Goal: Task Accomplishment & Management: Use online tool/utility

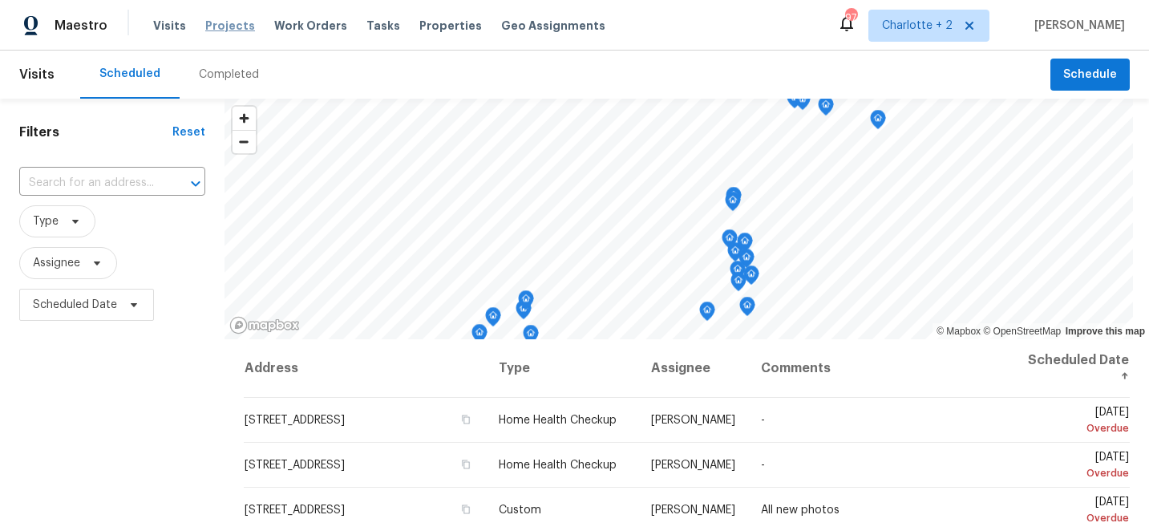
click at [212, 25] on span "Projects" at bounding box center [230, 26] width 50 height 16
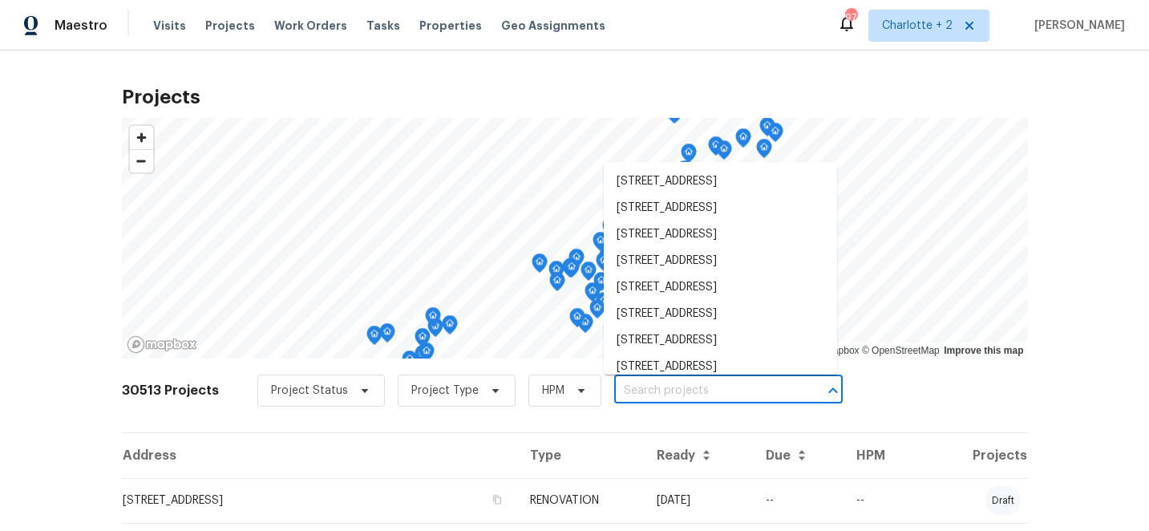
click at [642, 394] on input "text" at bounding box center [706, 390] width 184 height 25
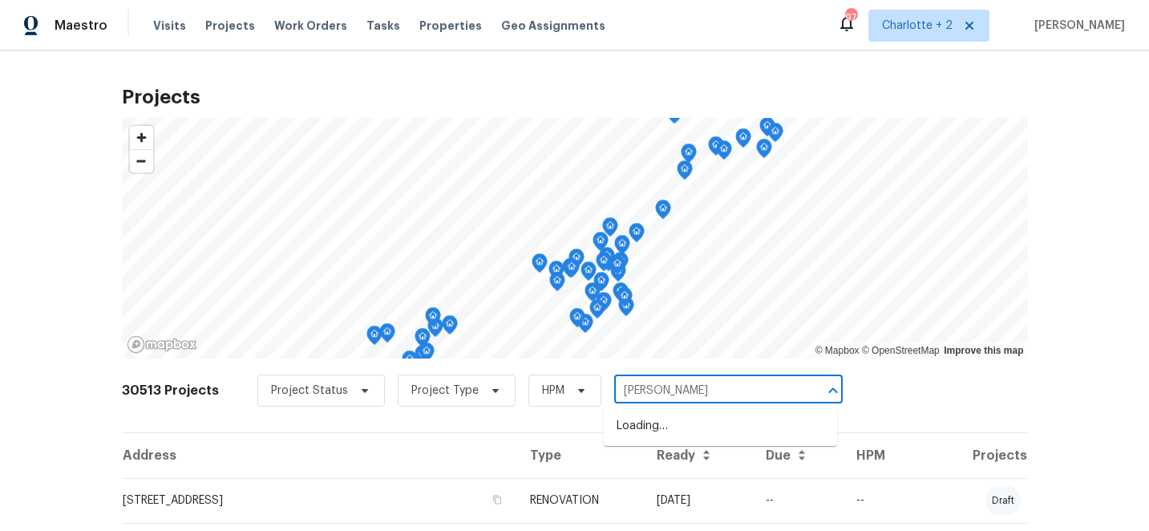
type input "chadm"
click at [665, 466] on li "1507 Chadmore Ln NW, Concord, NC 28027" at bounding box center [720, 452] width 233 height 26
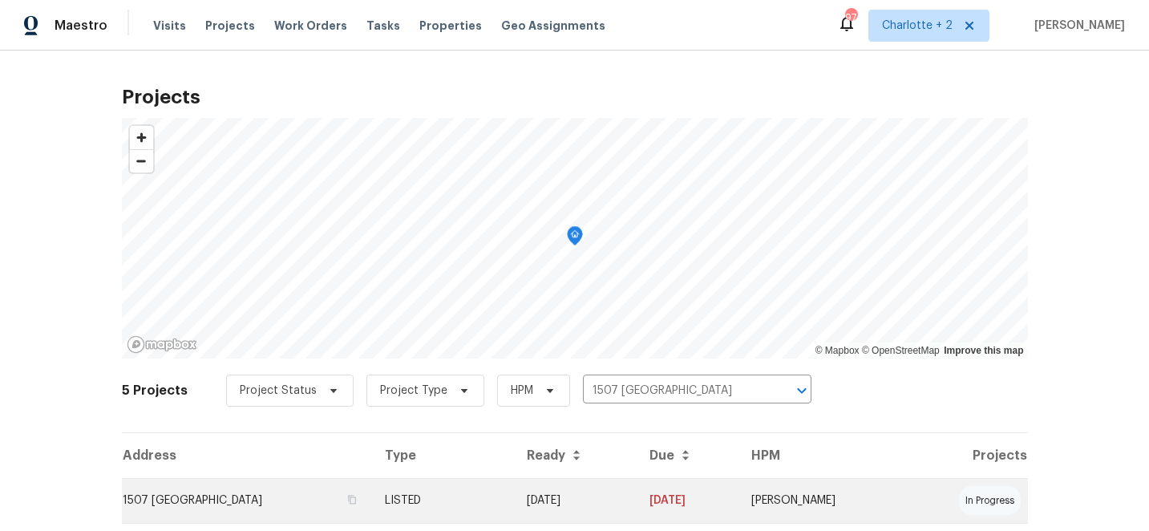
click at [636, 499] on td "09/17/25" at bounding box center [575, 500] width 123 height 45
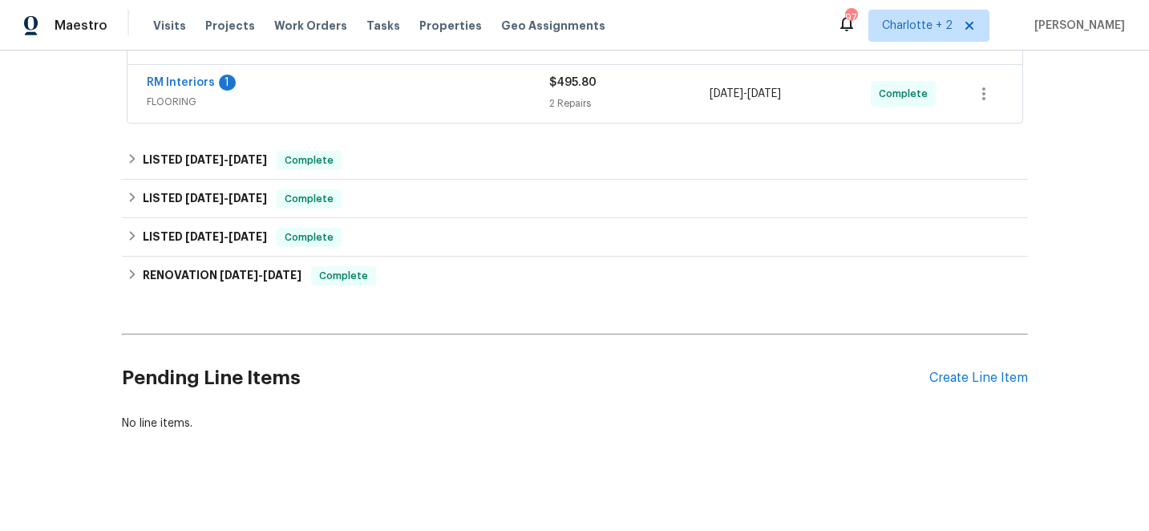
scroll to position [420, 0]
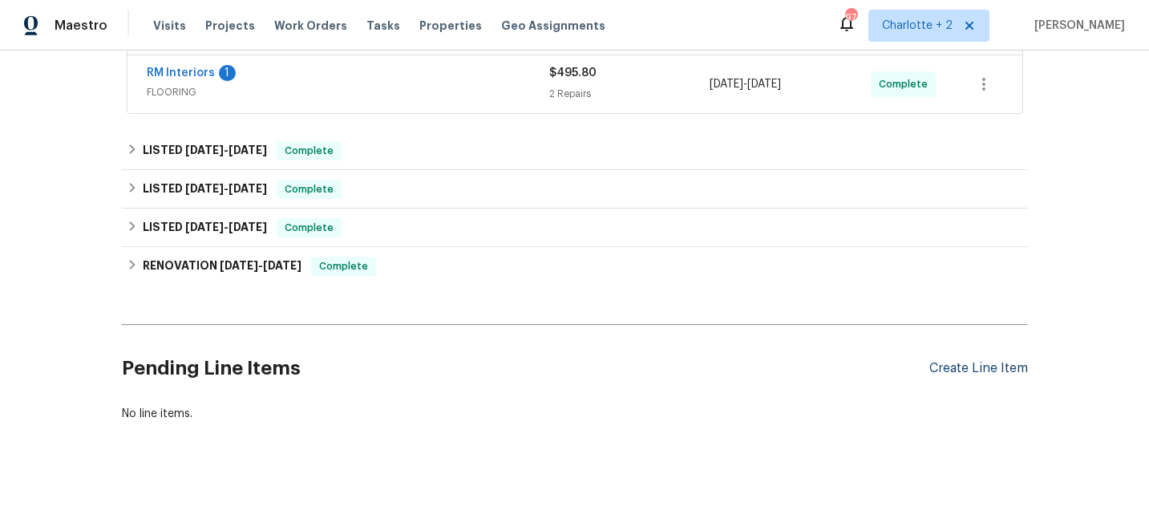
click at [1012, 366] on div "Create Line Item" at bounding box center [978, 368] width 99 height 15
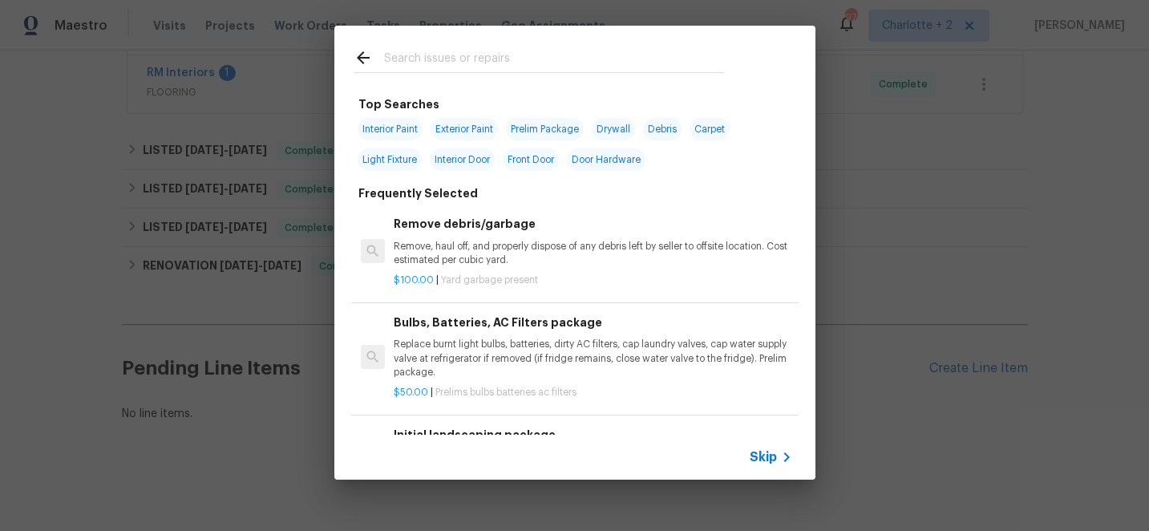
click at [415, 58] on input "text" at bounding box center [554, 60] width 340 height 24
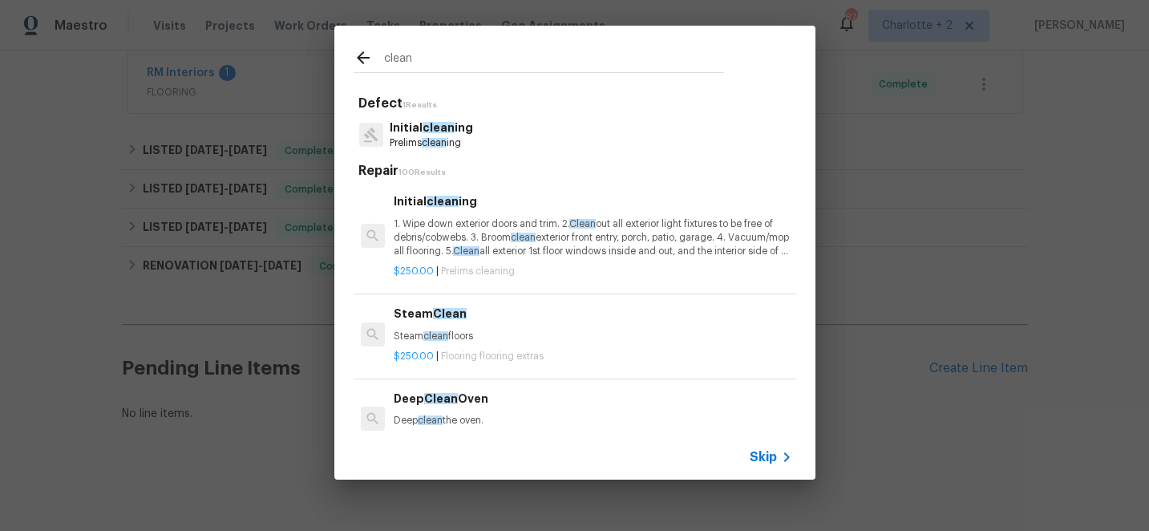
type input "clean"
click at [472, 226] on p "1. Wipe down exterior doors and trim. 2. Clean out all exterior light fixtures …" at bounding box center [593, 237] width 398 height 41
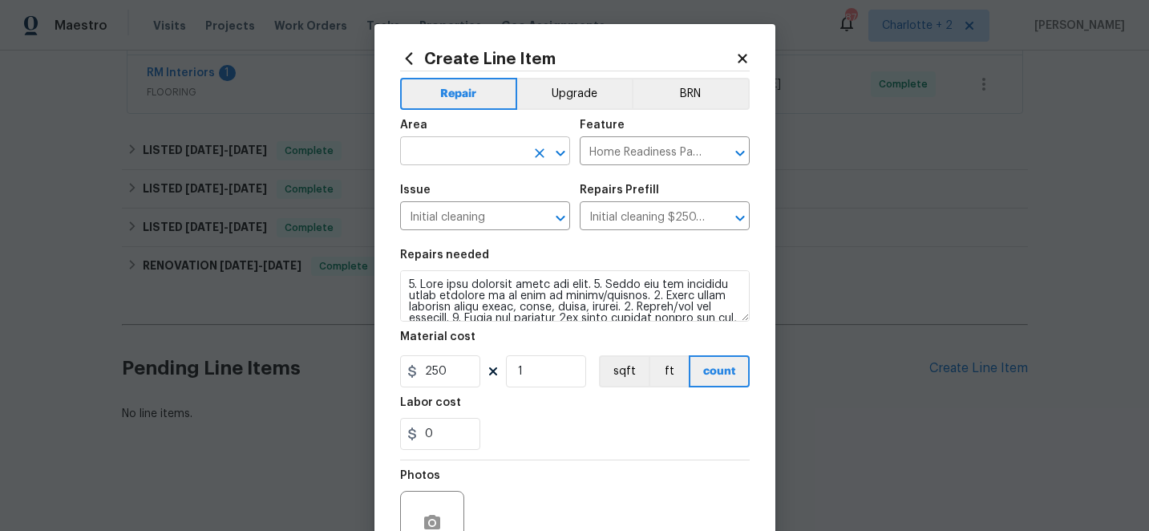
click at [449, 151] on input "text" at bounding box center [462, 152] width 125 height 25
click at [435, 224] on li "Interior Overall" at bounding box center [485, 215] width 170 height 26
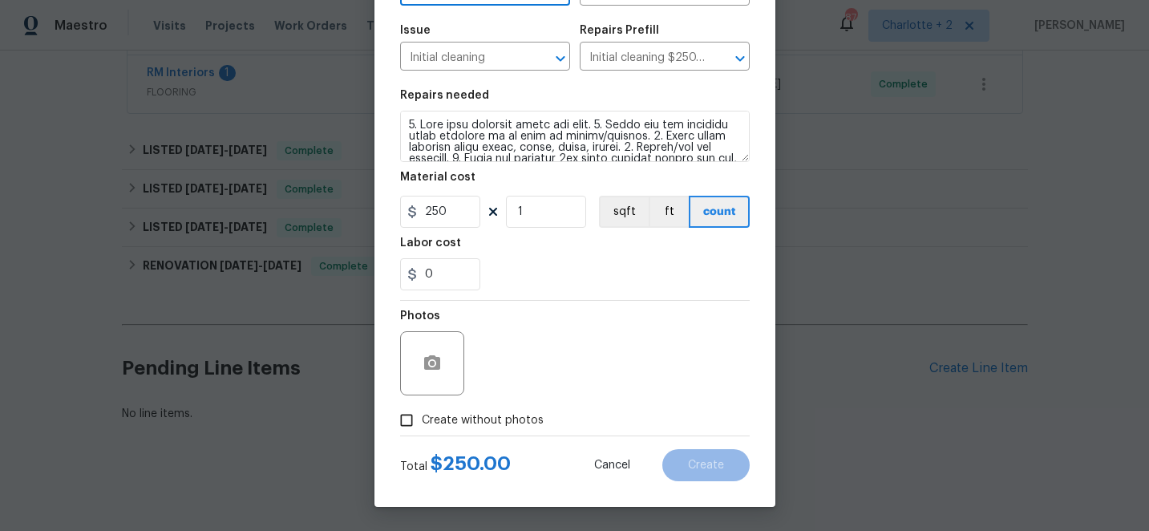
type input "Interior Overall"
click at [406, 426] on input "Create without photos" at bounding box center [406, 420] width 30 height 30
checkbox input "true"
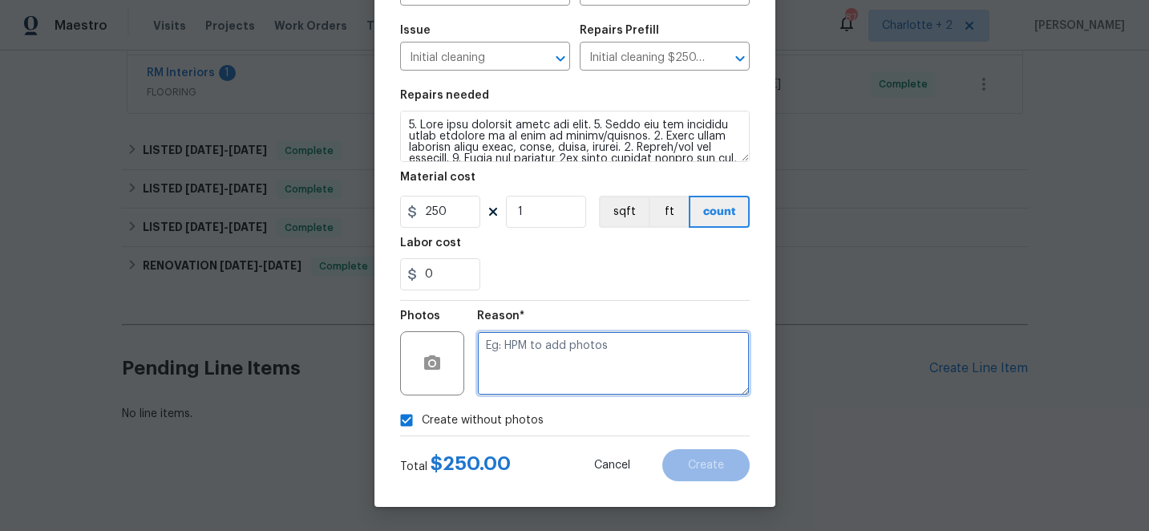
click at [575, 362] on textarea at bounding box center [613, 363] width 273 height 64
type textarea "edit"
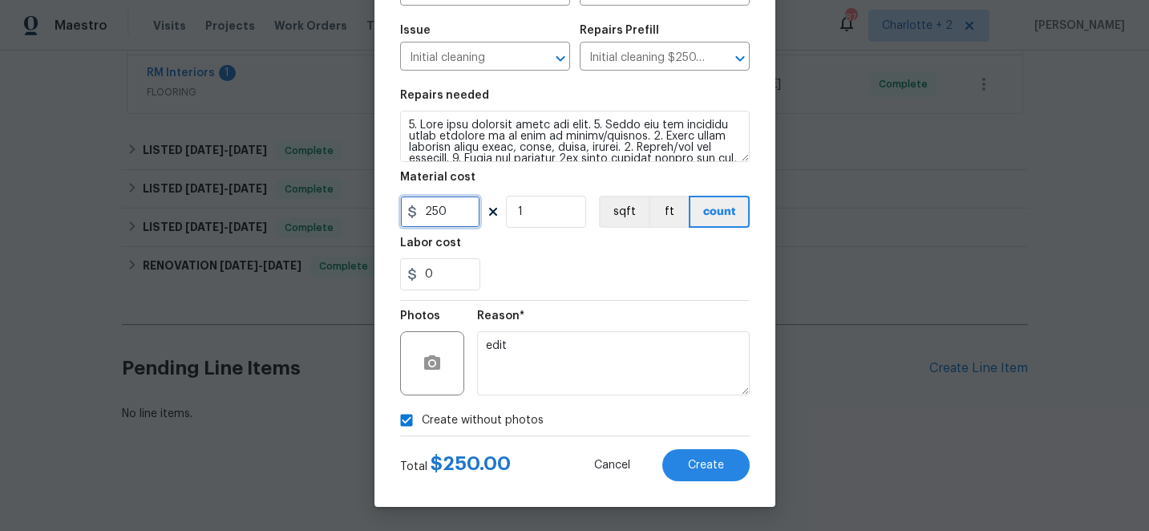
click at [457, 209] on input "250" at bounding box center [440, 212] width 80 height 32
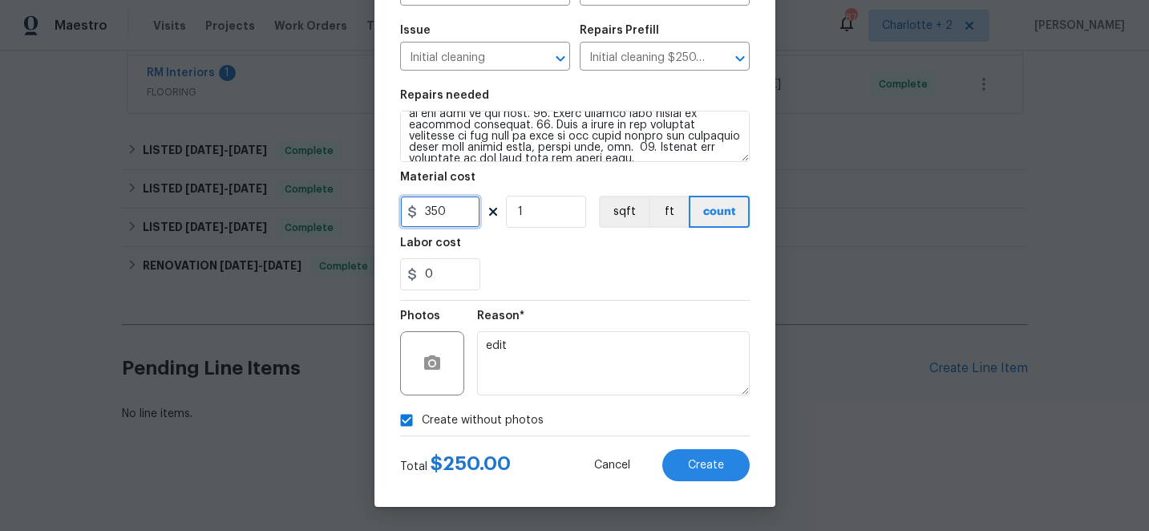
type input "350"
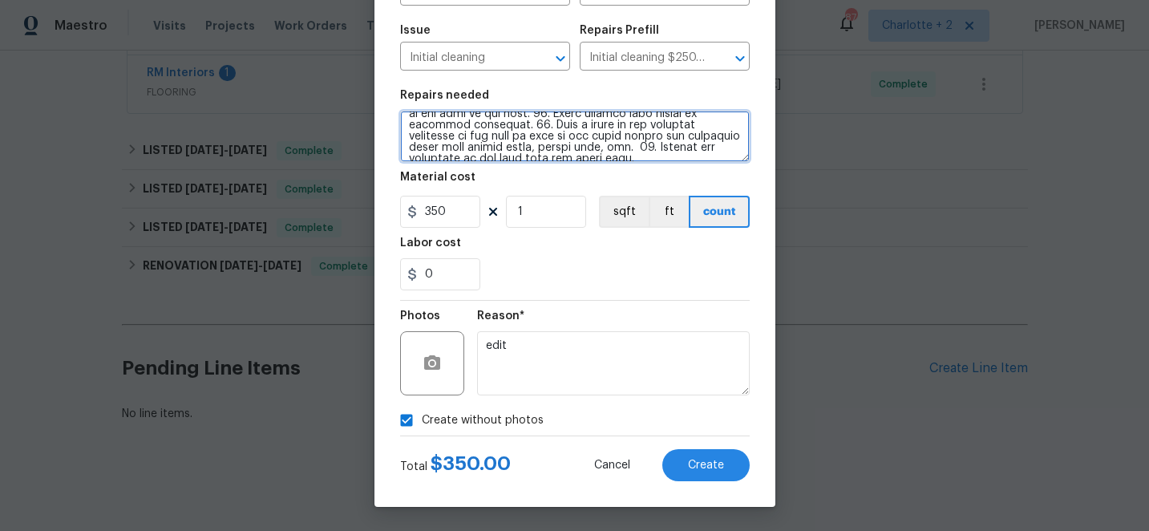
click at [702, 149] on textarea at bounding box center [574, 136] width 349 height 51
type textarea "1. Wipe down exterior doors and trim. 2. Clean out all exterior light fixtures …"
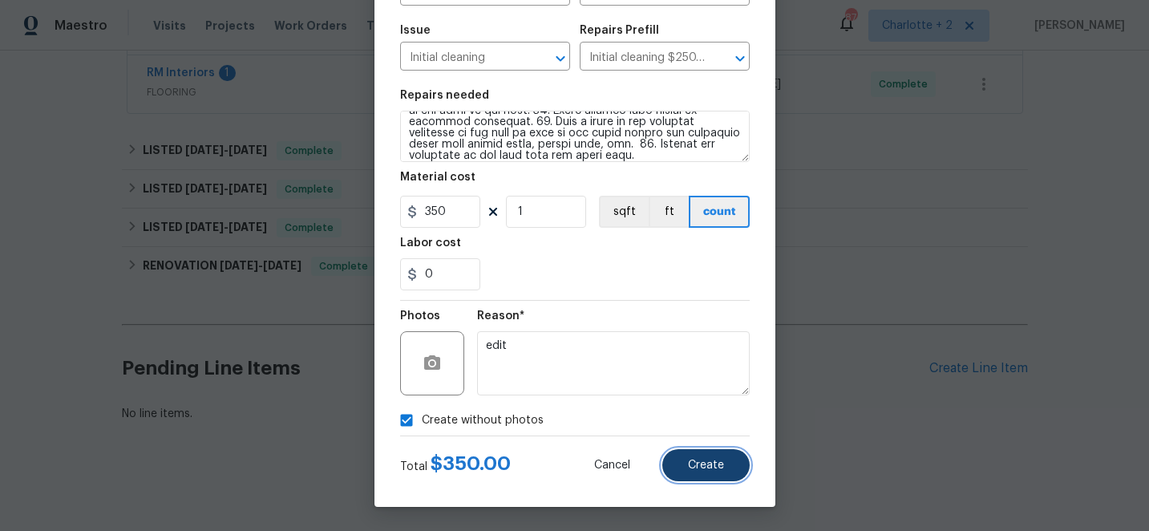
click at [696, 461] on span "Create" at bounding box center [706, 465] width 36 height 12
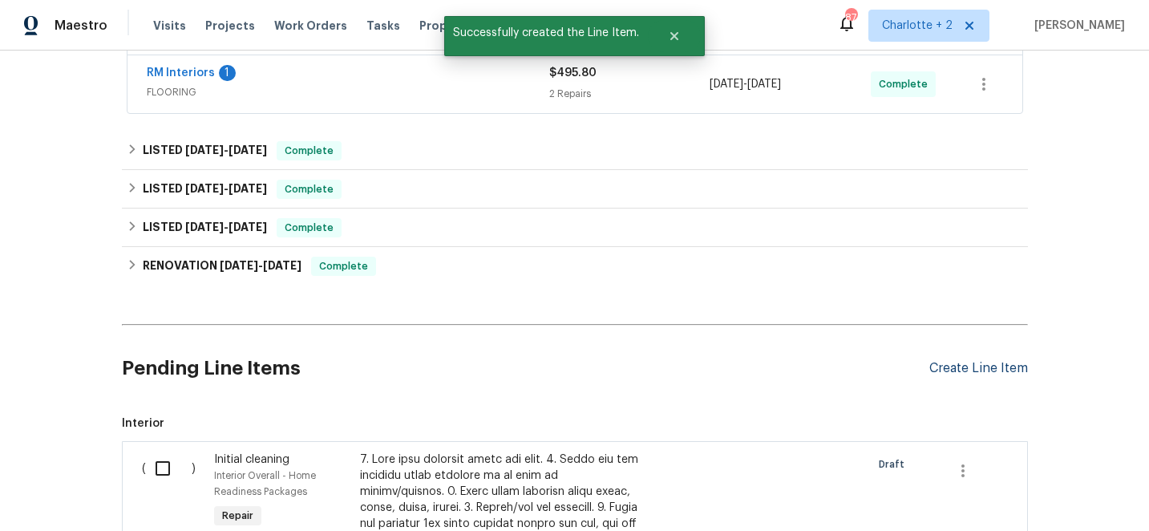
click at [964, 366] on div "Create Line Item" at bounding box center [978, 368] width 99 height 15
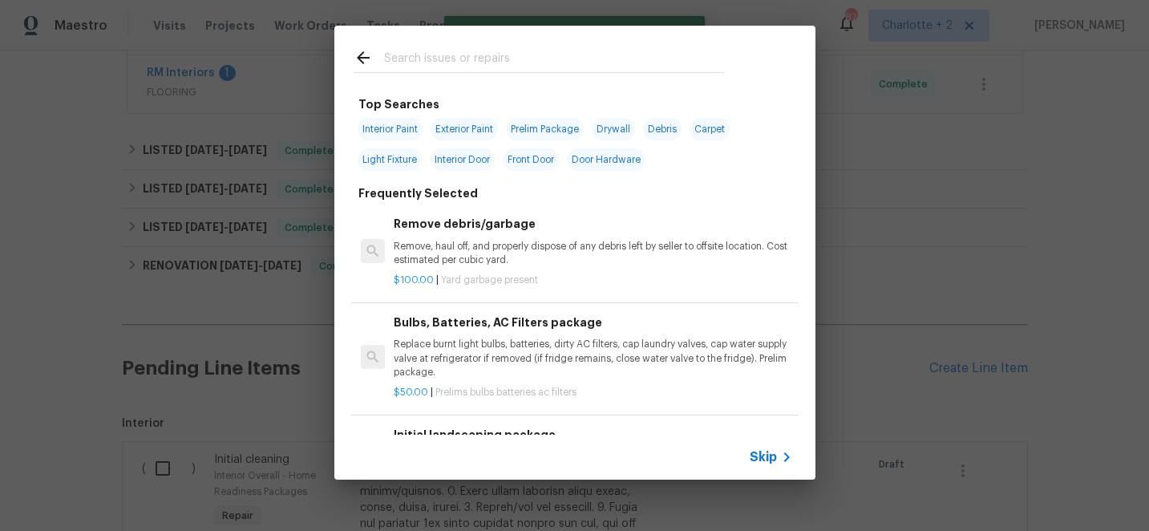
click at [469, 63] on input "text" at bounding box center [554, 60] width 340 height 24
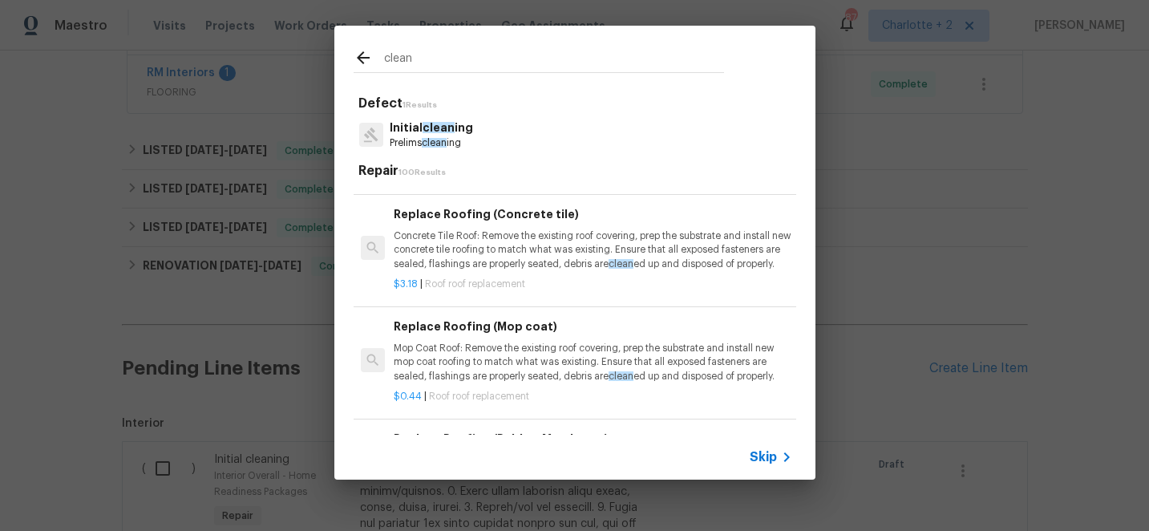
scroll to position [4887, 0]
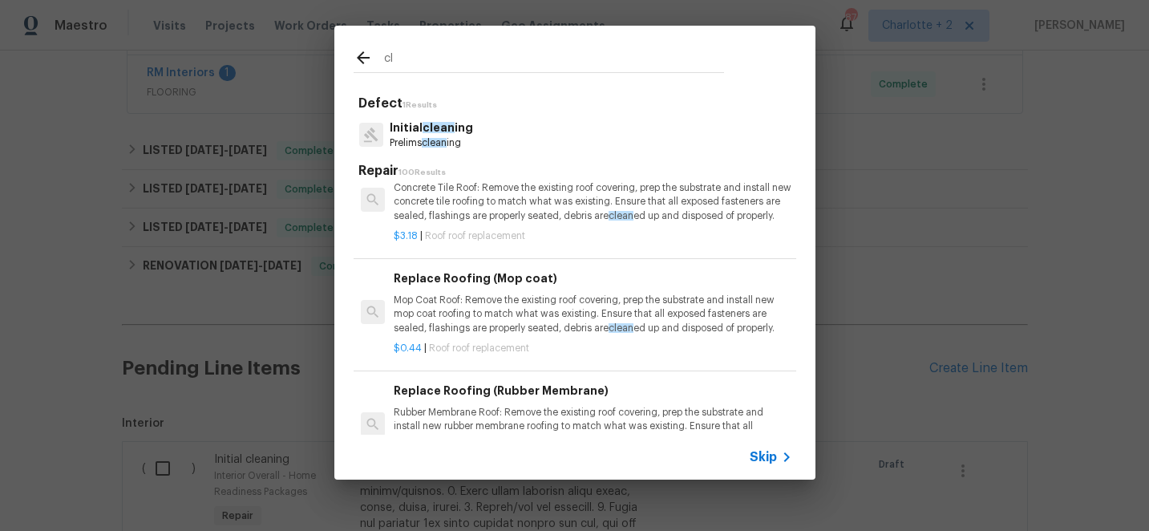
type input "c"
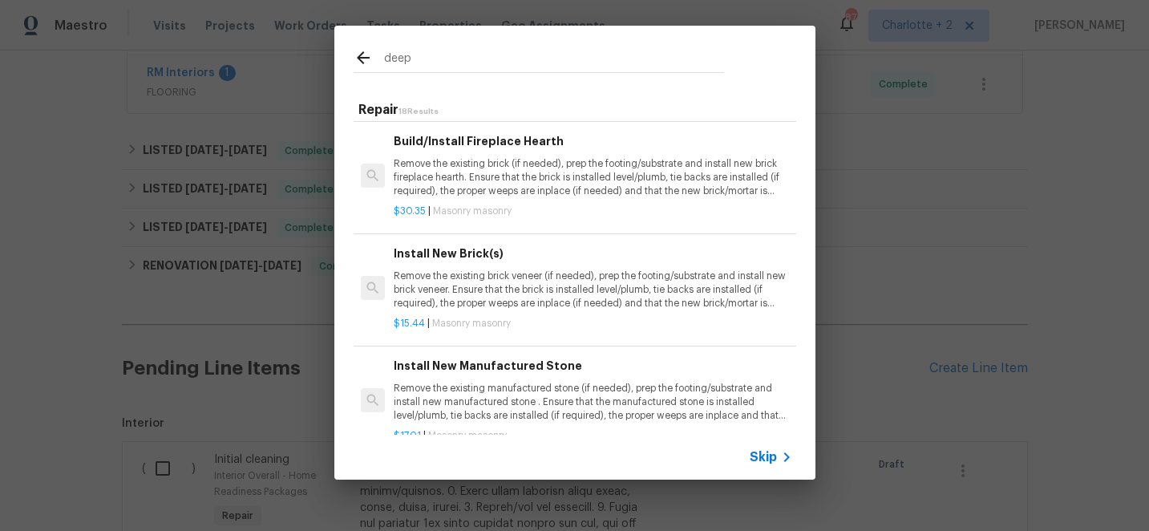
scroll to position [1040, 0]
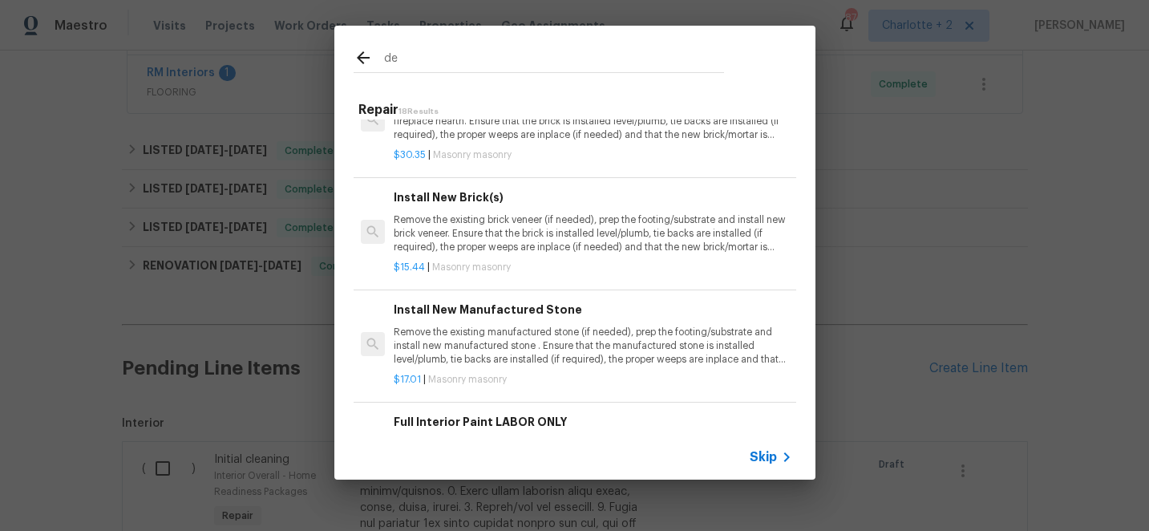
type input "d"
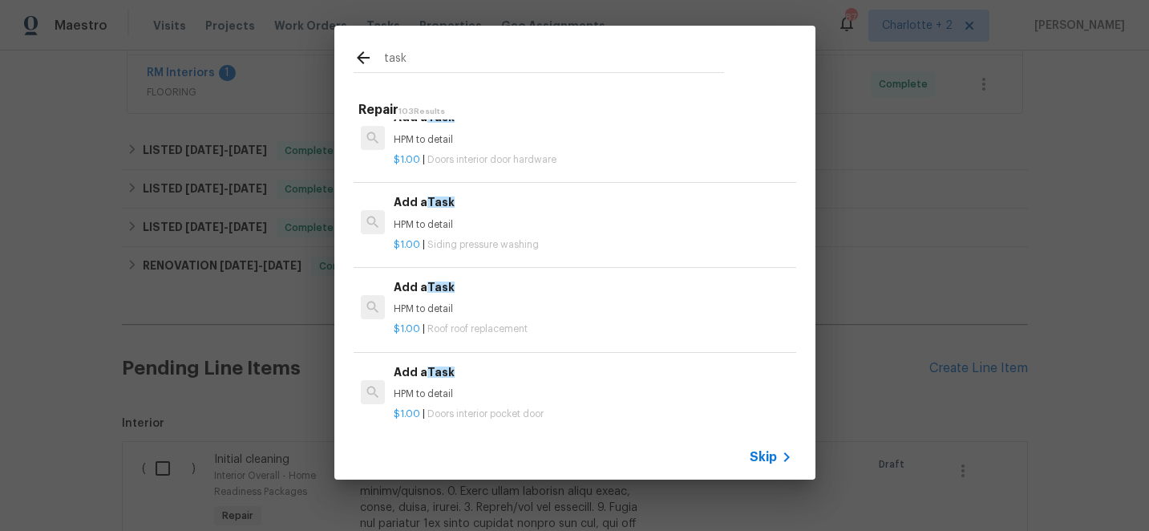
scroll to position [0, 0]
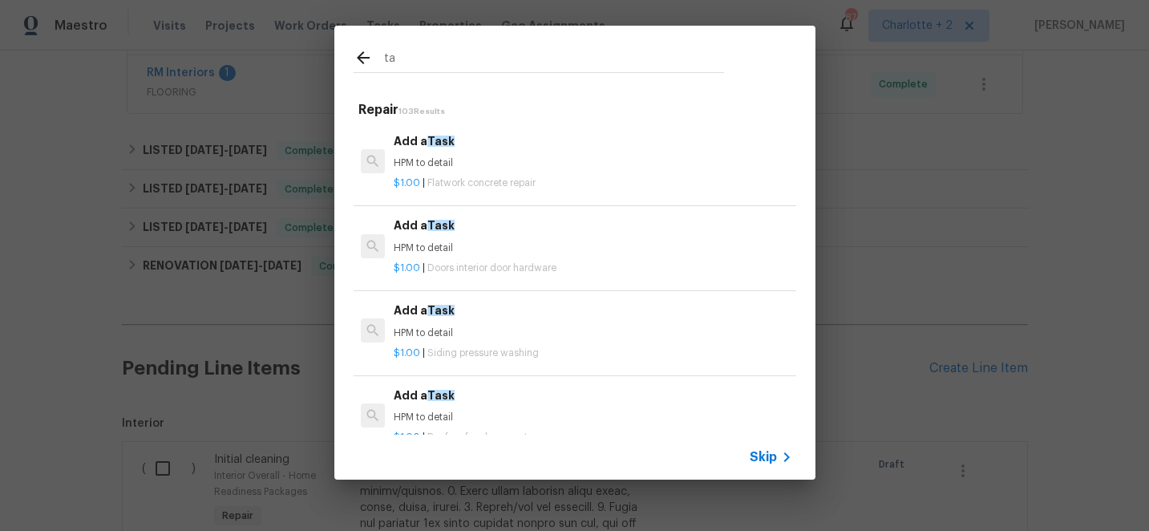
type input "t"
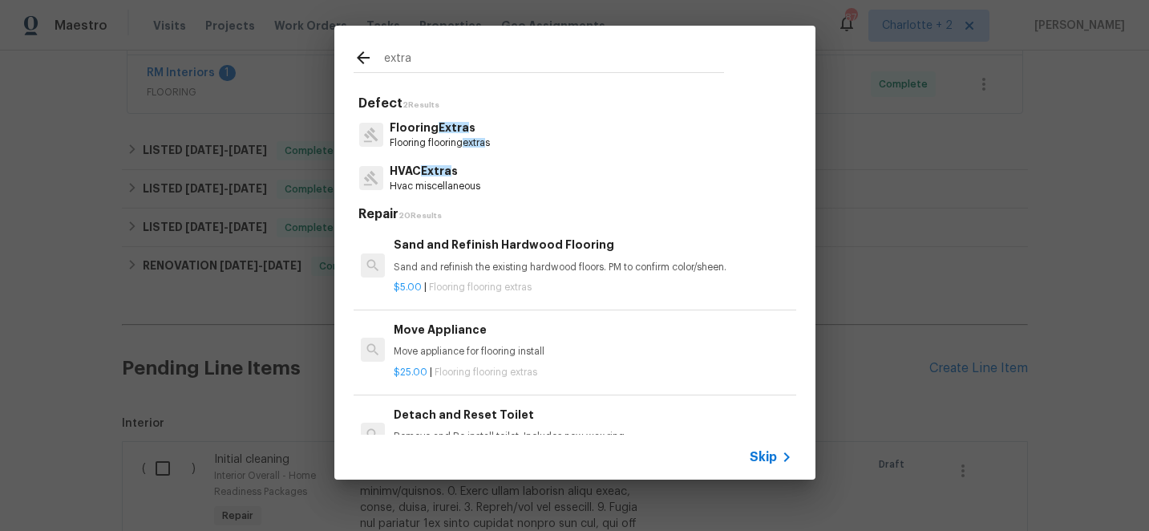
type input "extra"
click at [443, 137] on p "Flooring flooring extra s" at bounding box center [440, 143] width 100 height 14
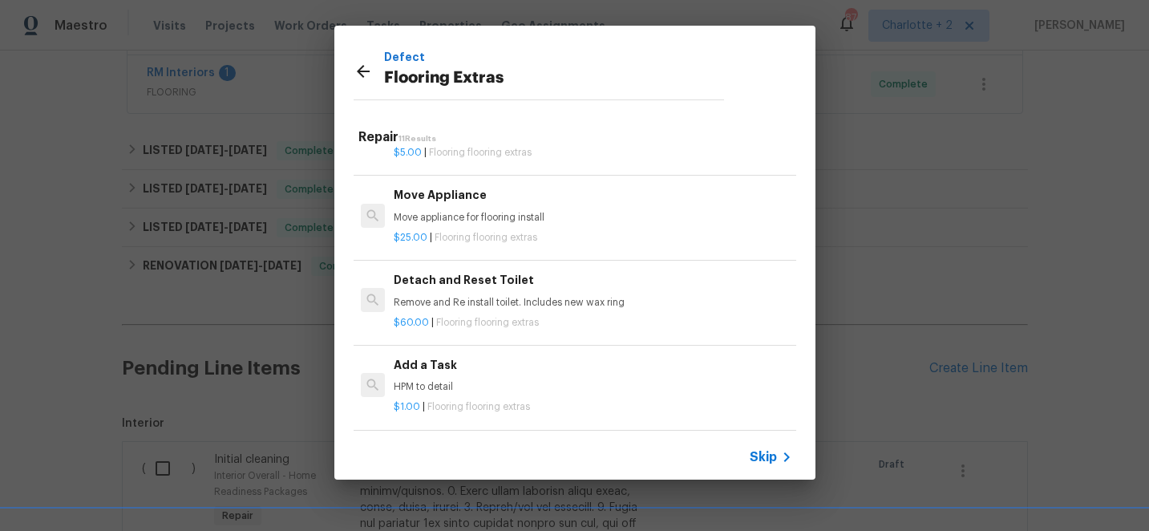
scroll to position [59, 0]
click at [428, 382] on p "HPM to detail" at bounding box center [593, 386] width 398 height 14
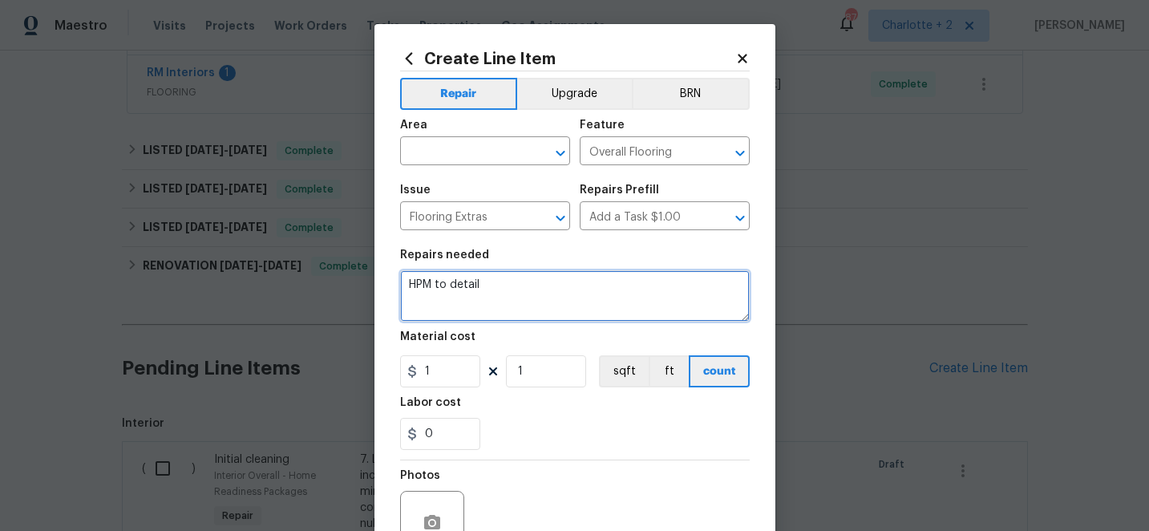
click at [503, 279] on textarea "HPM to detail" at bounding box center [574, 295] width 349 height 51
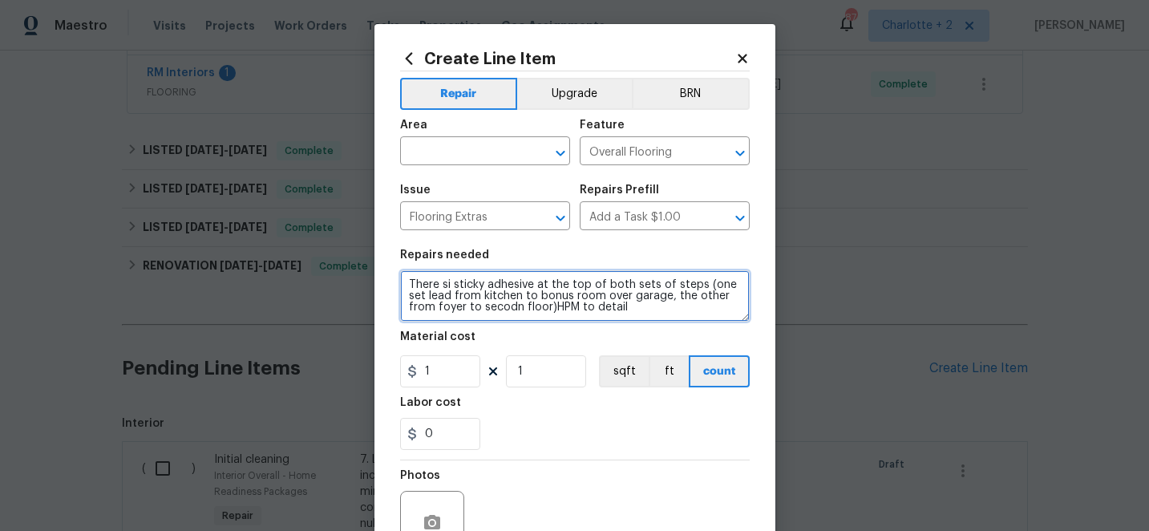
click at [623, 307] on textarea "There si sticky adhesive at the top of both sets of steps (one set lead from ki…" at bounding box center [574, 295] width 349 height 51
type textarea "There si sticky adhesive at the top of both sets of steps (one set lead from ki…"
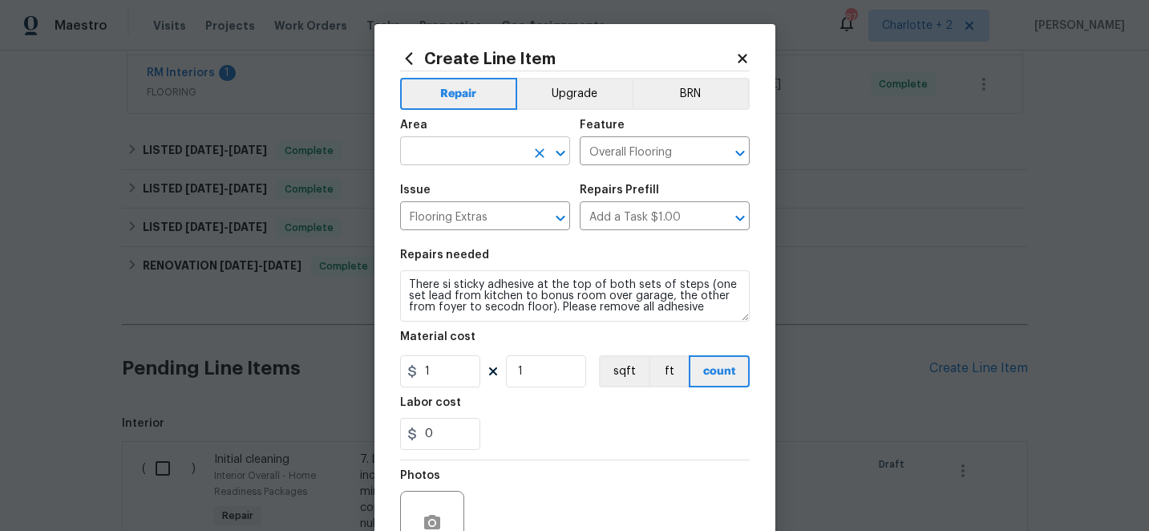
click at [455, 144] on input "text" at bounding box center [462, 152] width 125 height 25
click at [451, 187] on li "Stairs" at bounding box center [485, 189] width 170 height 26
type input "Stairs"
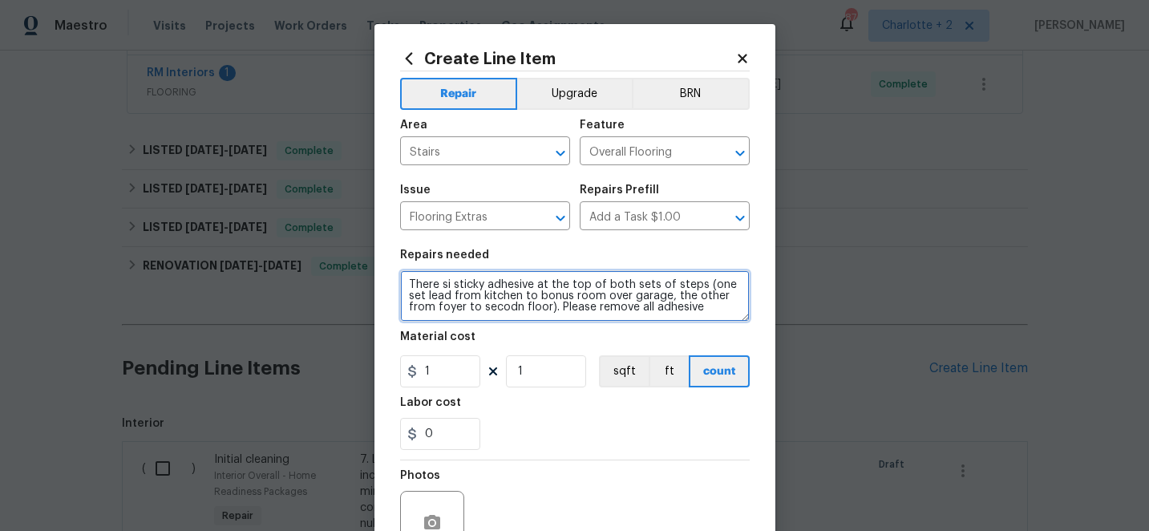
click at [697, 309] on textarea "There si sticky adhesive at the top of both sets of steps (one set lead from ki…" at bounding box center [574, 295] width 349 height 51
type textarea "There si sticky adhesive at the top of both sets of steps (one set lead from ki…"
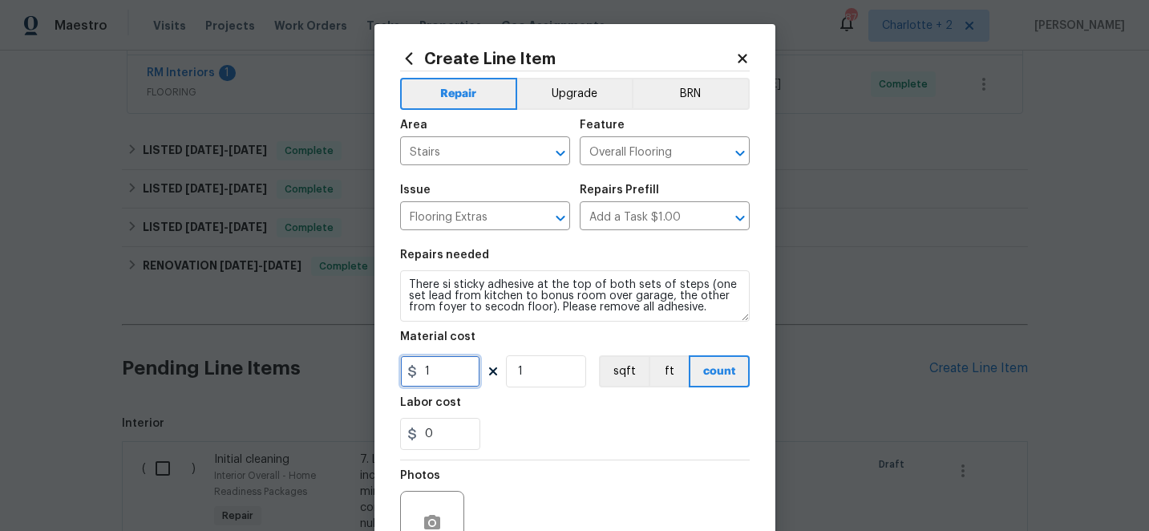
click at [452, 378] on input "1" at bounding box center [440, 371] width 80 height 32
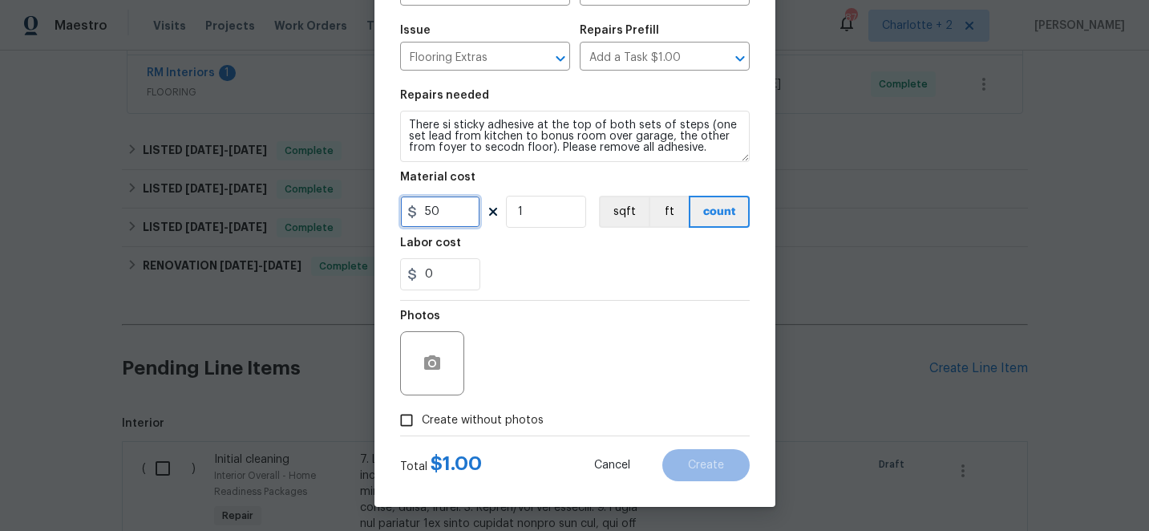
type input "50"
click at [399, 417] on input "Create without photos" at bounding box center [406, 420] width 30 height 30
checkbox input "true"
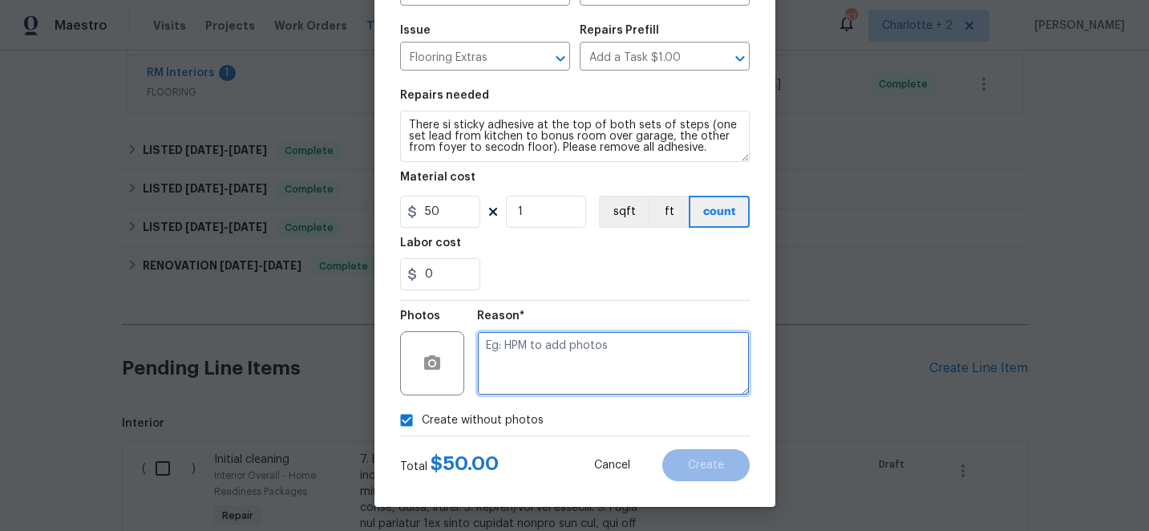
click at [576, 354] on textarea at bounding box center [613, 363] width 273 height 64
type textarea "edit"
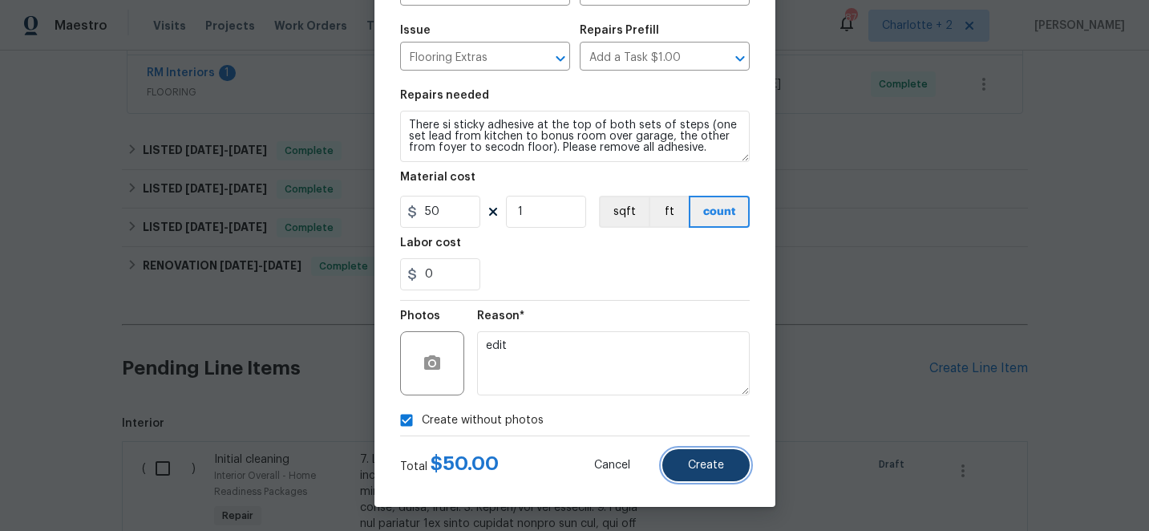
click at [715, 464] on span "Create" at bounding box center [706, 465] width 36 height 12
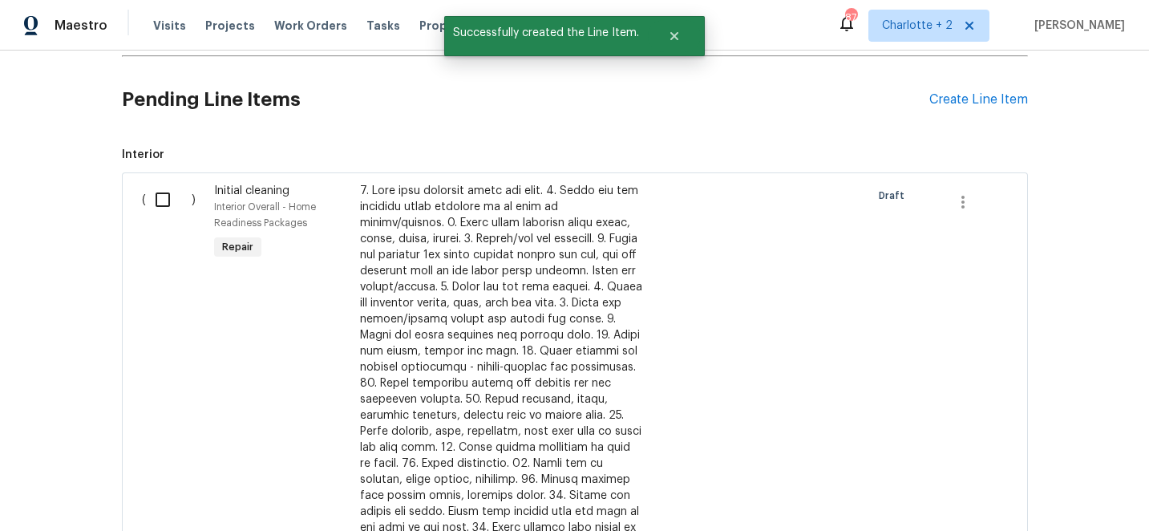
scroll to position [775, 0]
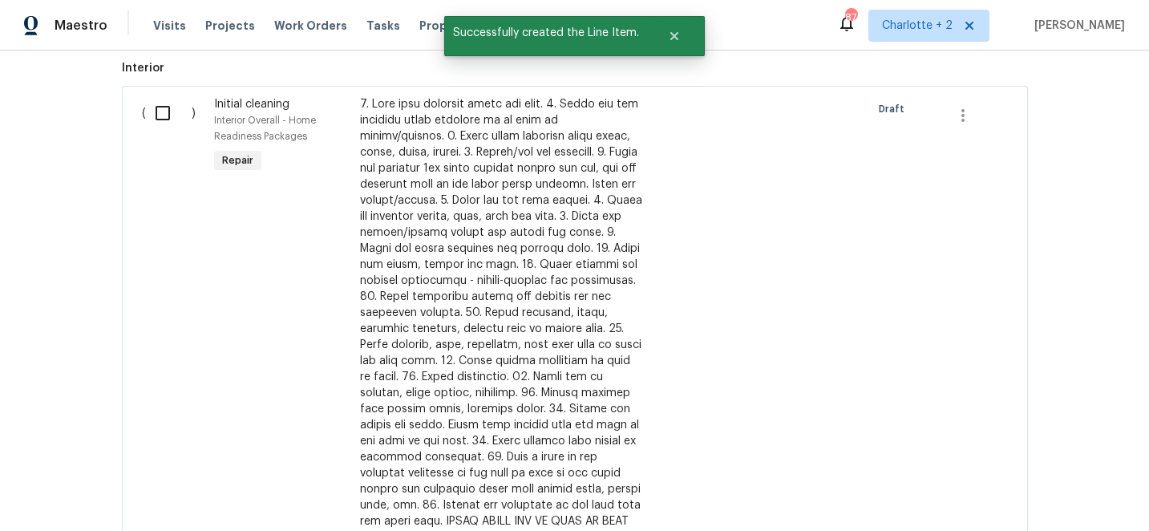
click at [170, 111] on input "checkbox" at bounding box center [169, 113] width 46 height 34
checkbox input "true"
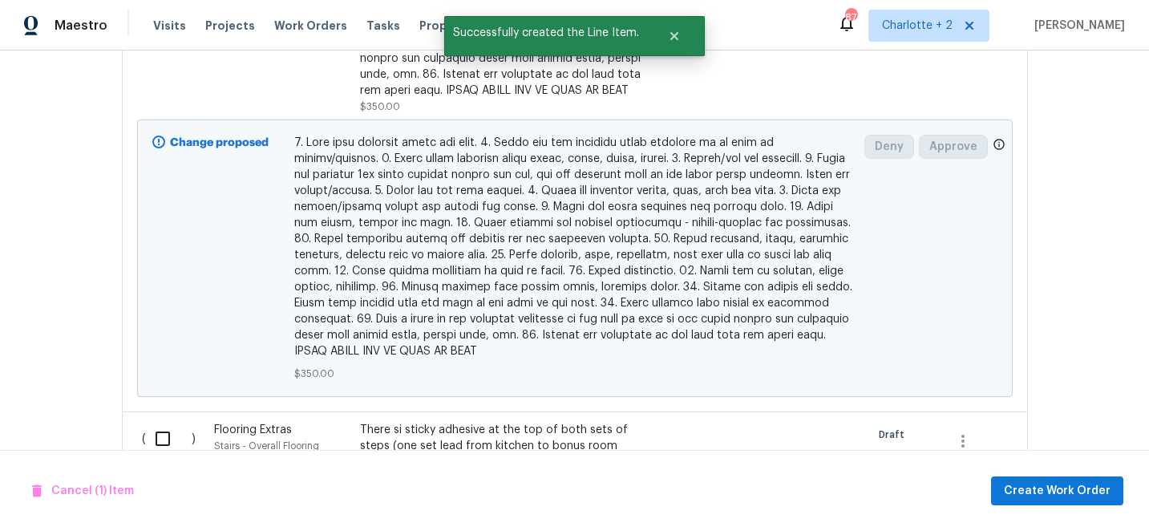
scroll to position [1376, 0]
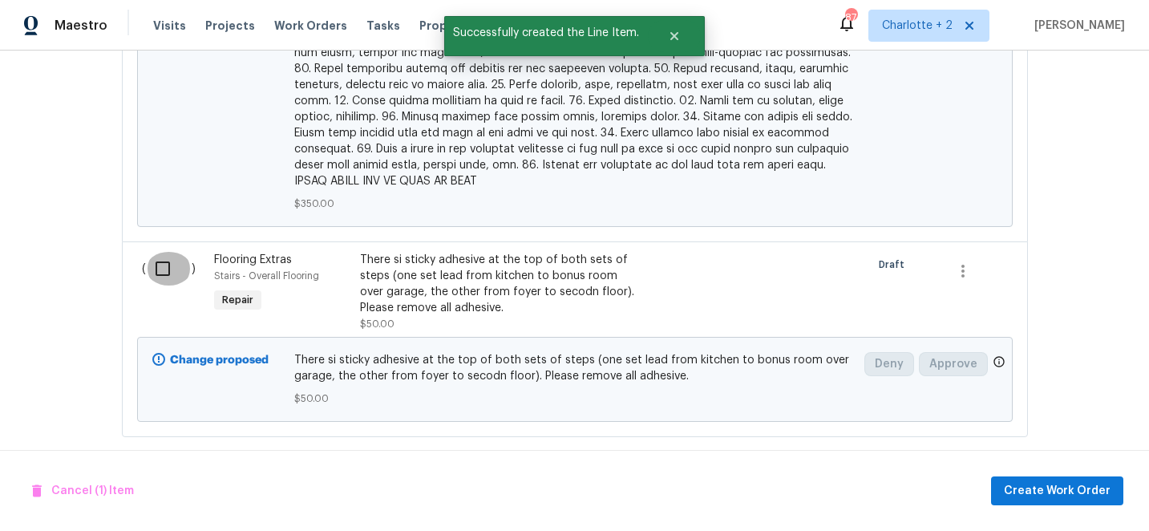
click at [162, 254] on input "checkbox" at bounding box center [169, 269] width 46 height 34
checkbox input "true"
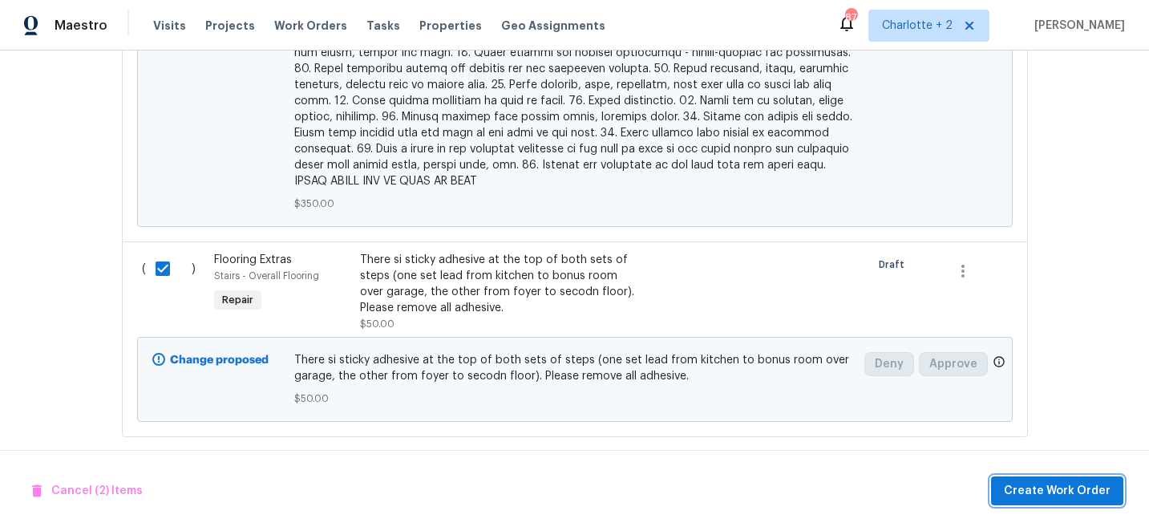
click at [1039, 483] on span "Create Work Order" at bounding box center [1057, 491] width 107 height 20
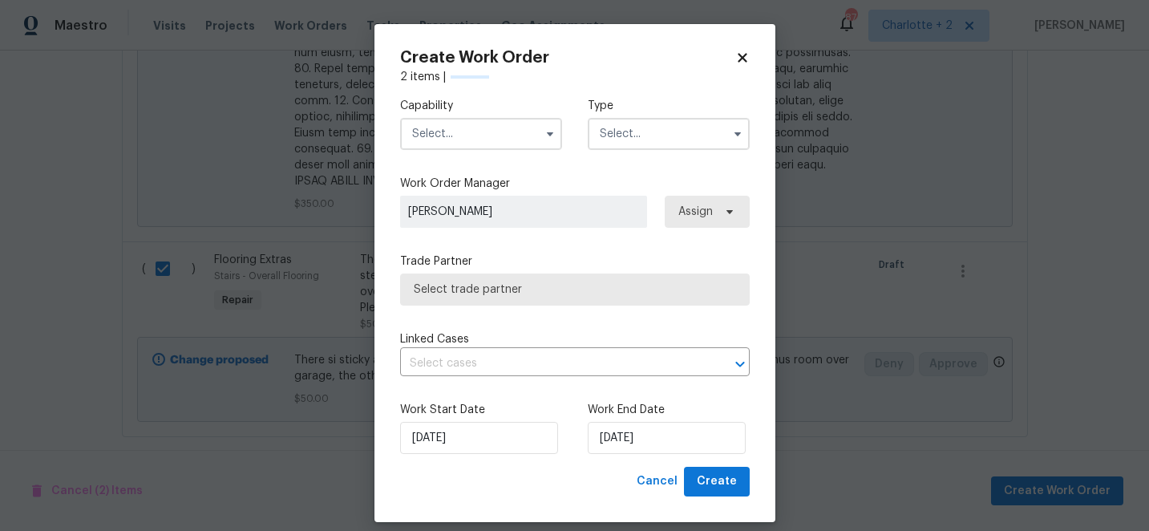
checkbox input "false"
click at [478, 139] on input "text" at bounding box center [481, 134] width 162 height 32
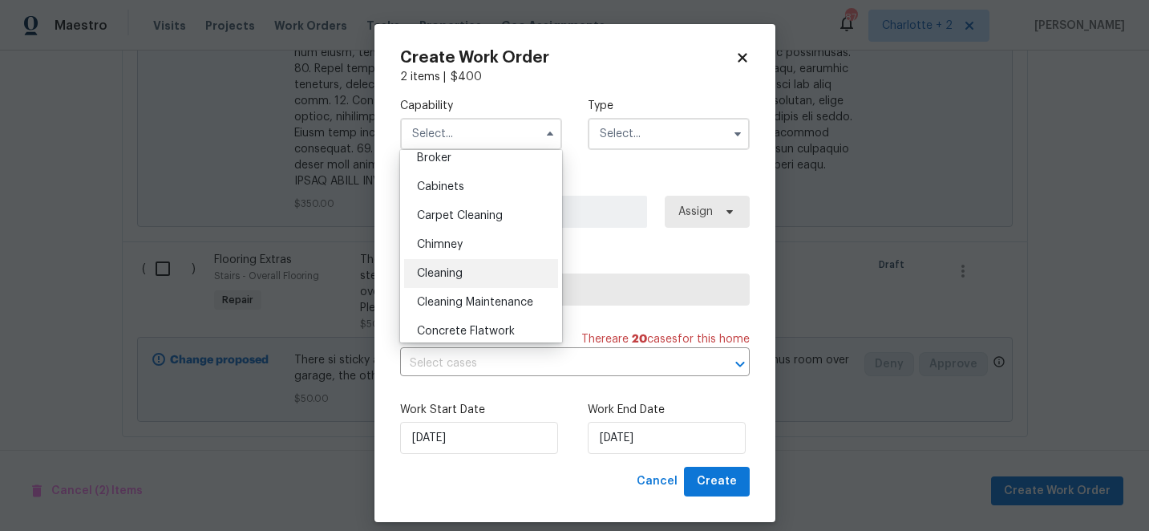
scroll to position [127, 0]
click at [441, 265] on div "Cleaning" at bounding box center [481, 271] width 154 height 29
type input "Cleaning"
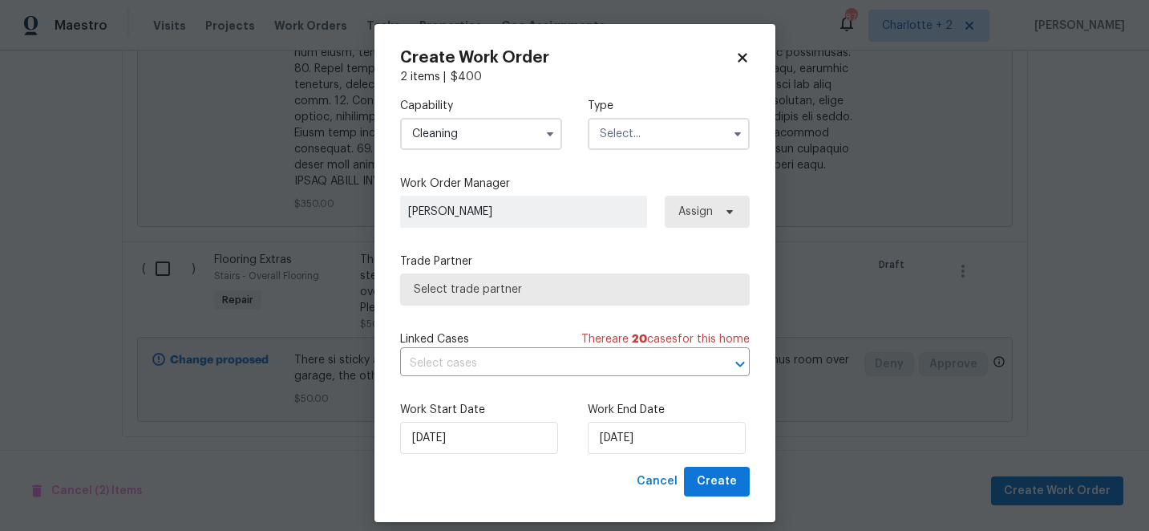
click at [623, 148] on input "text" at bounding box center [669, 134] width 162 height 32
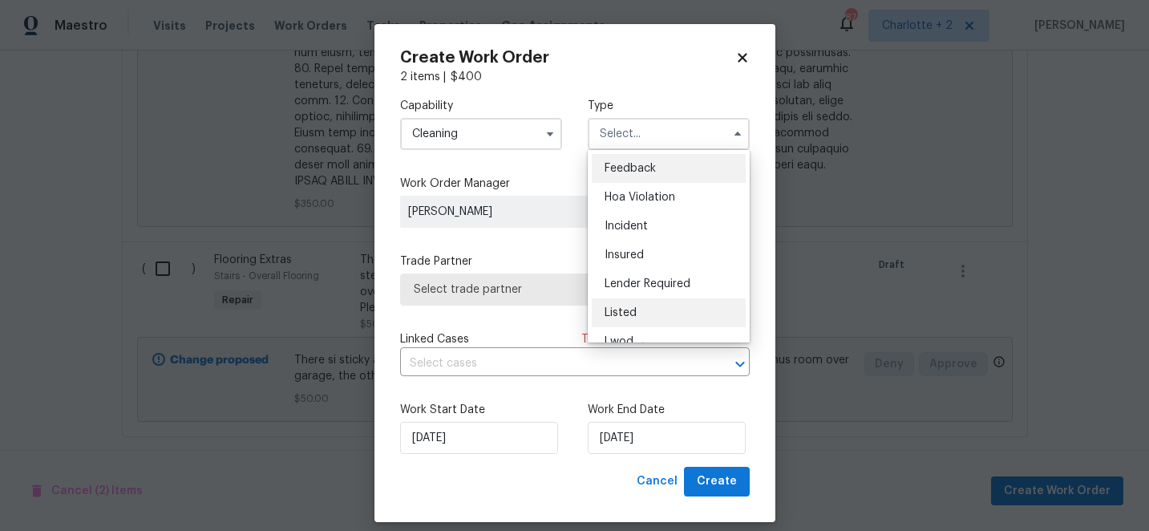
click at [626, 313] on span "Listed" at bounding box center [620, 312] width 32 height 11
type input "Listed"
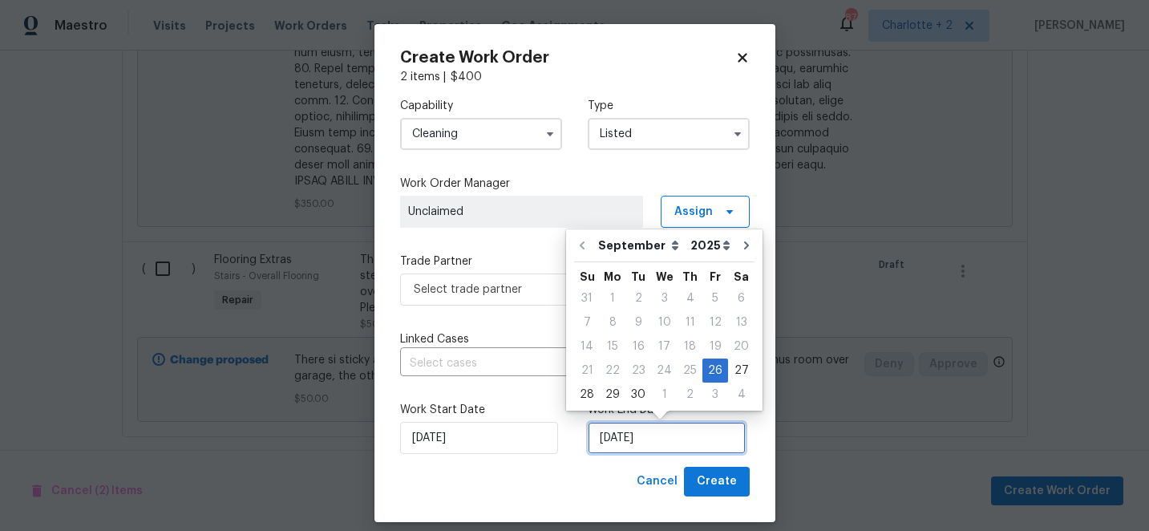
click at [668, 431] on input "9/26/2025" at bounding box center [667, 438] width 158 height 32
click at [737, 366] on div "27" at bounding box center [741, 370] width 26 height 22
type input "9/27/2025"
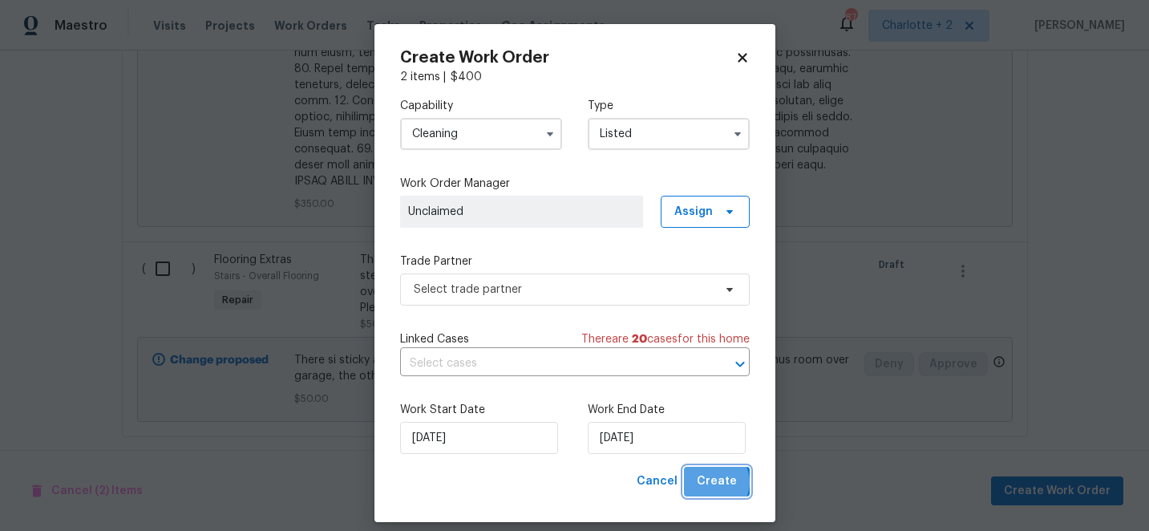
click at [714, 483] on span "Create" at bounding box center [717, 481] width 40 height 20
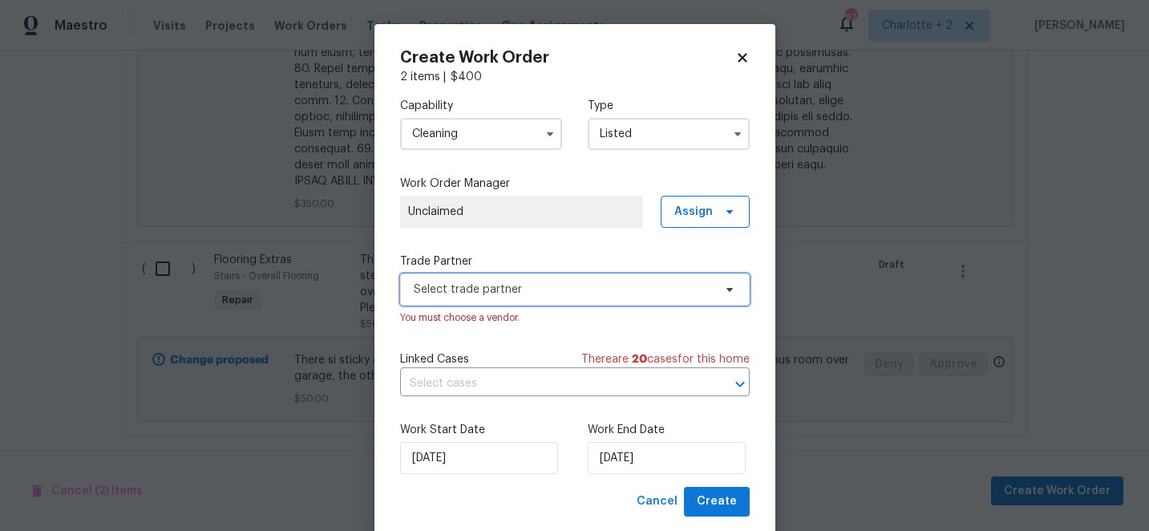
click at [591, 296] on span "Select trade partner" at bounding box center [563, 289] width 299 height 16
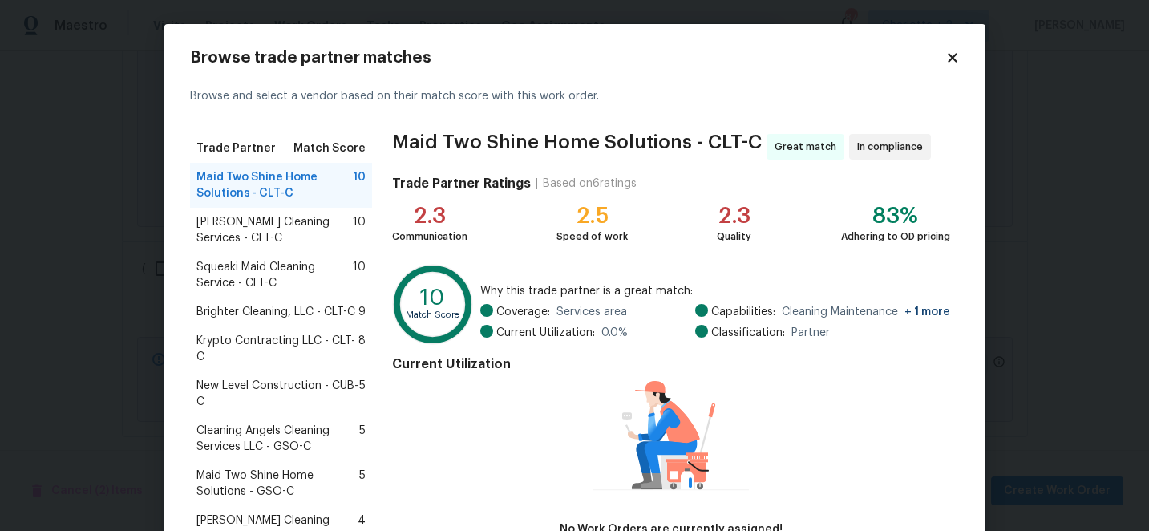
click at [315, 343] on span "Krypto Contracting LLC - CLT-C" at bounding box center [277, 349] width 163 height 32
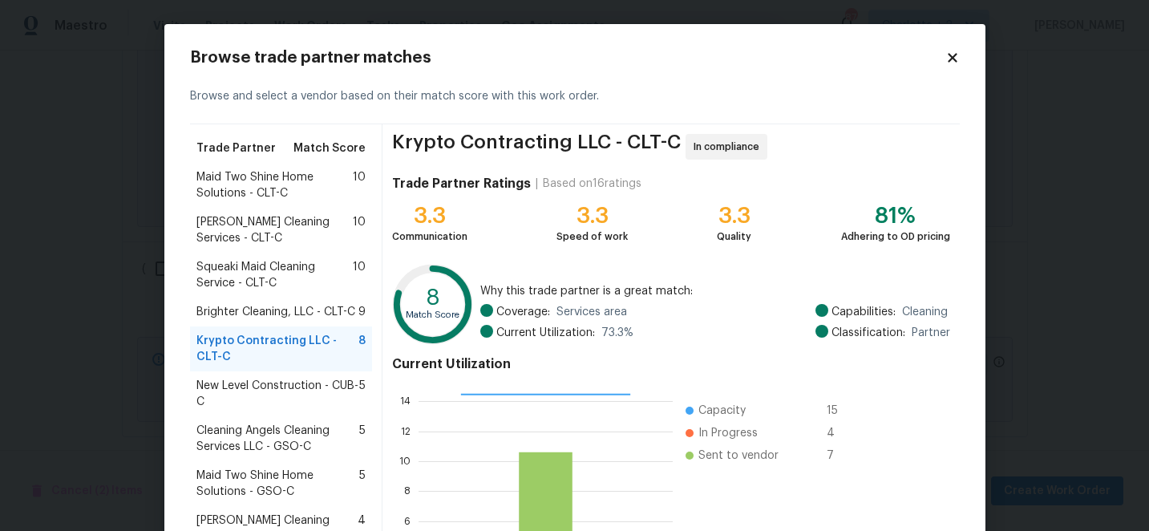
scroll to position [176, 0]
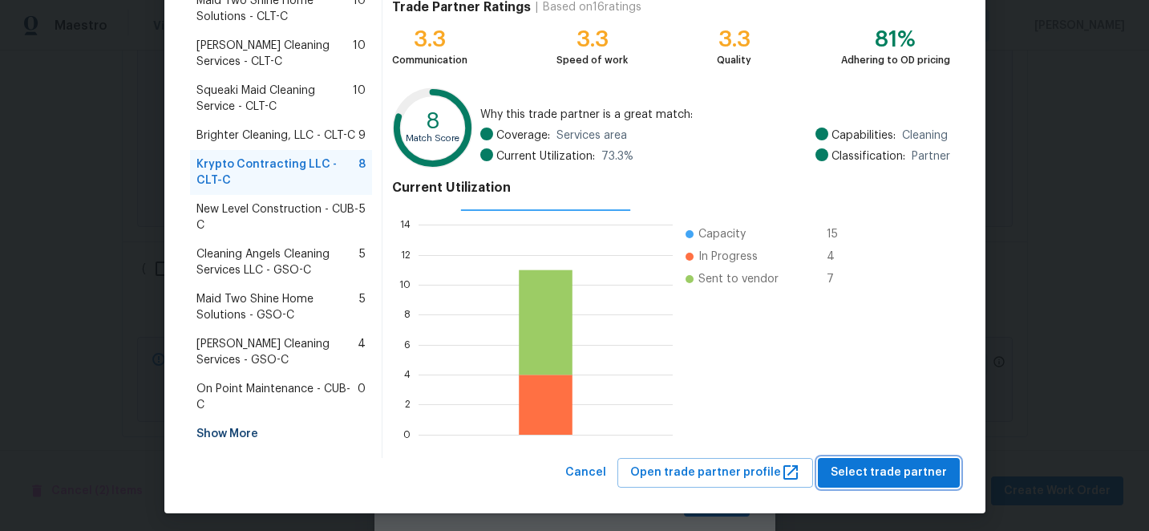
click at [876, 463] on span "Select trade partner" at bounding box center [888, 473] width 116 height 20
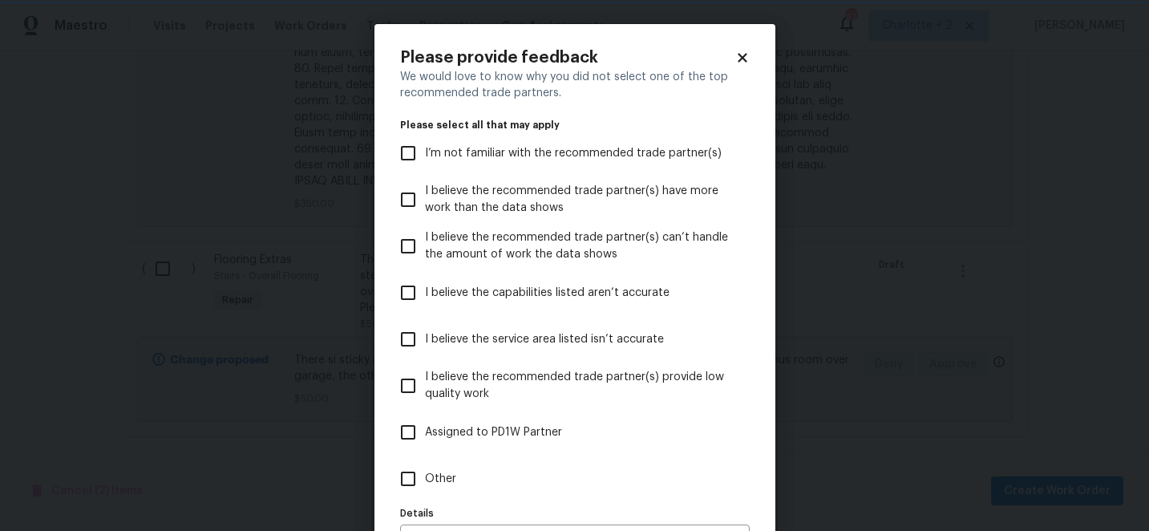
scroll to position [0, 0]
click at [410, 285] on input "I believe the capabilities listed aren’t accurate" at bounding box center [408, 293] width 34 height 34
checkbox input "true"
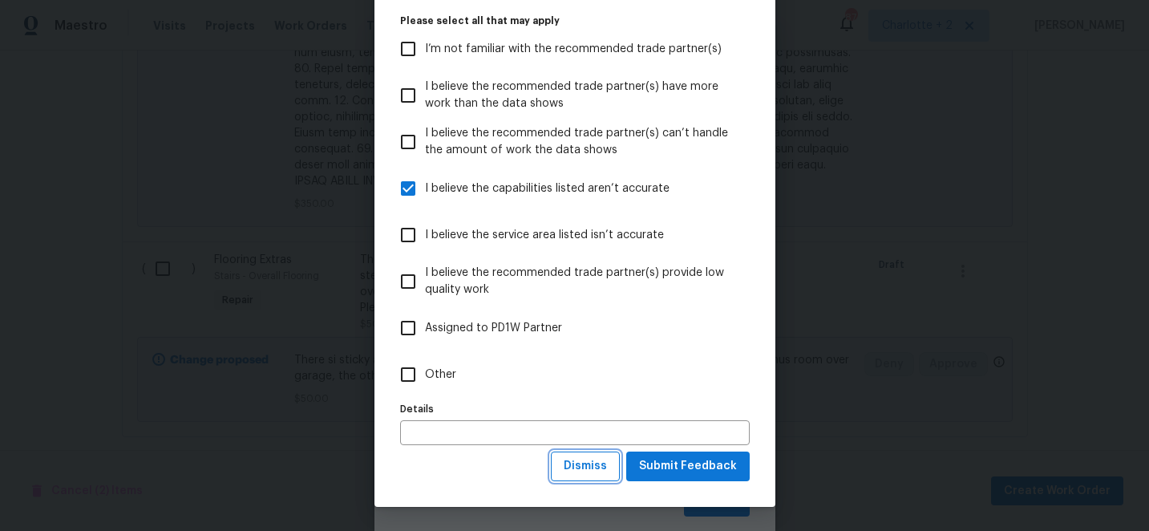
click at [596, 473] on span "Dismiss" at bounding box center [585, 466] width 43 height 20
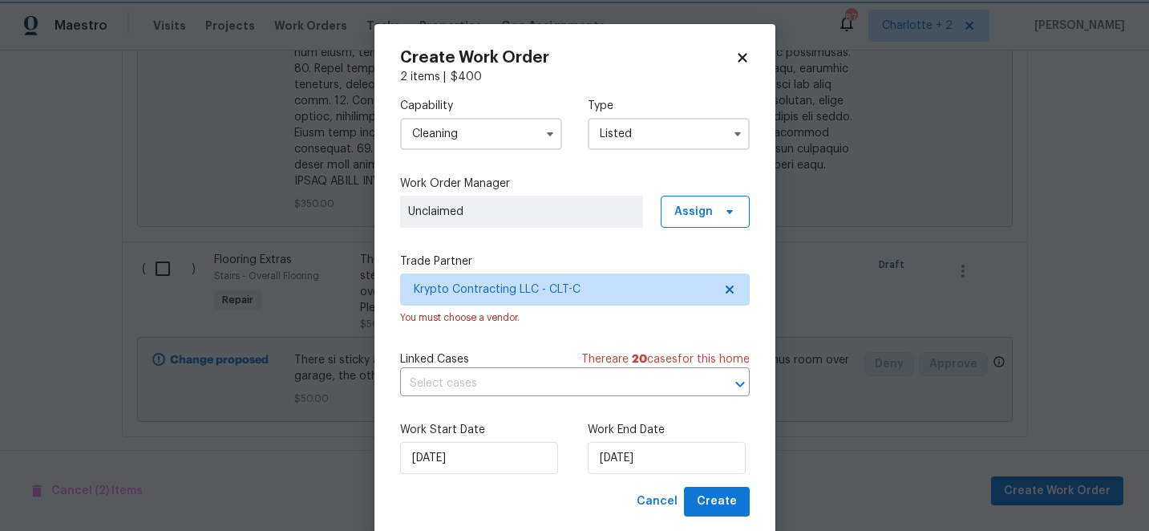
scroll to position [0, 0]
click at [724, 506] on span "Create" at bounding box center [717, 501] width 40 height 20
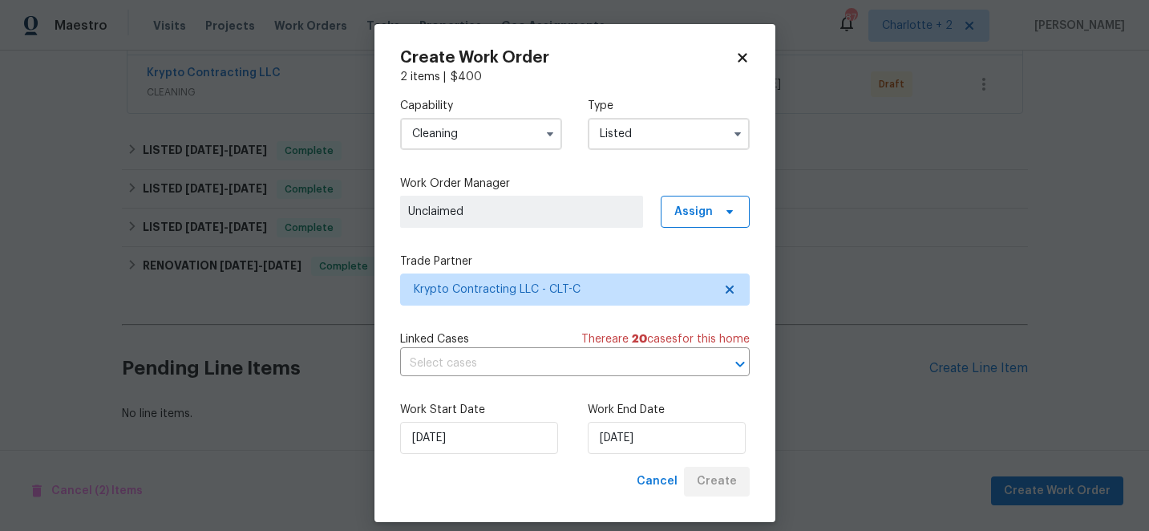
scroll to position [479, 0]
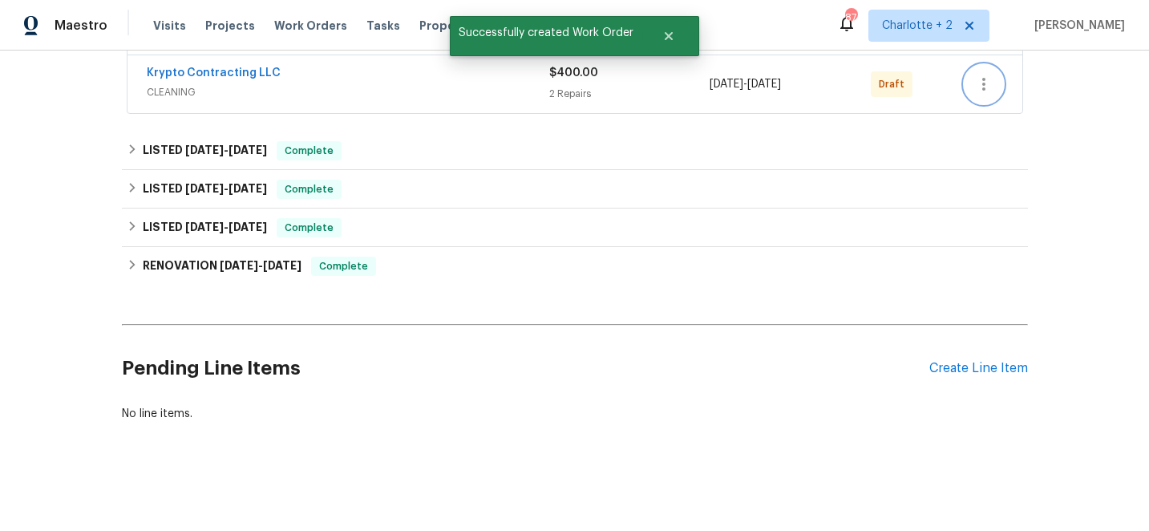
click at [982, 87] on icon "button" at bounding box center [983, 84] width 19 height 19
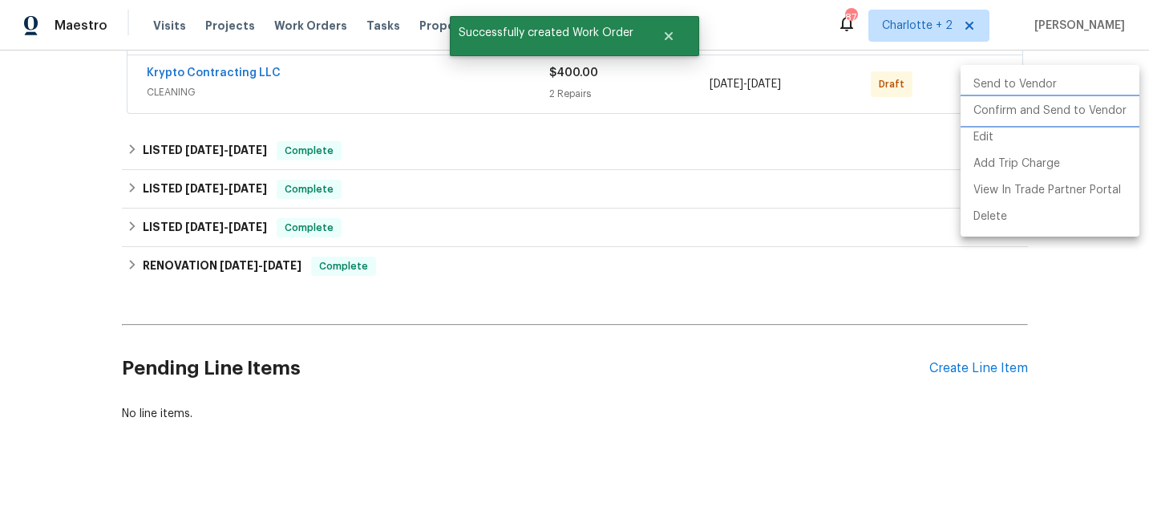
click at [1008, 107] on li "Confirm and Send to Vendor" at bounding box center [1049, 111] width 179 height 26
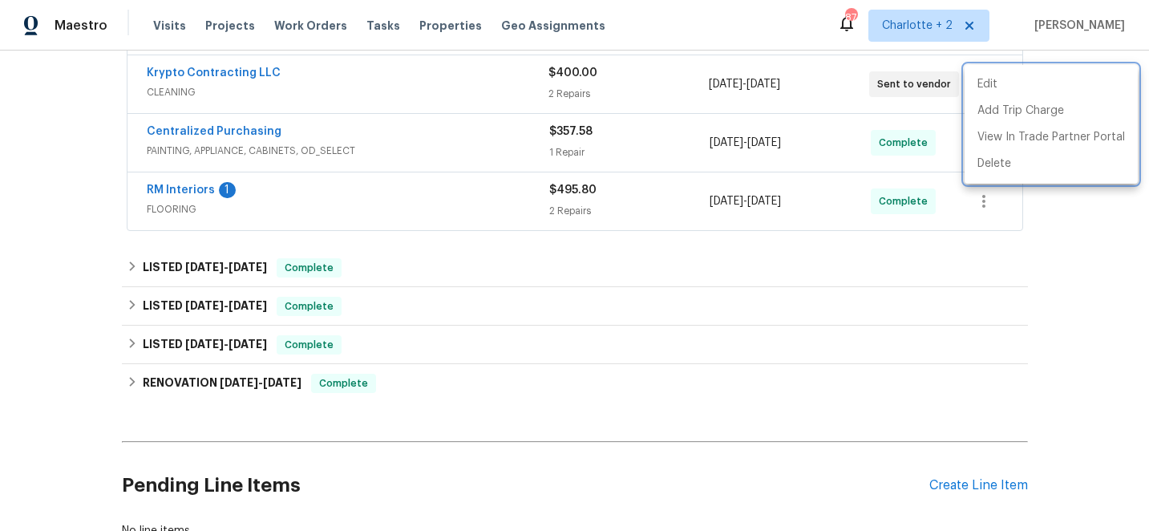
click at [51, 278] on div at bounding box center [574, 265] width 1149 height 531
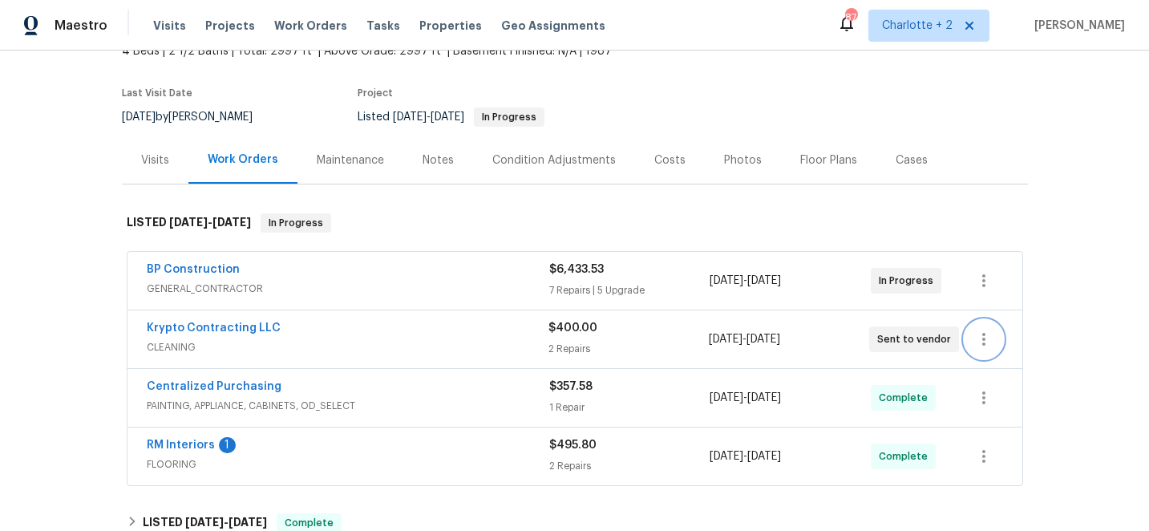
scroll to position [114, 0]
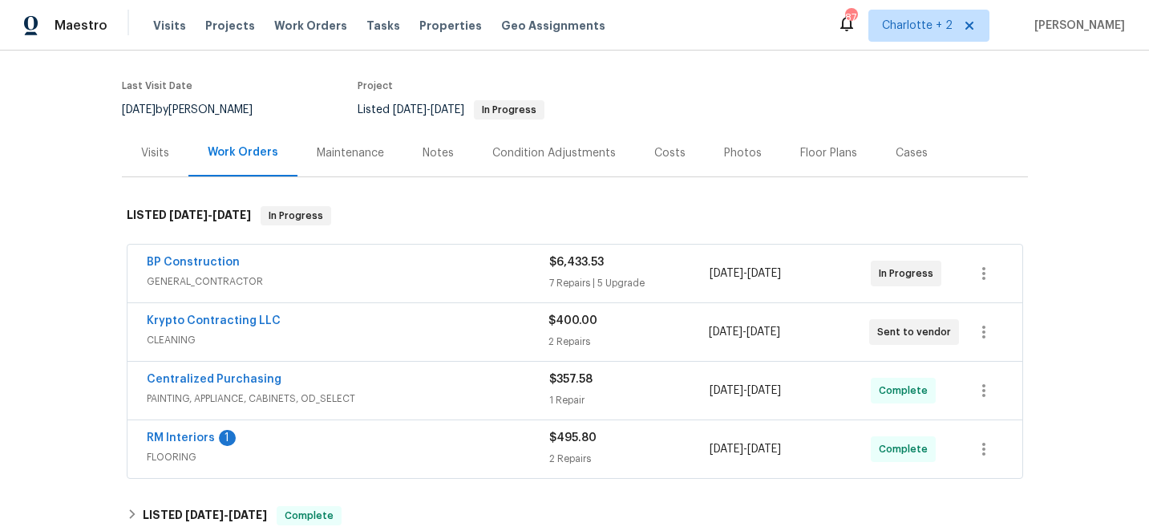
click at [663, 152] on div "Costs" at bounding box center [669, 153] width 31 height 16
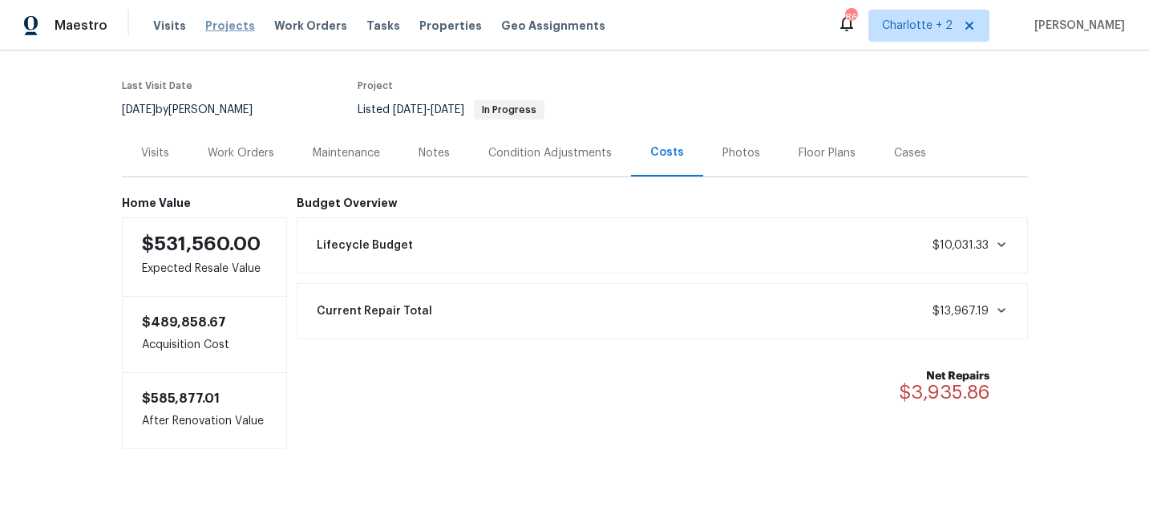
click at [215, 24] on span "Projects" at bounding box center [230, 26] width 50 height 16
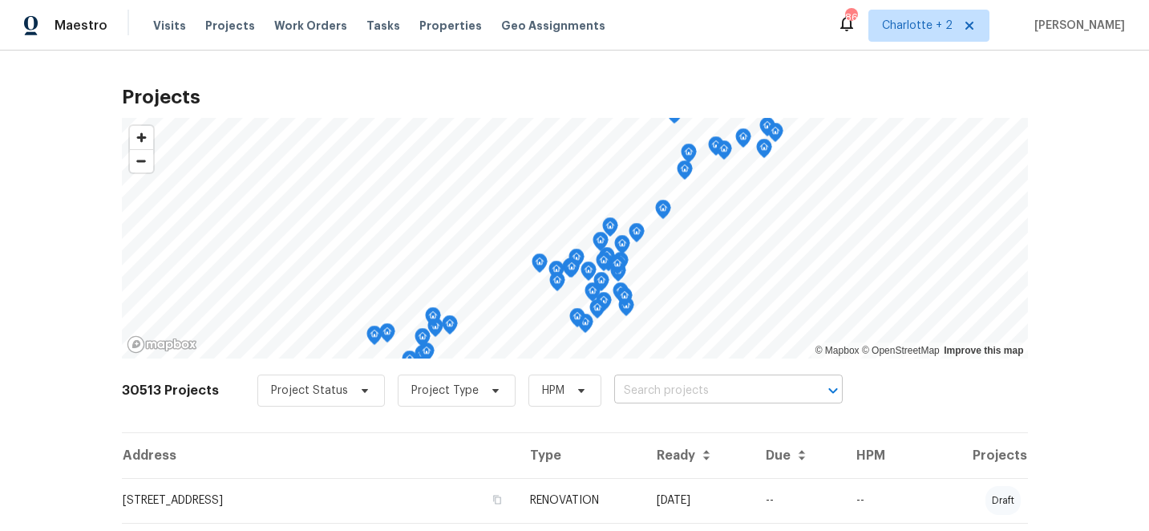
click at [624, 387] on input "text" at bounding box center [706, 390] width 184 height 25
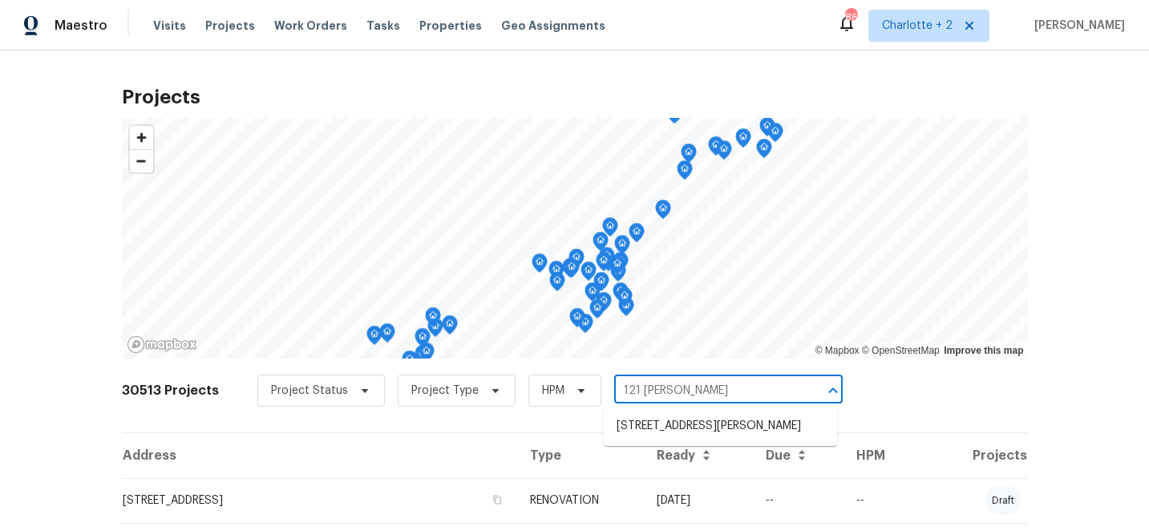
type input "121 coley"
click at [635, 424] on li "121 Coley Rd, Salisbury, NC 28146" at bounding box center [720, 426] width 233 height 26
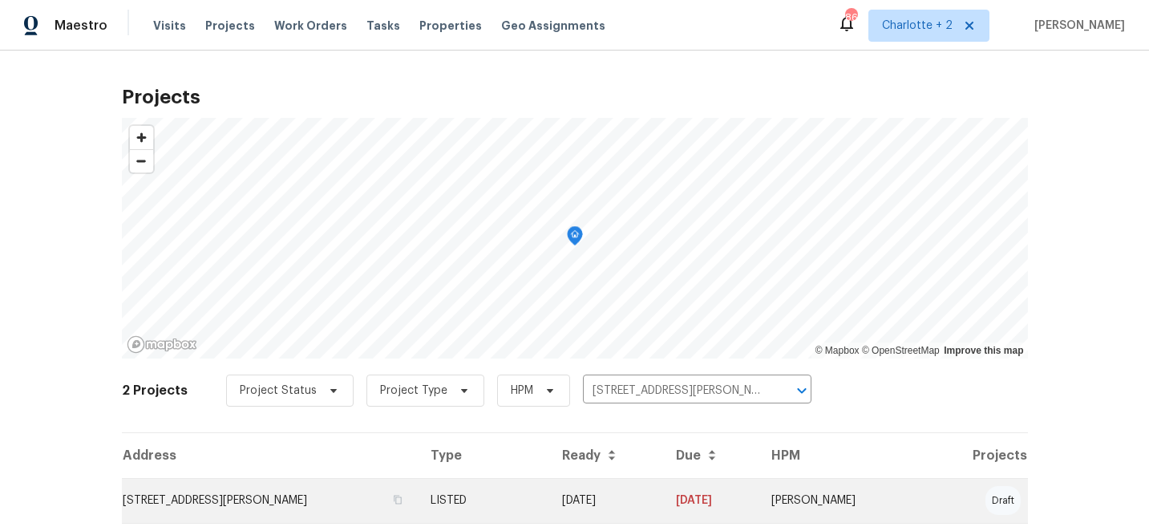
click at [653, 499] on td "[DATE]" at bounding box center [606, 500] width 114 height 45
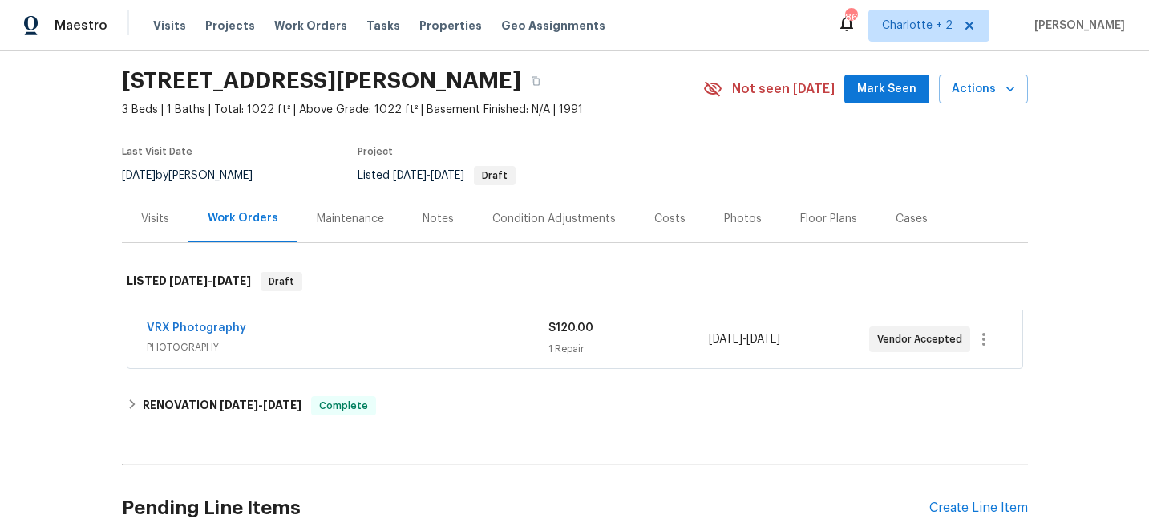
scroll to position [51, 0]
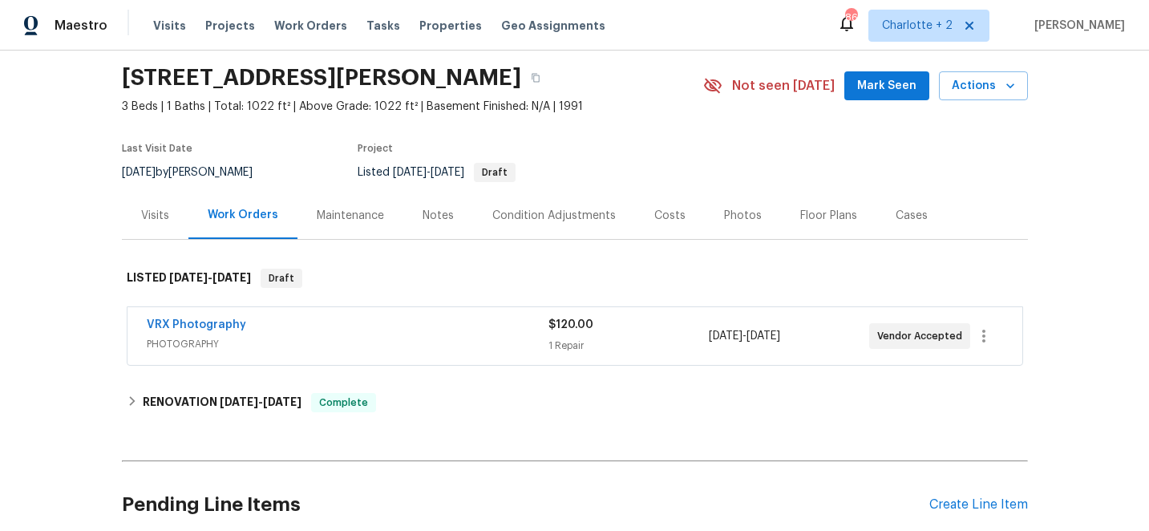
click at [661, 214] on div "Costs" at bounding box center [669, 216] width 31 height 16
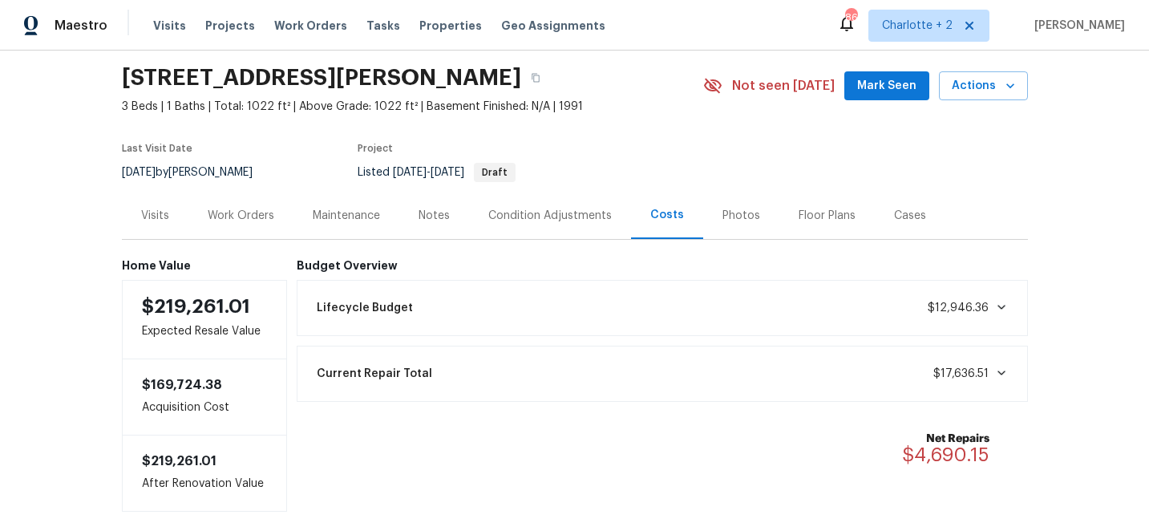
click at [727, 211] on div "Photos" at bounding box center [741, 216] width 38 height 16
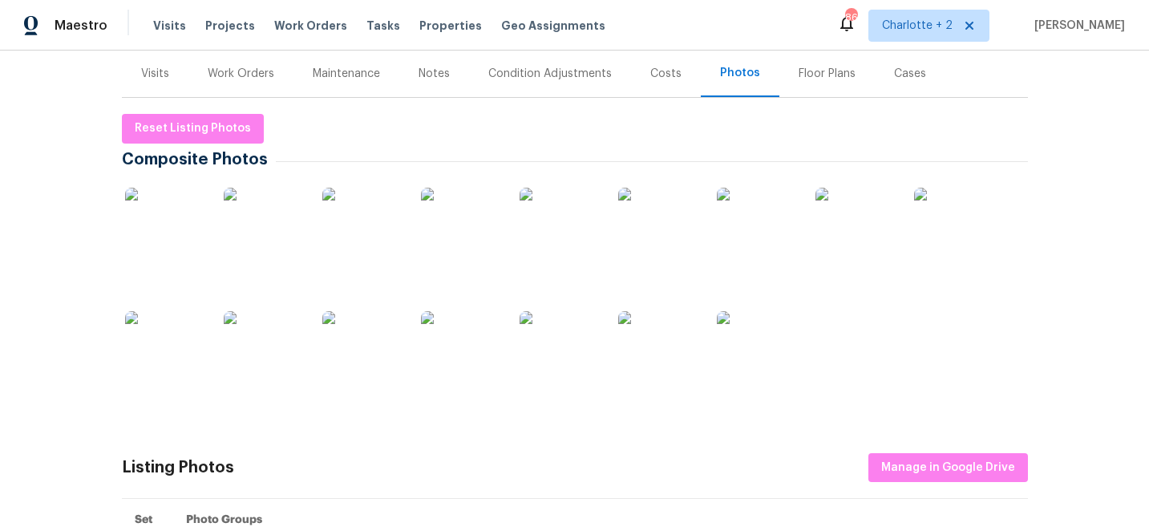
scroll to position [192, 0]
click at [164, 220] on img at bounding box center [165, 228] width 80 height 80
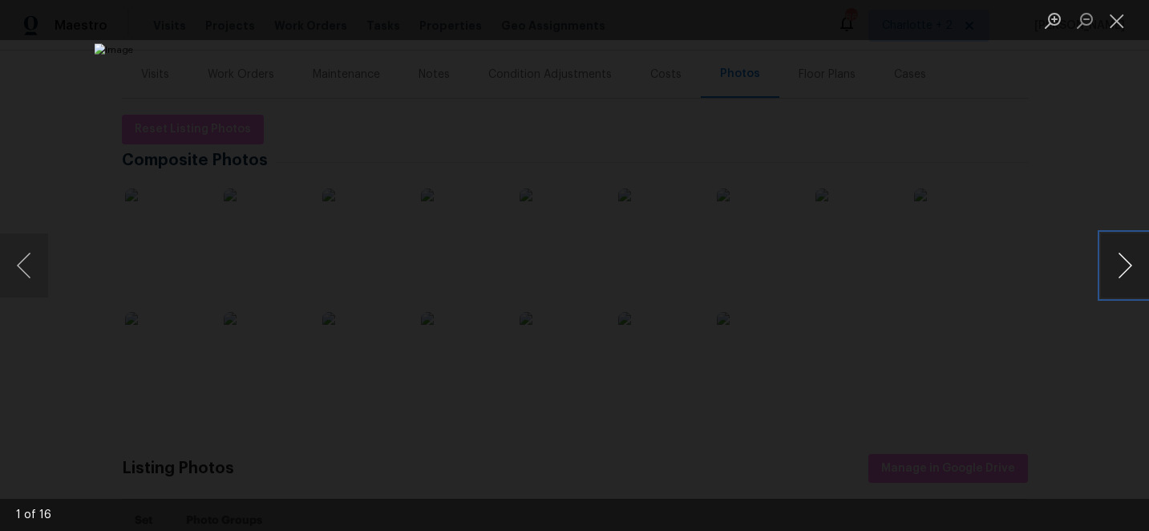
click at [1125, 270] on button "Next image" at bounding box center [1125, 265] width 48 height 64
click at [1125, 265] on button "Next image" at bounding box center [1125, 265] width 48 height 64
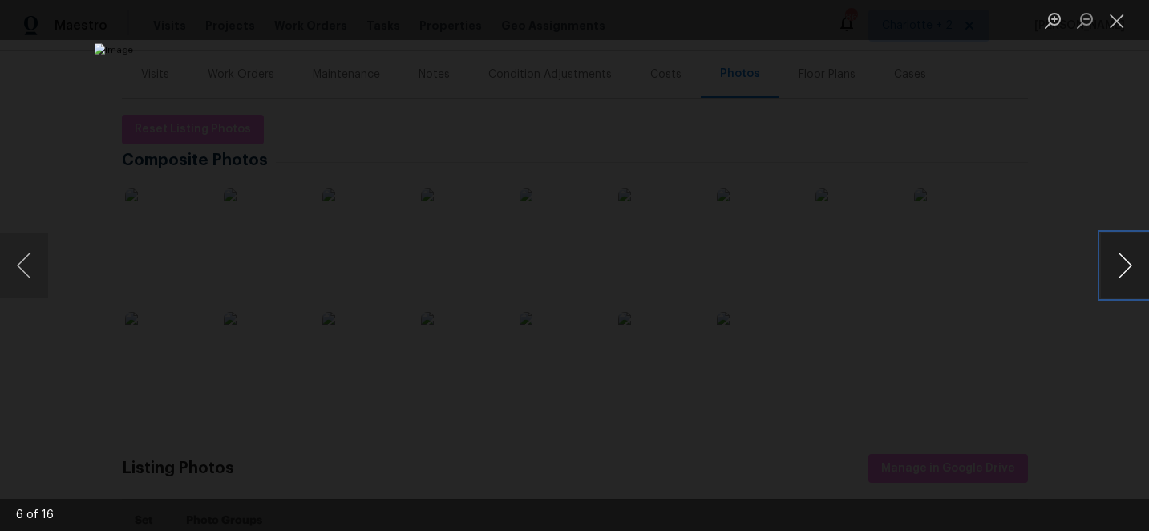
click at [1125, 265] on button "Next image" at bounding box center [1125, 265] width 48 height 64
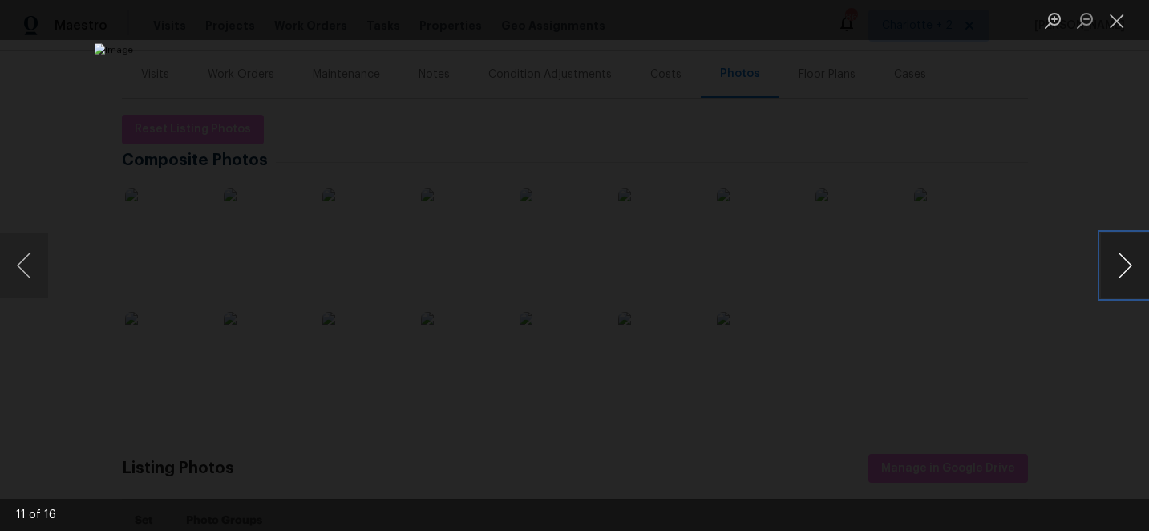
click at [1125, 265] on button "Next image" at bounding box center [1125, 265] width 48 height 64
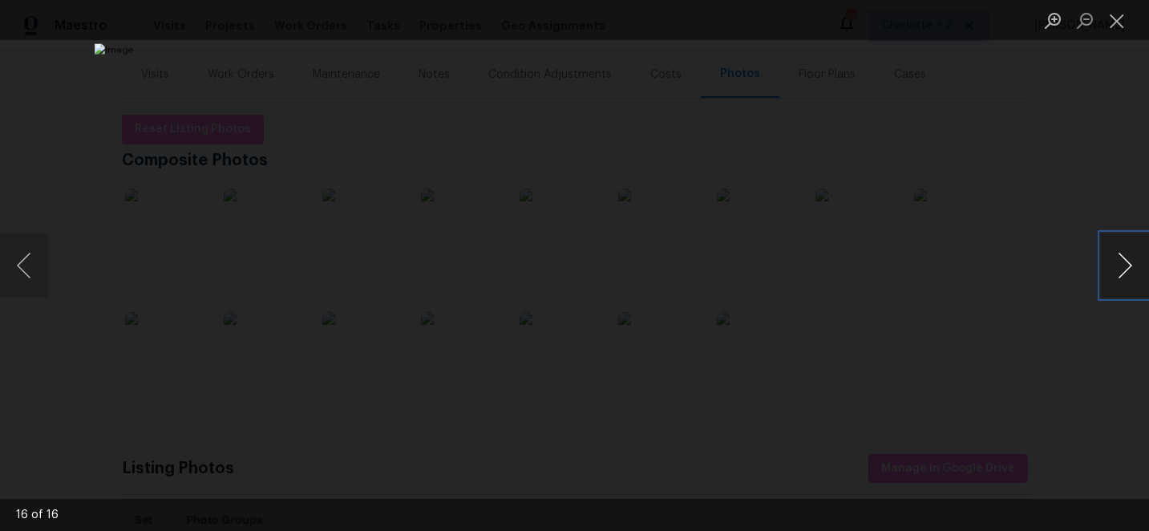
click at [1125, 265] on button "Next image" at bounding box center [1125, 265] width 48 height 64
click at [1116, 22] on button "Close lightbox" at bounding box center [1117, 20] width 32 height 28
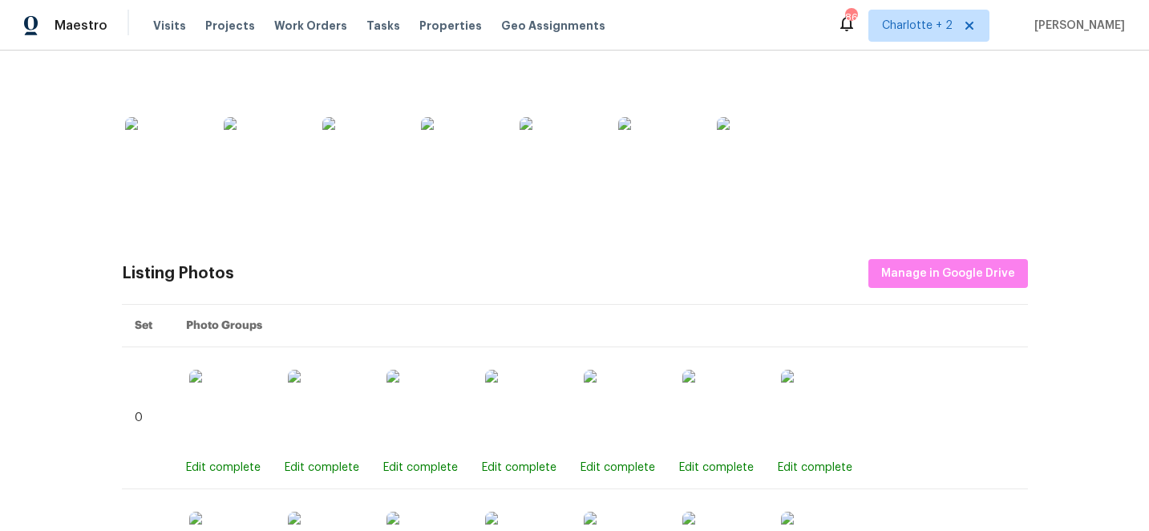
scroll to position [0, 0]
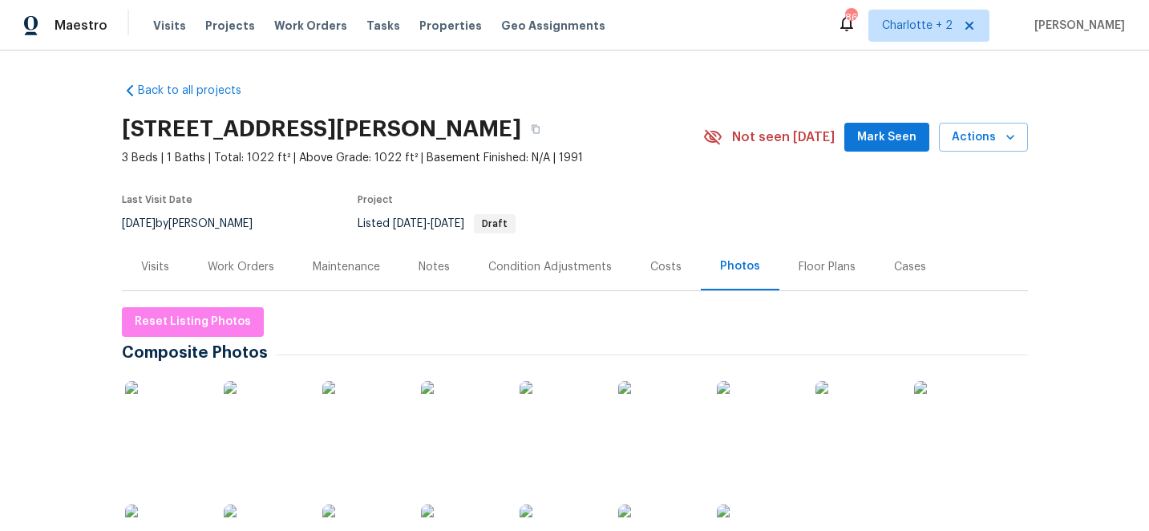
click at [216, 14] on div "Visits Projects Work Orders Tasks Properties Geo Assignments" at bounding box center [388, 26] width 471 height 32
click at [215, 21] on span "Projects" at bounding box center [230, 26] width 50 height 16
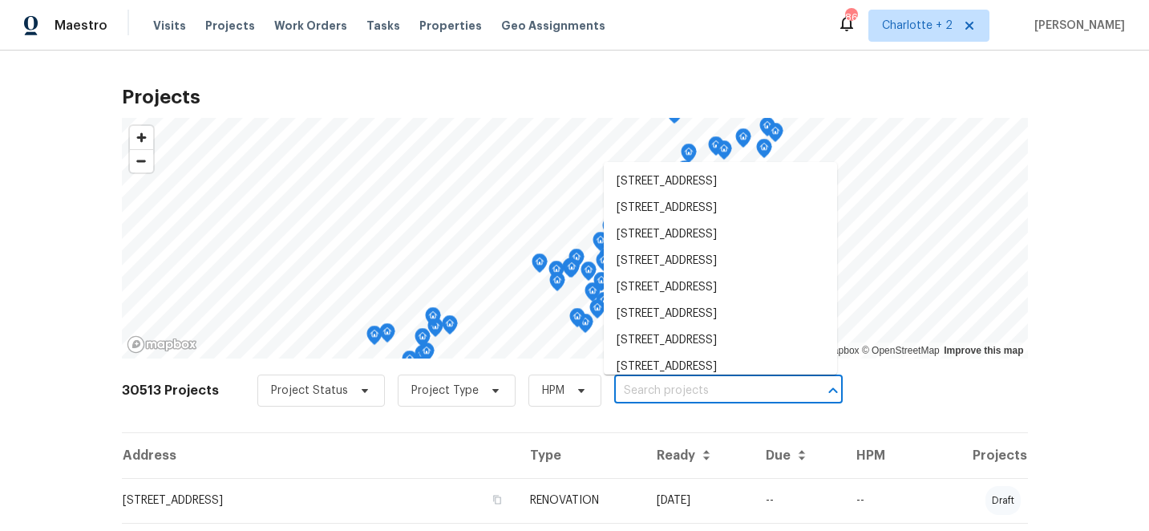
click at [677, 391] on input "text" at bounding box center [706, 390] width 184 height 25
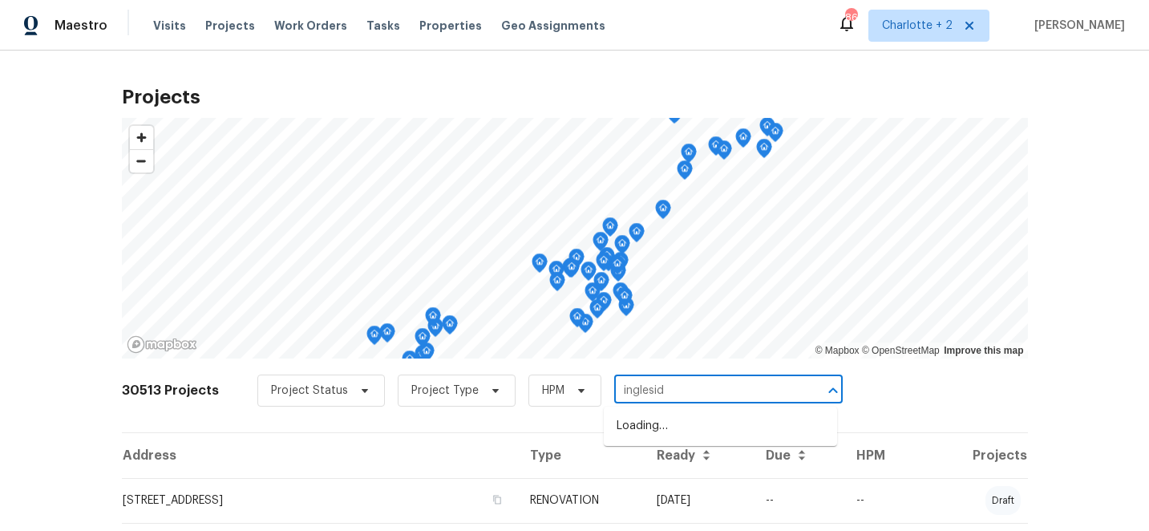
type input "ingleside"
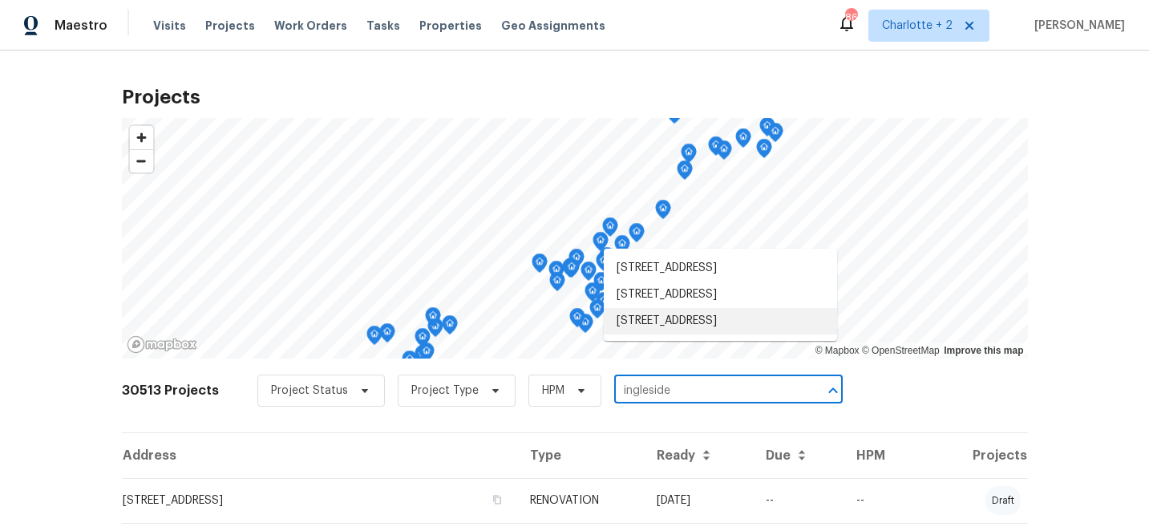
click at [725, 334] on li "2472 Ingleside Dr, High Point, NC 27265" at bounding box center [720, 321] width 233 height 26
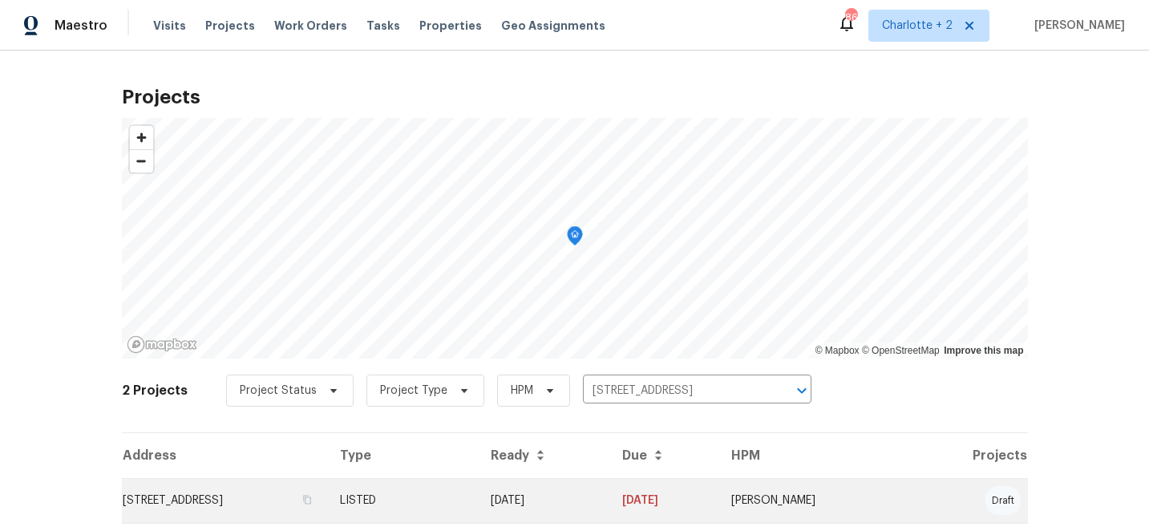
click at [689, 494] on td "[DATE]" at bounding box center [663, 500] width 109 height 45
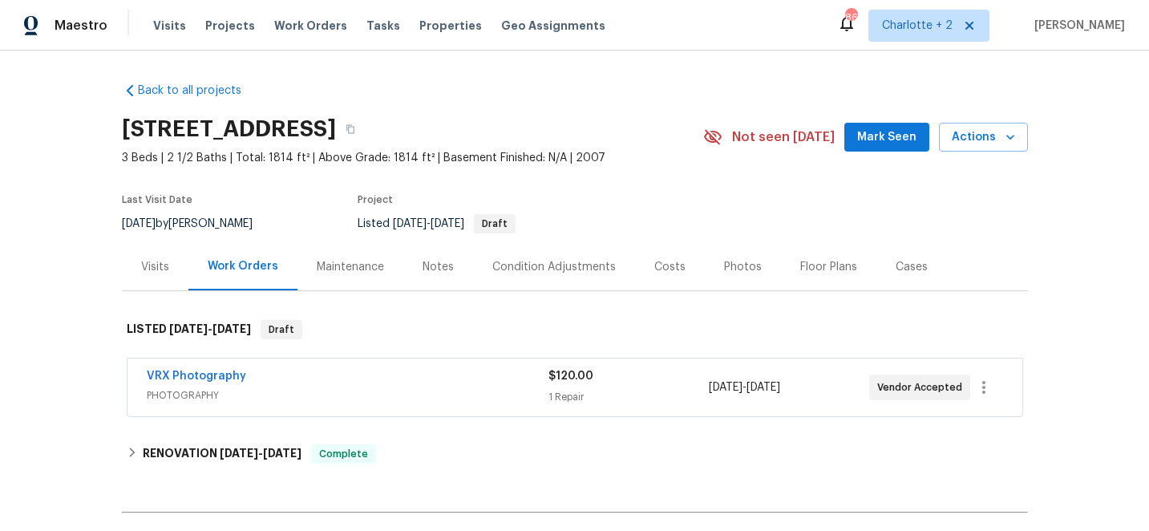
click at [730, 266] on div "Photos" at bounding box center [743, 267] width 38 height 16
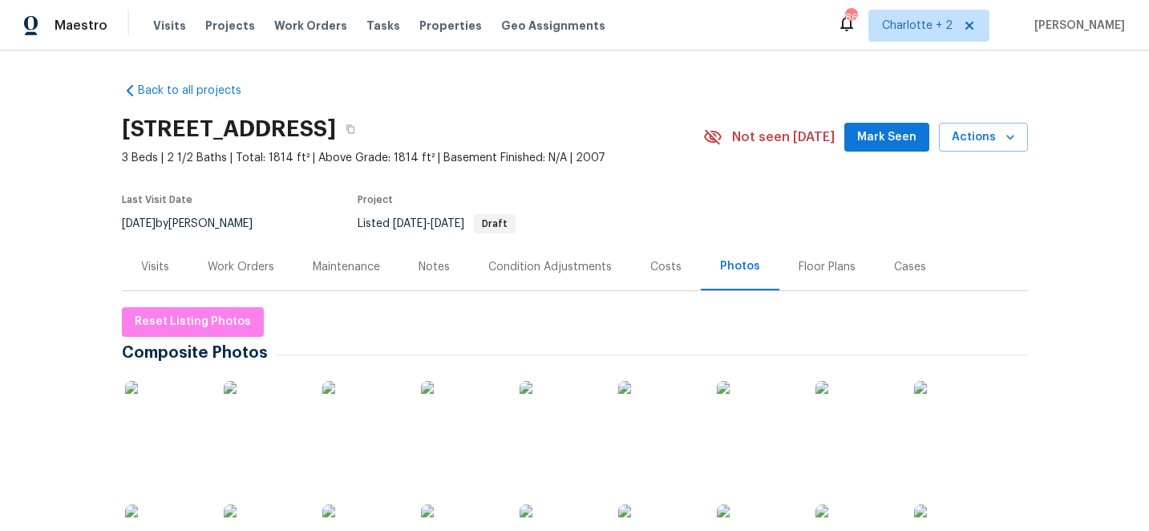
click at [165, 410] on img at bounding box center [165, 421] width 80 height 80
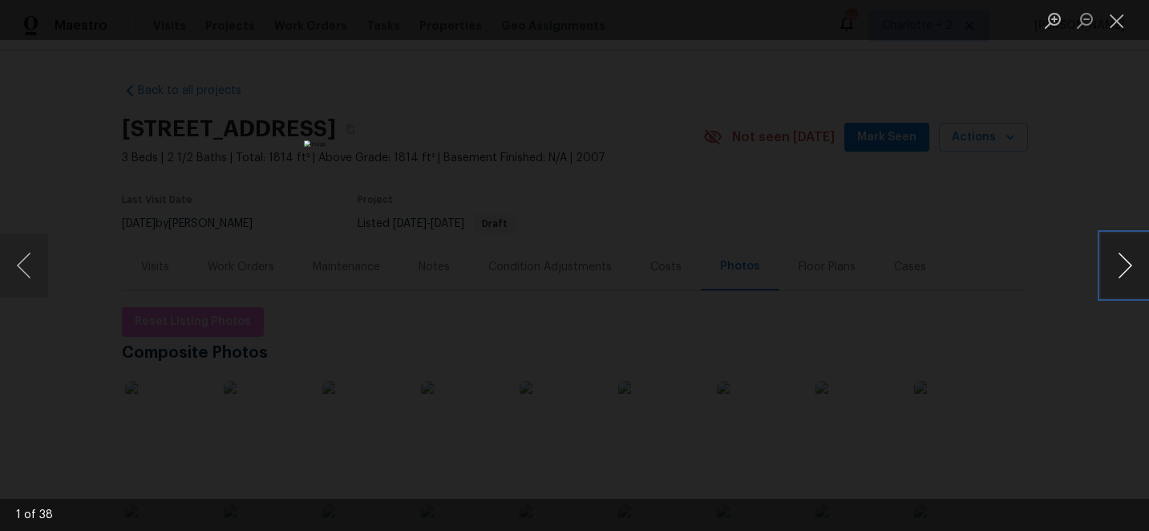
click at [1123, 268] on button "Next image" at bounding box center [1125, 265] width 48 height 64
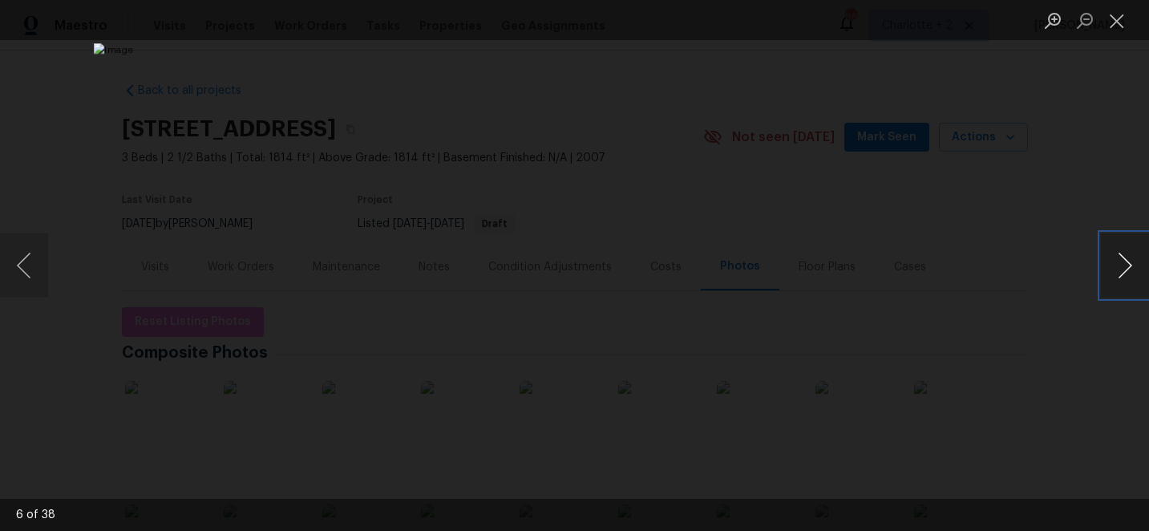
click at [1123, 268] on button "Next image" at bounding box center [1125, 265] width 48 height 64
click at [14, 264] on button "Previous image" at bounding box center [24, 265] width 48 height 64
click at [1124, 268] on button "Next image" at bounding box center [1125, 265] width 48 height 64
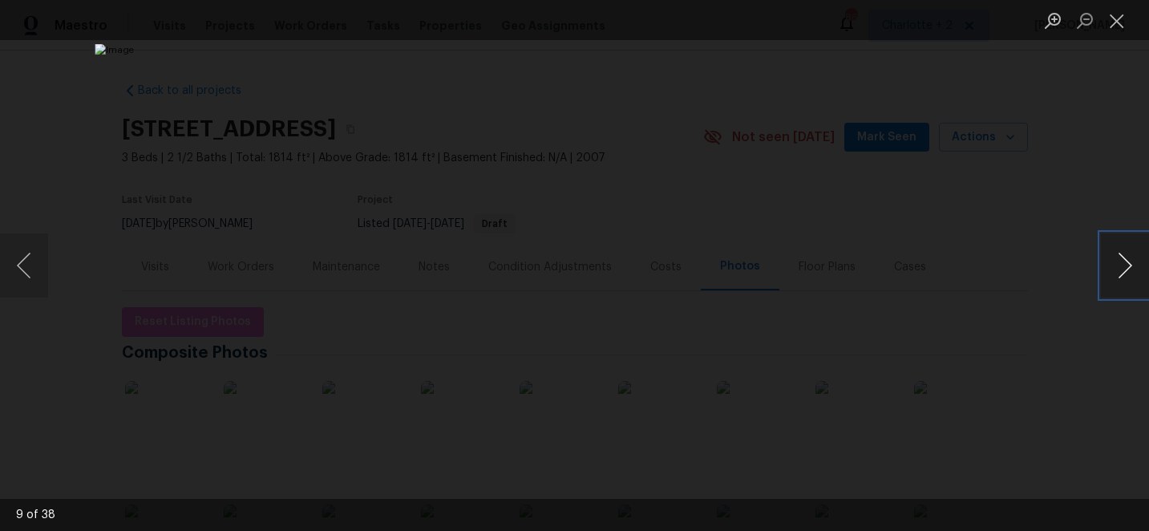
click at [1124, 268] on button "Next image" at bounding box center [1125, 265] width 48 height 64
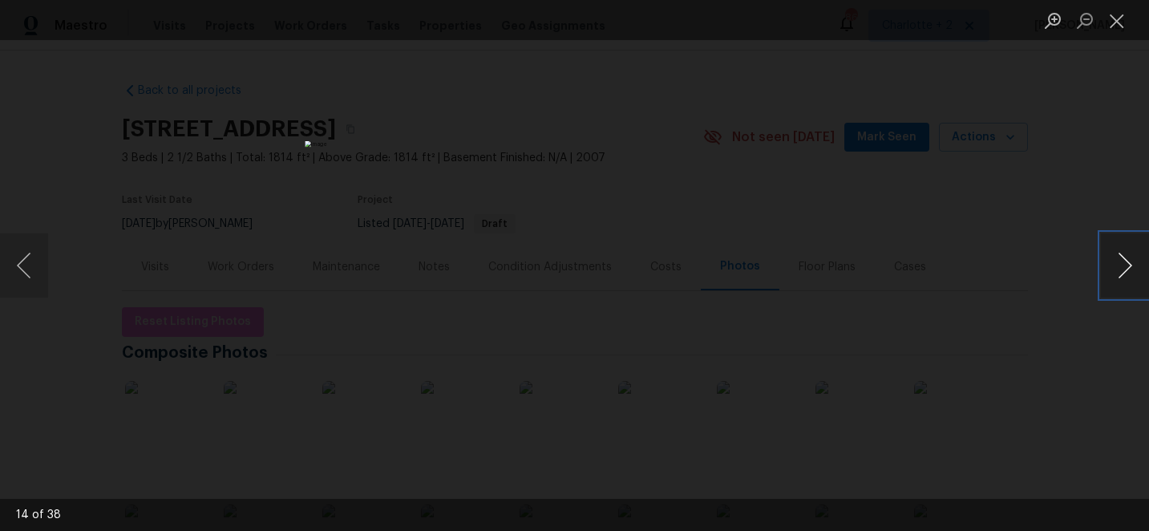
click at [1124, 268] on button "Next image" at bounding box center [1125, 265] width 48 height 64
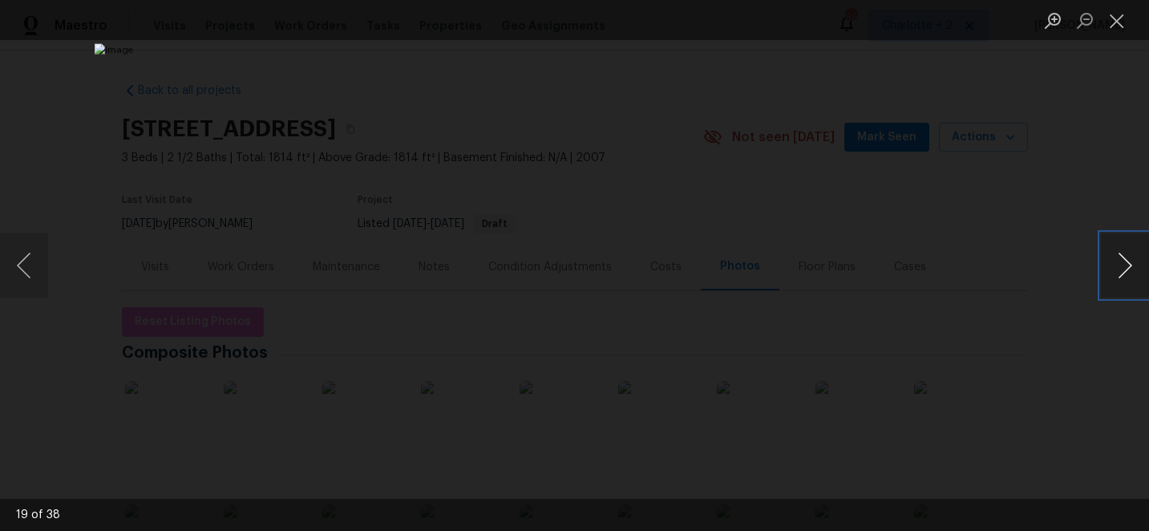
click at [1124, 268] on button "Next image" at bounding box center [1125, 265] width 48 height 64
click at [1123, 257] on button "Next image" at bounding box center [1125, 265] width 48 height 64
click at [23, 266] on button "Previous image" at bounding box center [24, 265] width 48 height 64
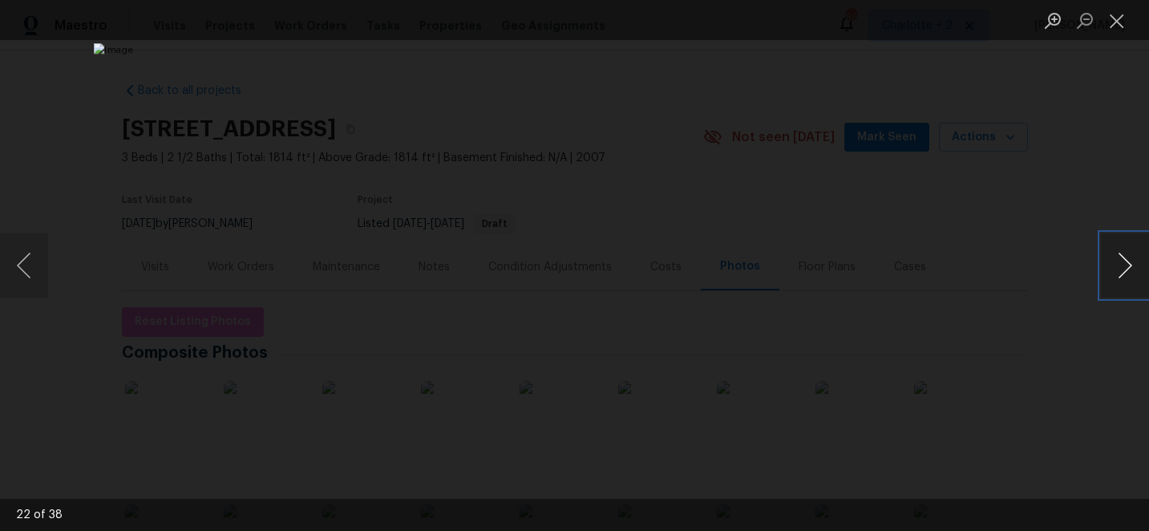
click at [1129, 269] on button "Next image" at bounding box center [1125, 265] width 48 height 64
click at [1120, 15] on button "Close lightbox" at bounding box center [1117, 20] width 32 height 28
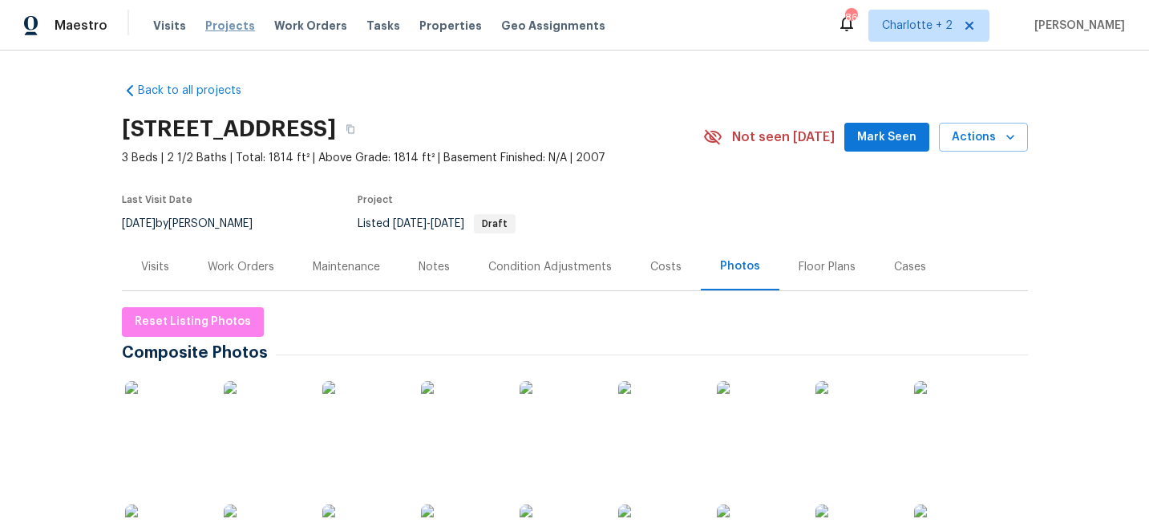
click at [223, 26] on span "Projects" at bounding box center [230, 26] width 50 height 16
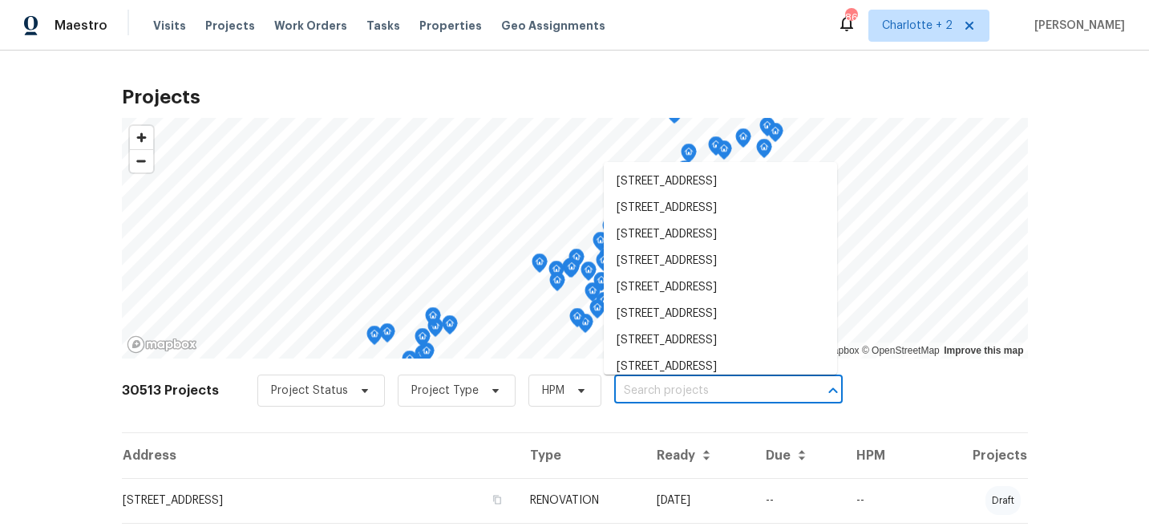
click at [627, 389] on input "text" at bounding box center [706, 390] width 184 height 25
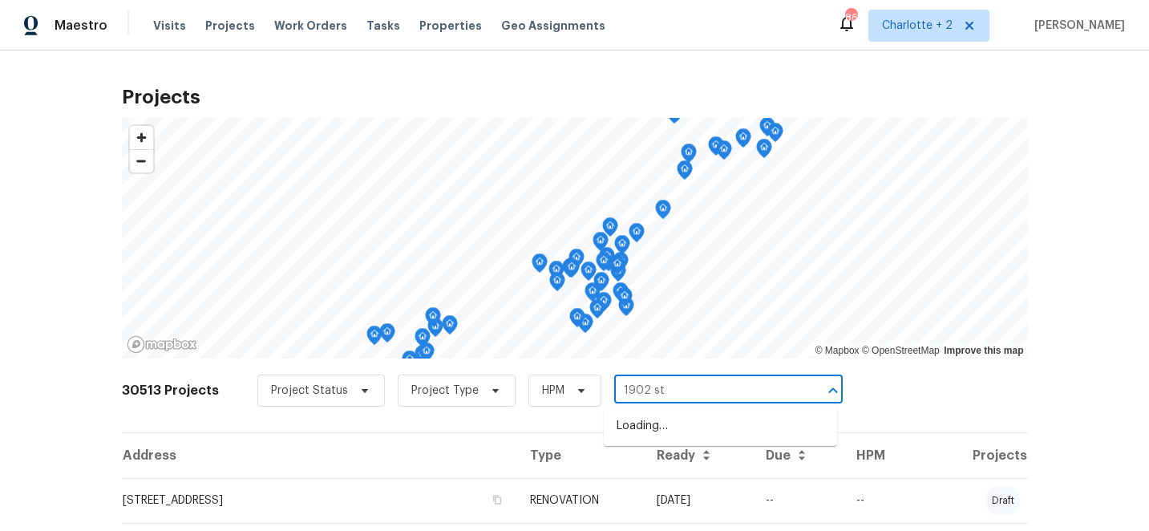
type input "1902 sto"
click at [663, 426] on li "1902 Stonewyck Ave, Kannapolis, NC 28081" at bounding box center [720, 426] width 233 height 26
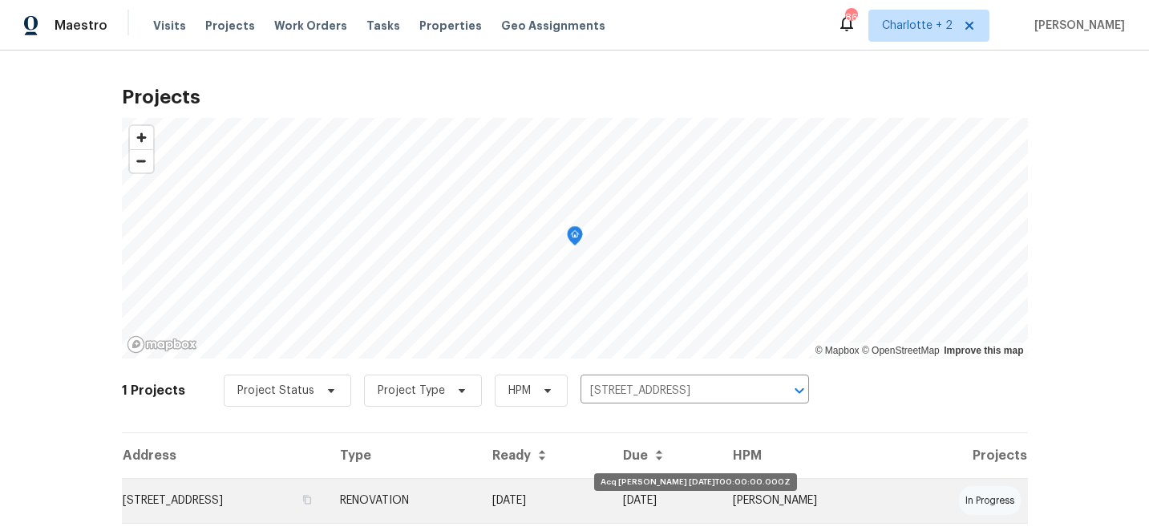
click at [611, 499] on td "[DATE]" at bounding box center [544, 500] width 131 height 45
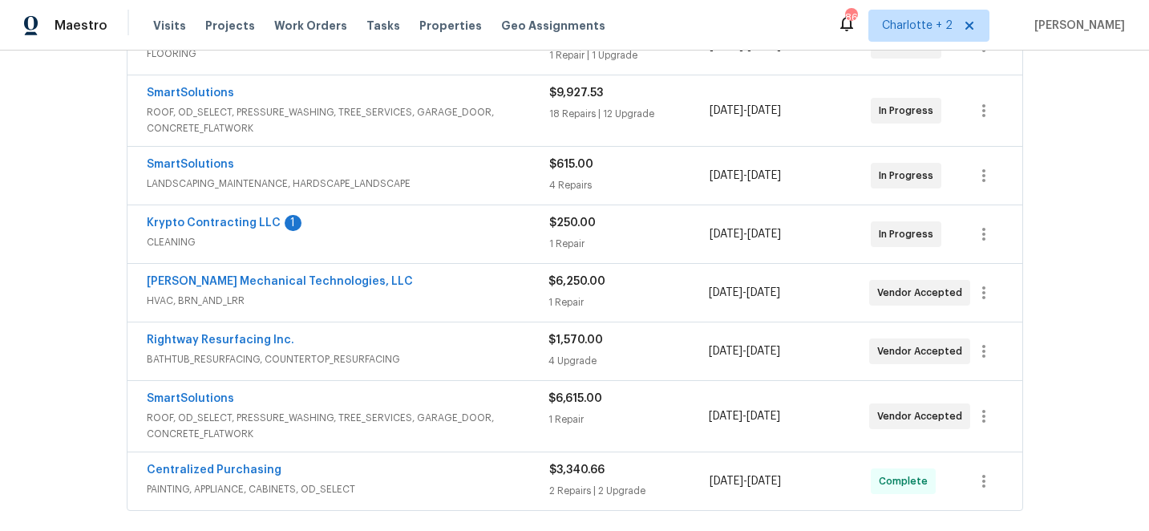
scroll to position [350, 0]
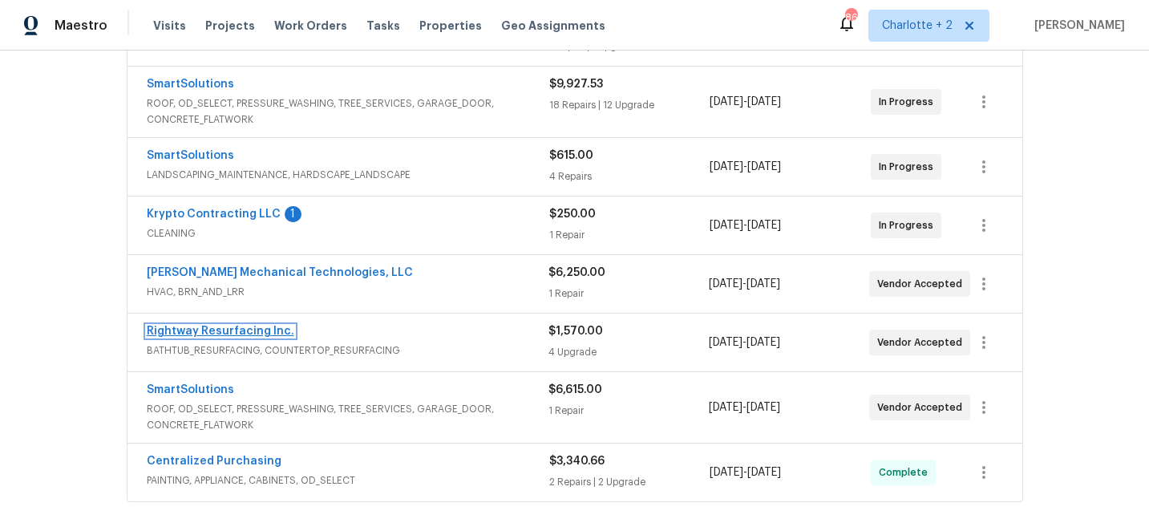
click at [213, 329] on link "Rightway Resurfacing Inc." at bounding box center [220, 330] width 147 height 11
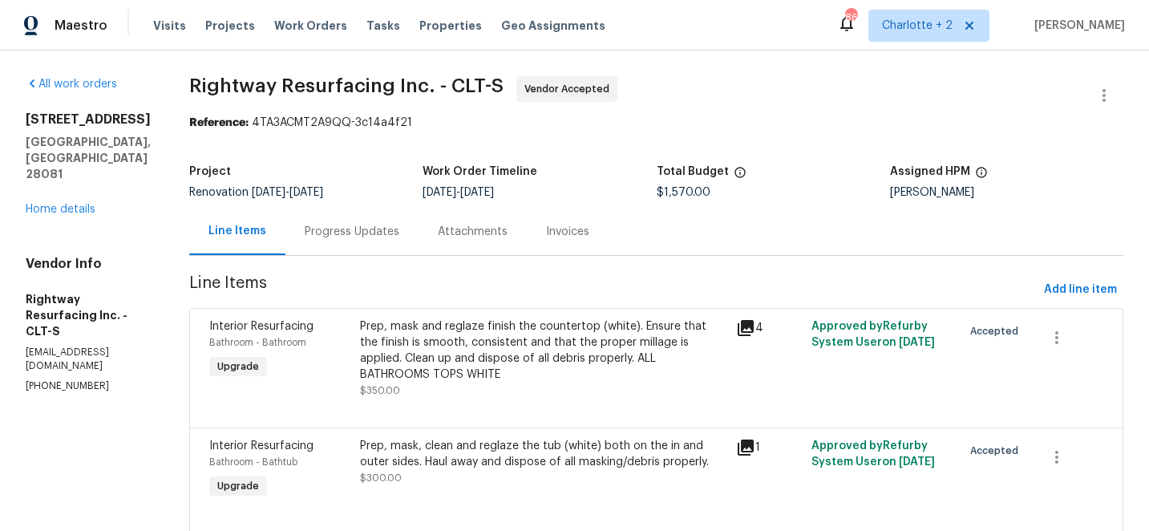
click at [388, 233] on div "Progress Updates" at bounding box center [352, 232] width 95 height 16
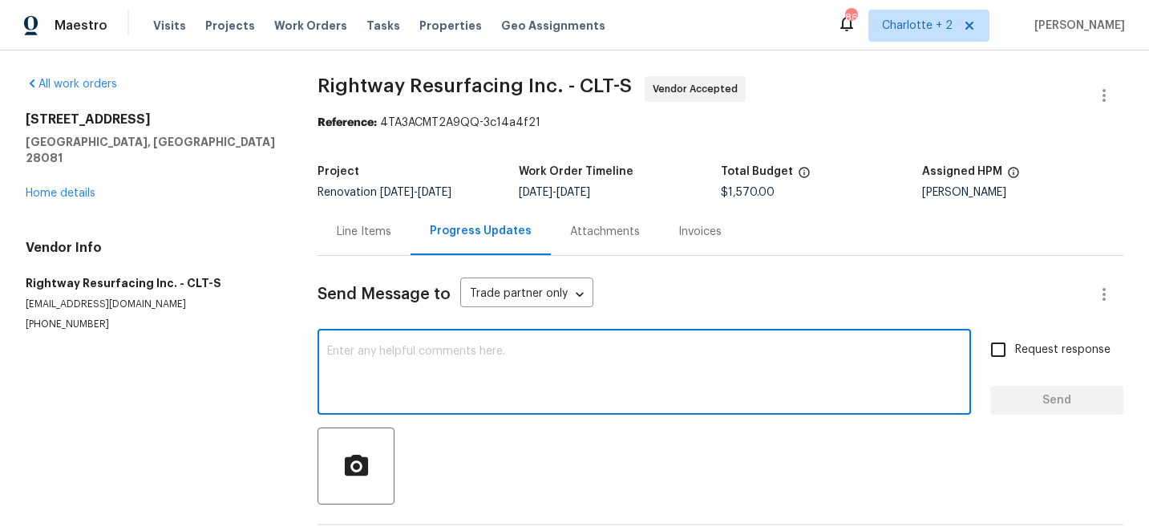
click at [406, 363] on textarea at bounding box center [644, 373] width 634 height 56
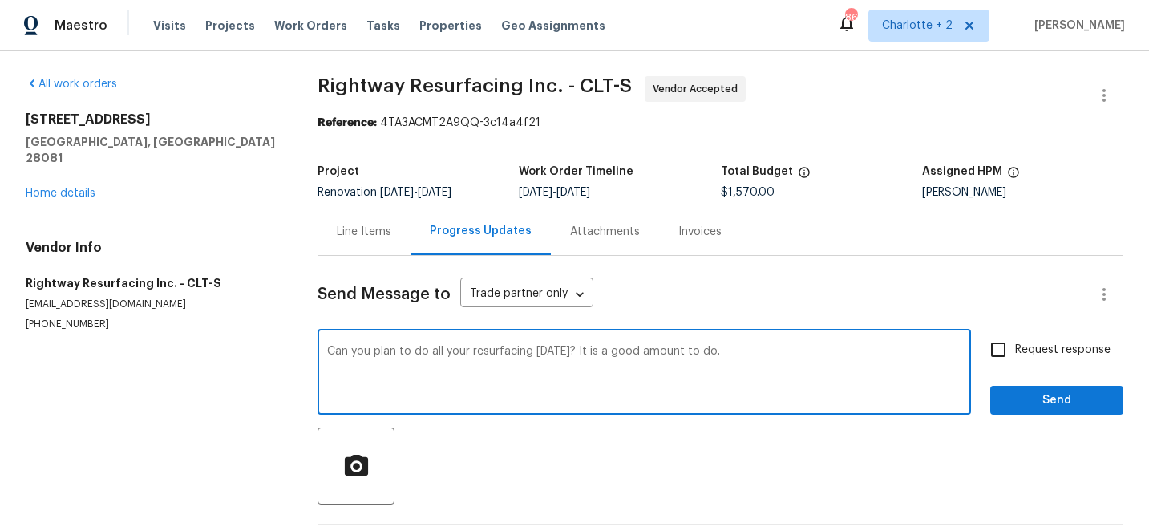
type textarea "Can you plan to do all your resurfacing on Wednesday? It is a good amount to do."
click at [998, 354] on input "Request response" at bounding box center [998, 350] width 34 height 34
checkbox input "true"
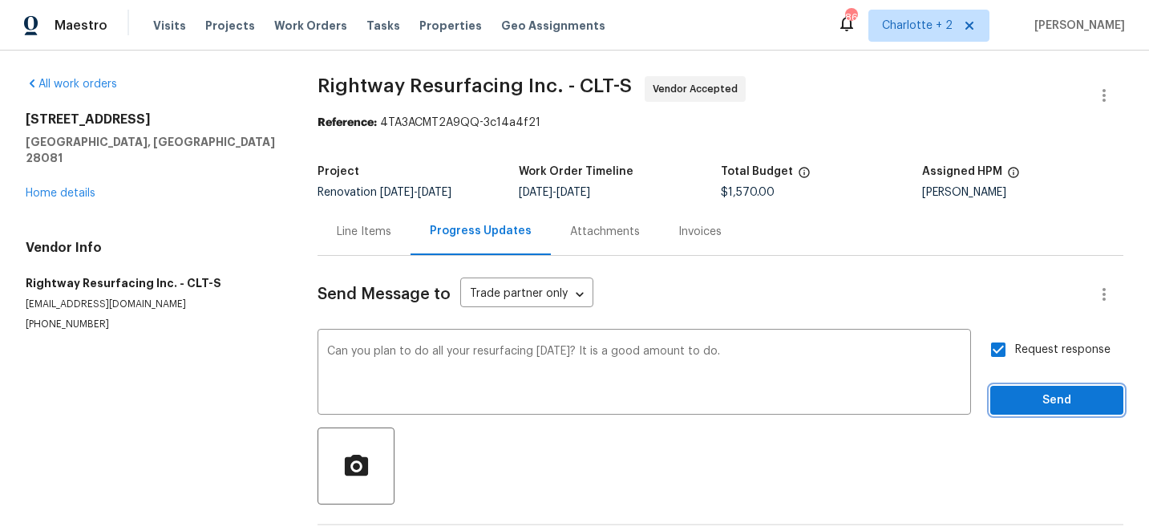
click at [1026, 395] on span "Send" at bounding box center [1056, 400] width 107 height 20
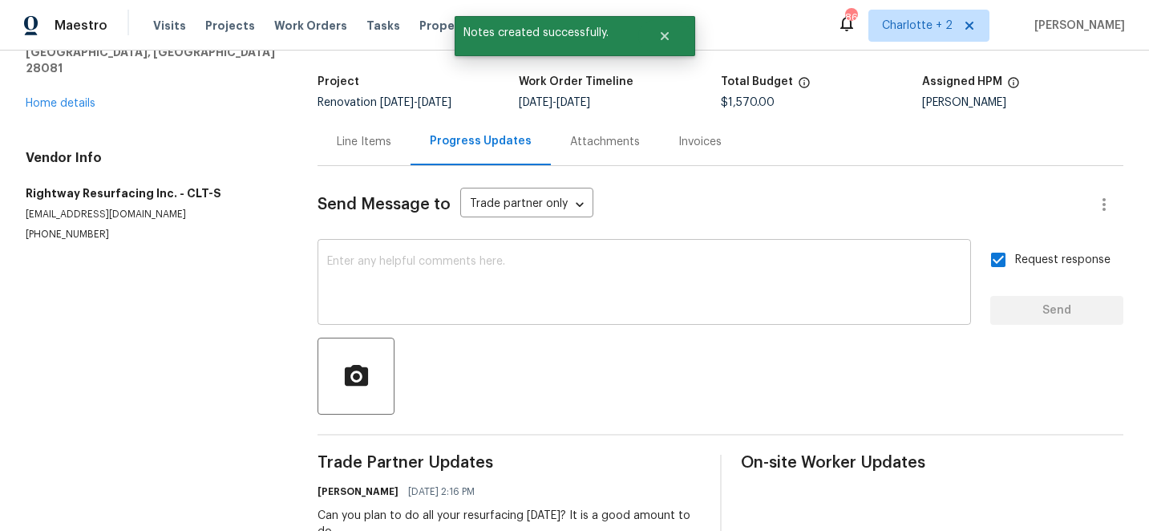
scroll to position [94, 0]
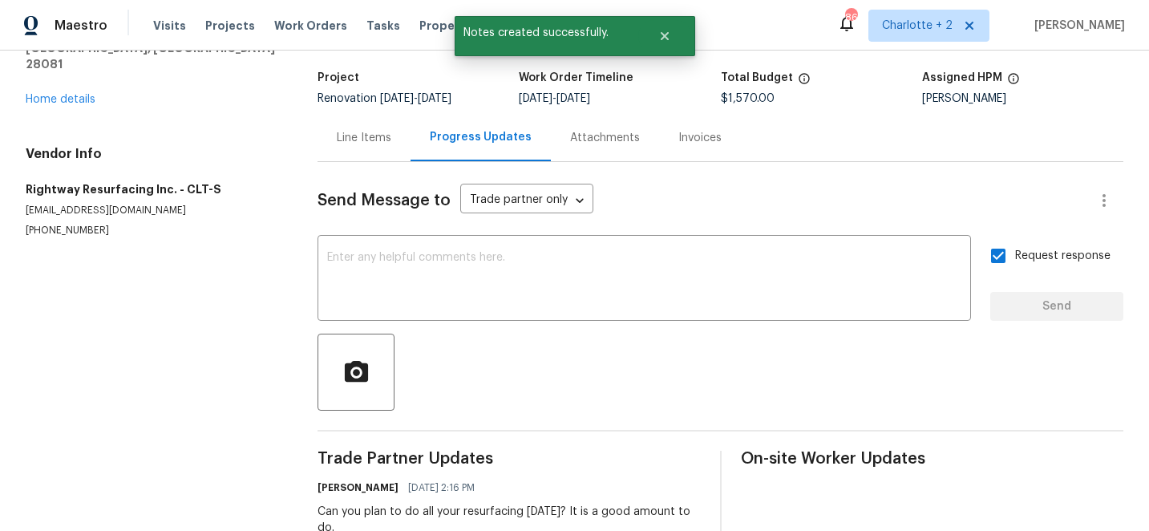
click at [376, 137] on div "Line Items" at bounding box center [364, 138] width 55 height 16
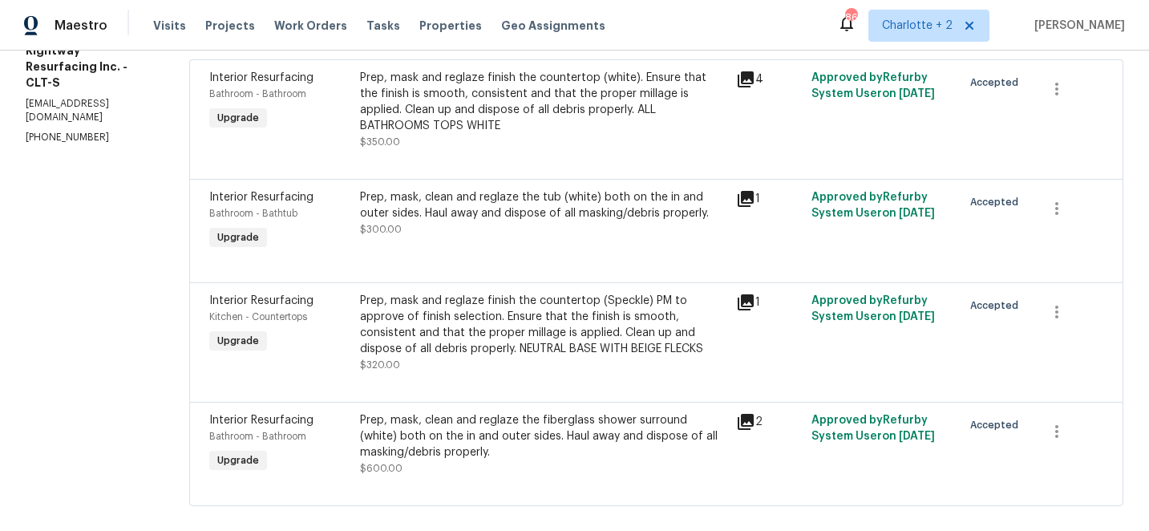
scroll to position [270, 0]
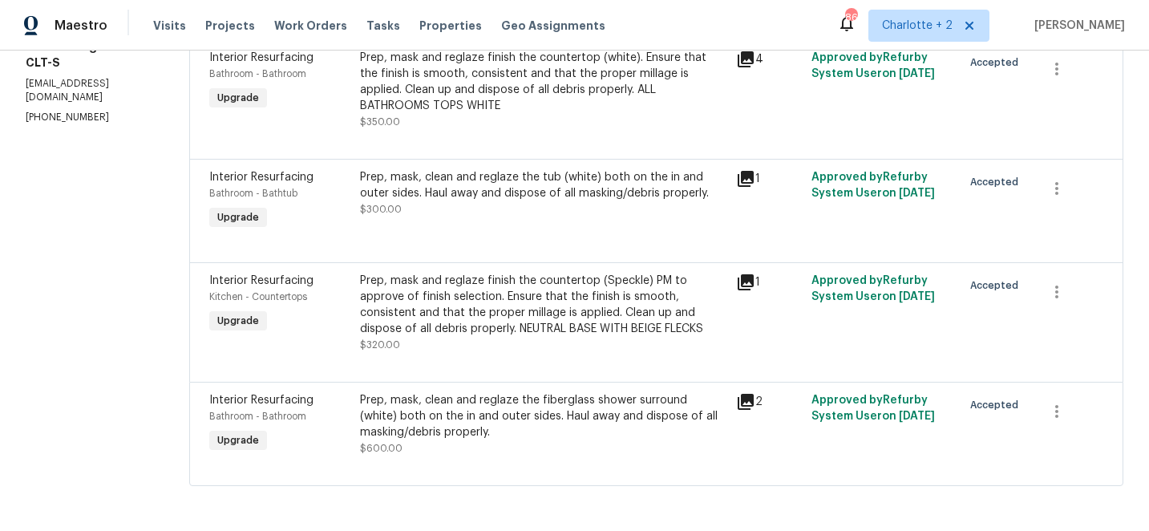
click at [525, 414] on div "Prep, mask, clean and reglaze the fiberglass shower surround (white) both on th…" at bounding box center [543, 416] width 367 height 48
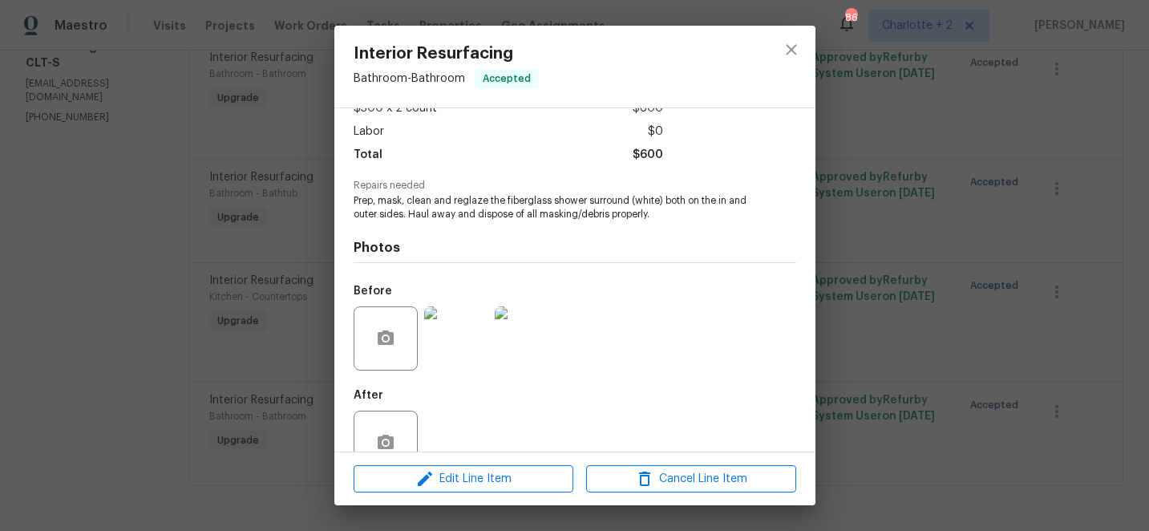
scroll to position [140, 0]
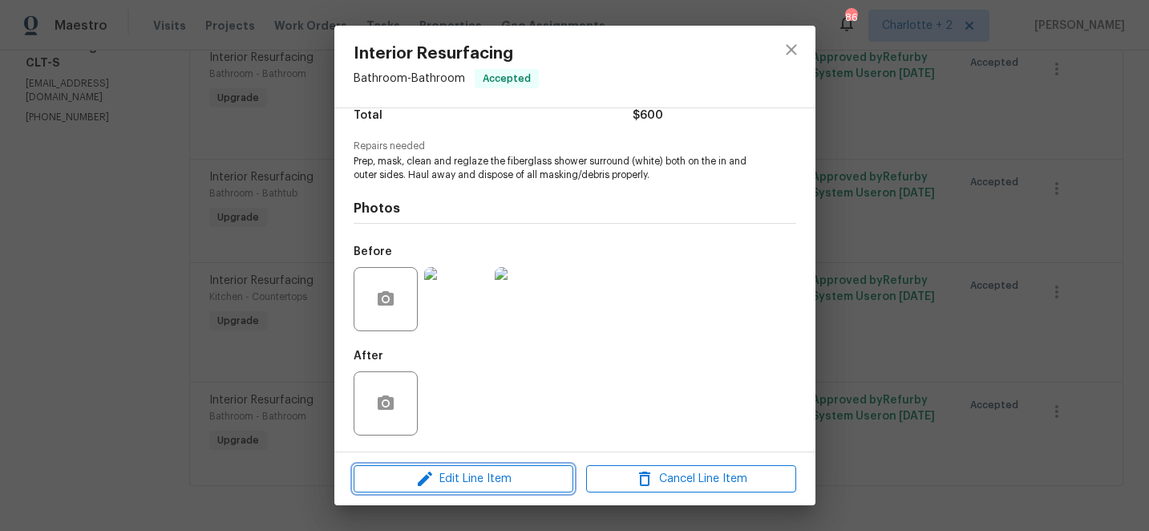
click at [502, 479] on span "Edit Line Item" at bounding box center [463, 479] width 210 height 20
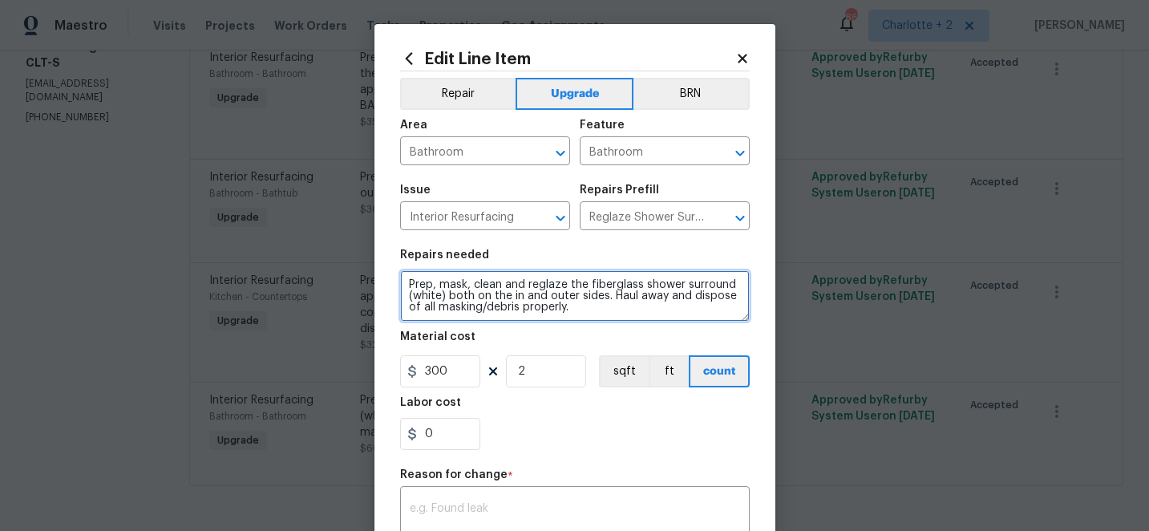
click at [584, 312] on textarea "Prep, mask, clean and reglaze the fiberglass shower surround (white) both on th…" at bounding box center [574, 295] width 349 height 51
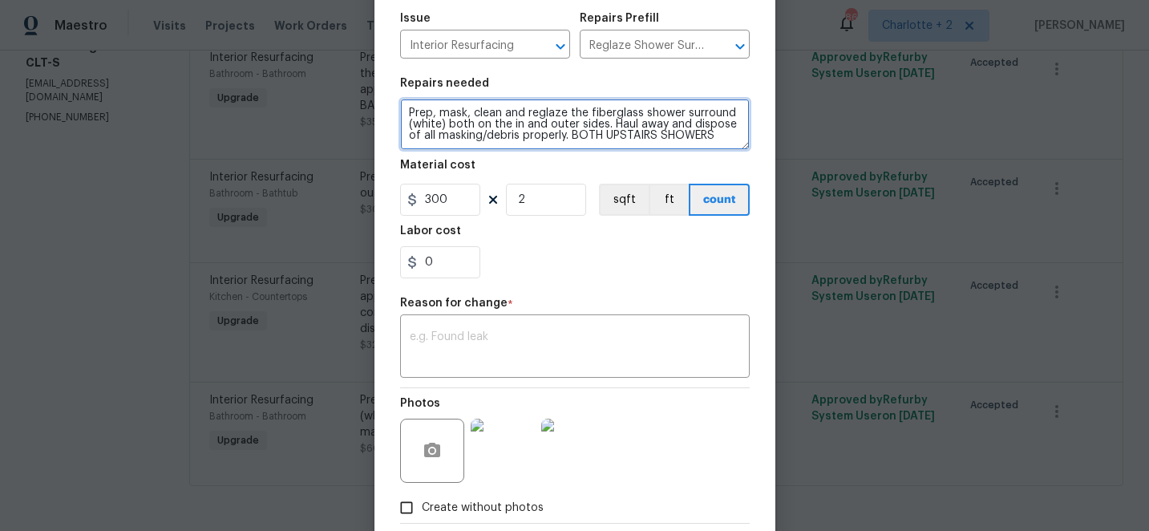
scroll to position [260, 0]
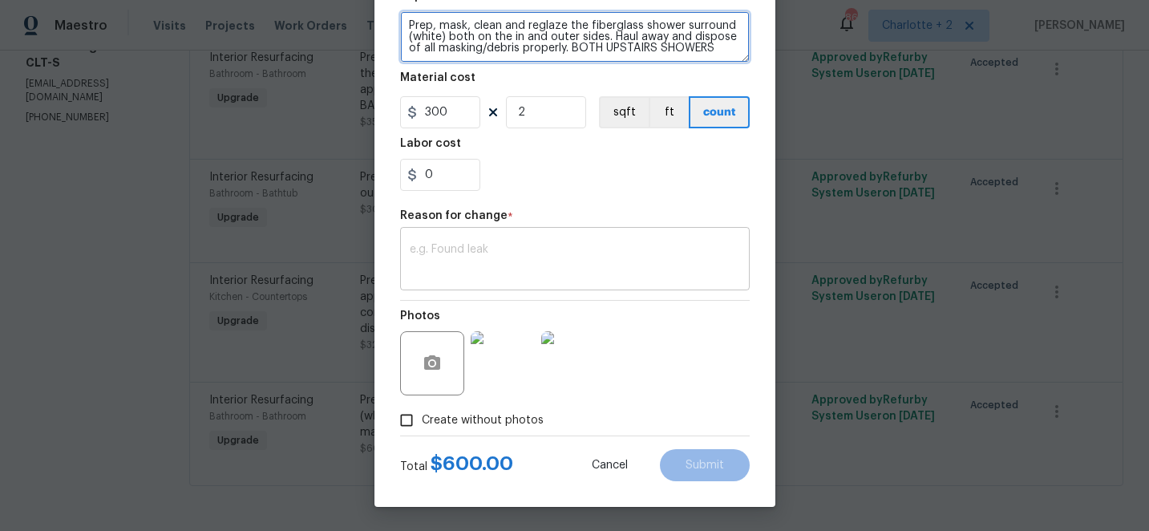
type textarea "Prep, mask, clean and reglaze the fiberglass shower surround (white) both on th…"
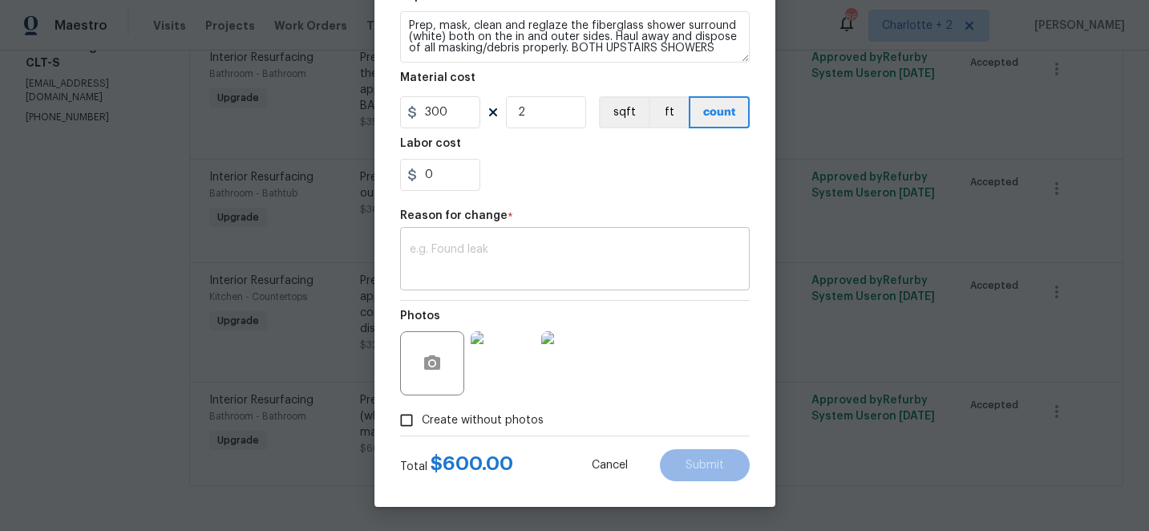
click at [475, 257] on textarea at bounding box center [575, 261] width 330 height 34
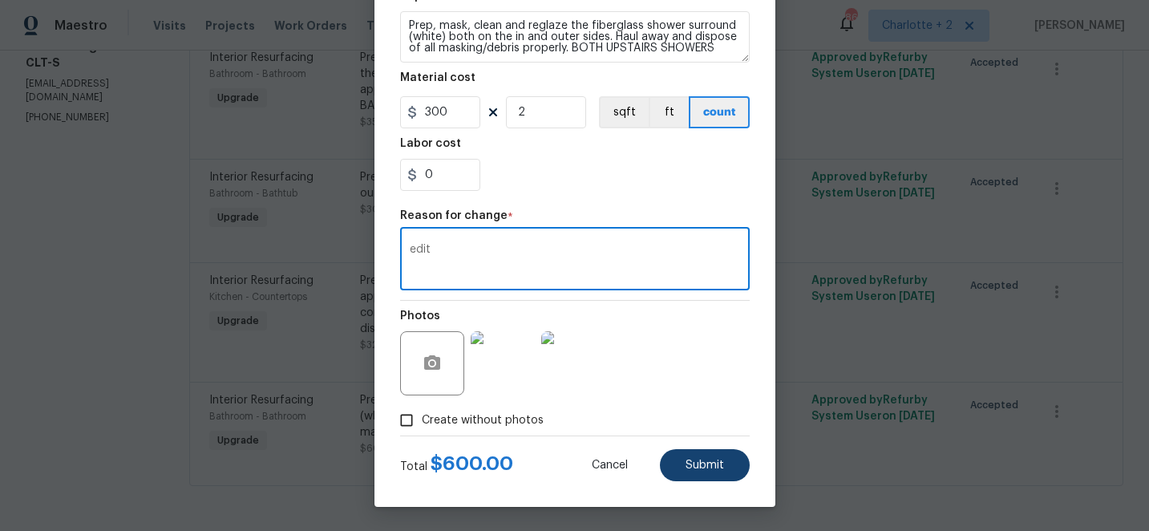
type textarea "edit"
click at [691, 463] on span "Submit" at bounding box center [704, 465] width 38 height 12
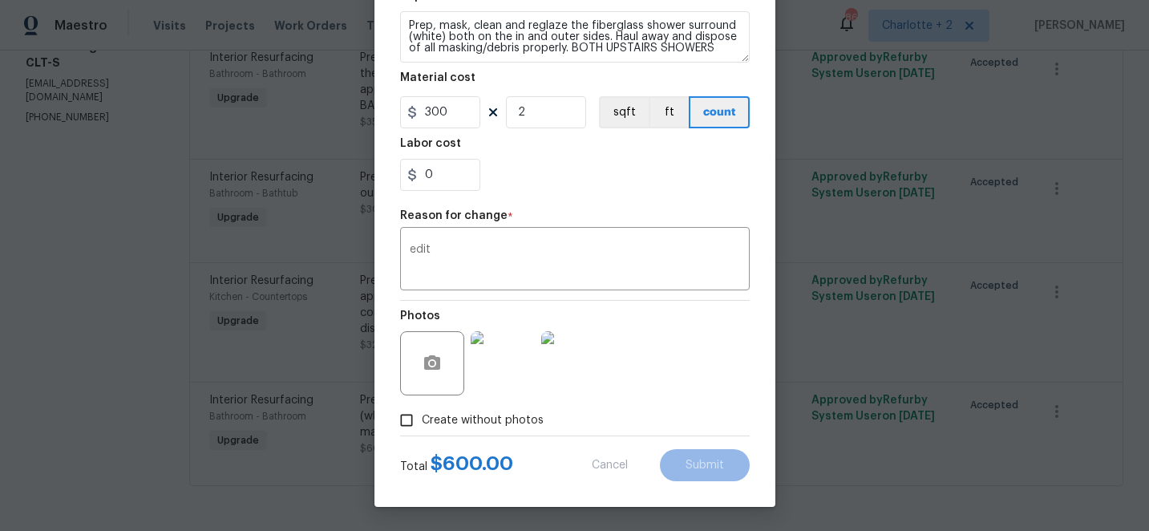
type textarea "Prep, mask, clean and reglaze the fiberglass shower surround (white) both on th…"
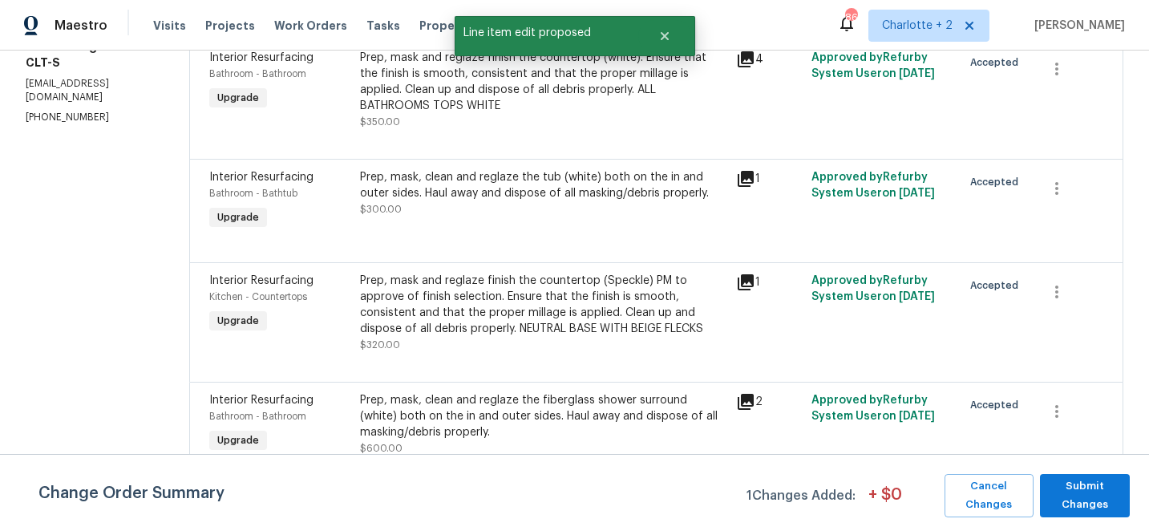
scroll to position [0, 0]
click at [1094, 504] on span "Submit Changes" at bounding box center [1085, 495] width 74 height 37
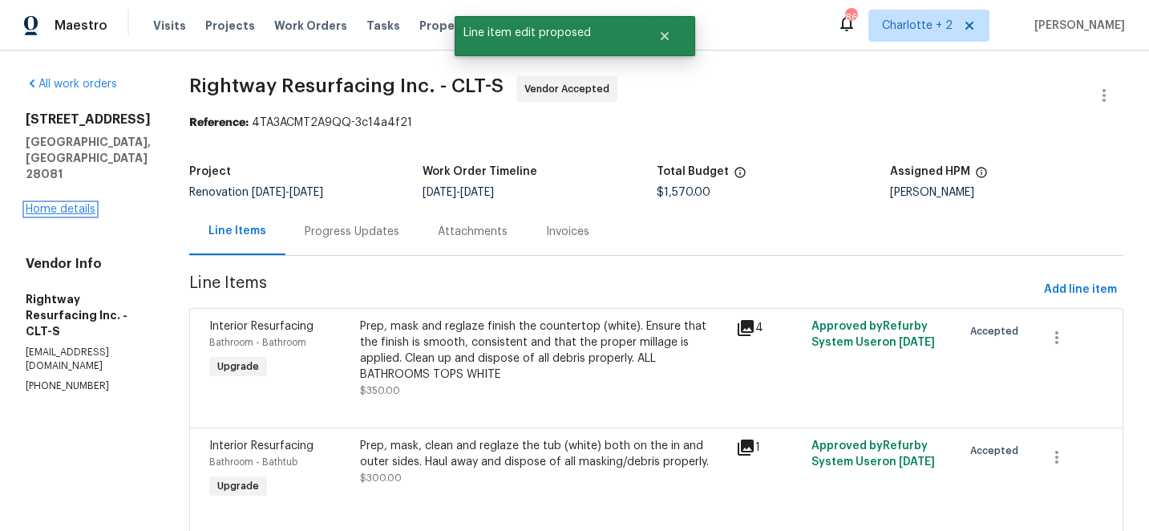
click at [81, 204] on link "Home details" at bounding box center [61, 209] width 70 height 11
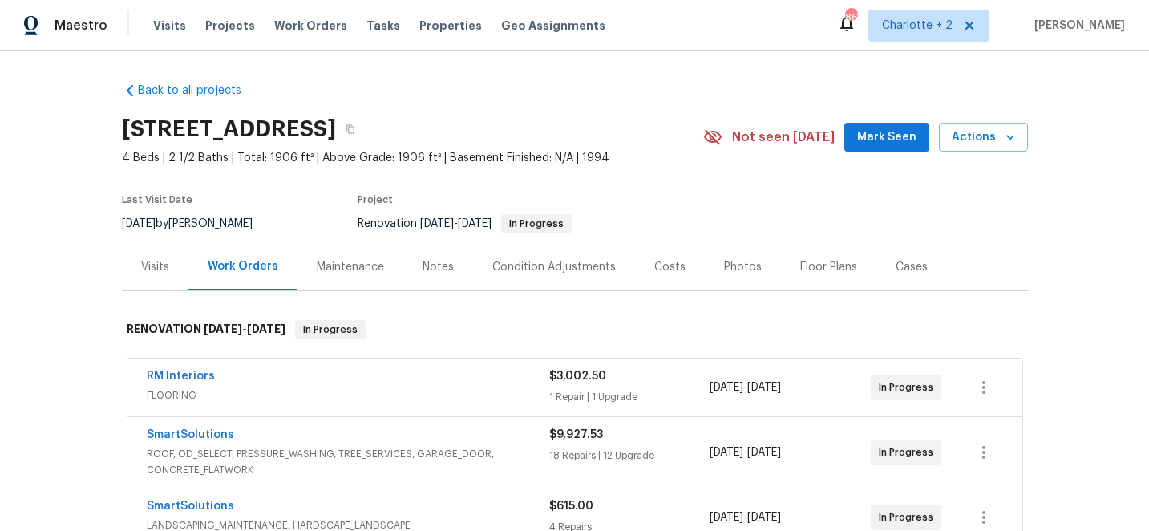
click at [669, 266] on div "Costs" at bounding box center [669, 267] width 31 height 16
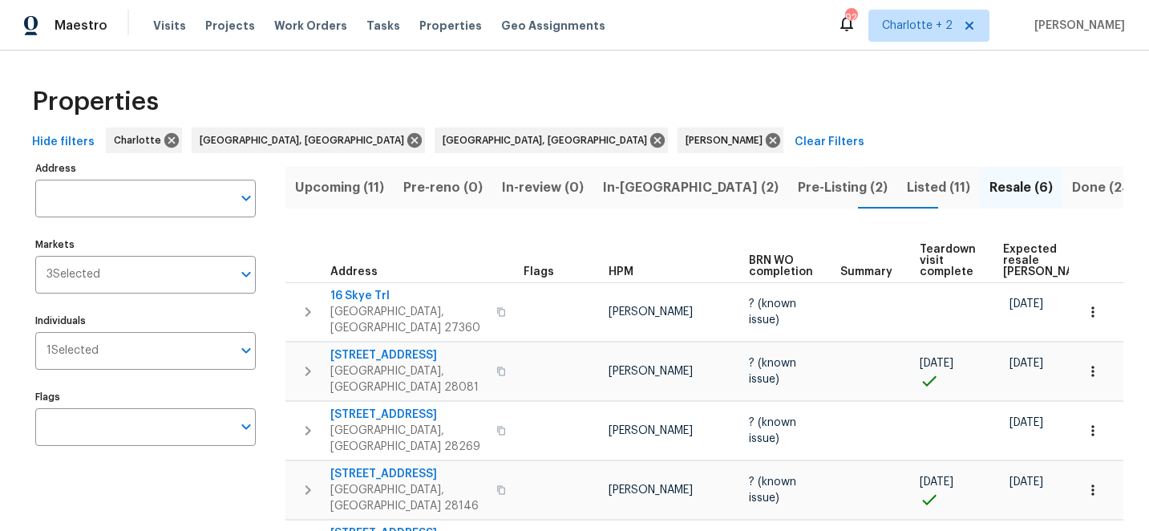
scroll to position [0, 28]
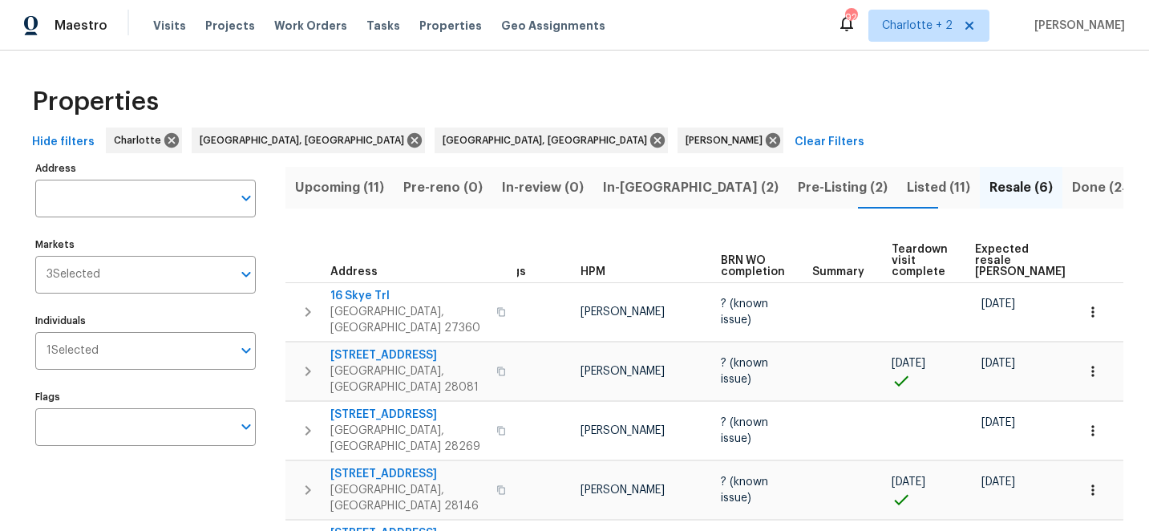
click at [987, 247] on span "Expected resale [PERSON_NAME]" at bounding box center [1020, 261] width 91 height 34
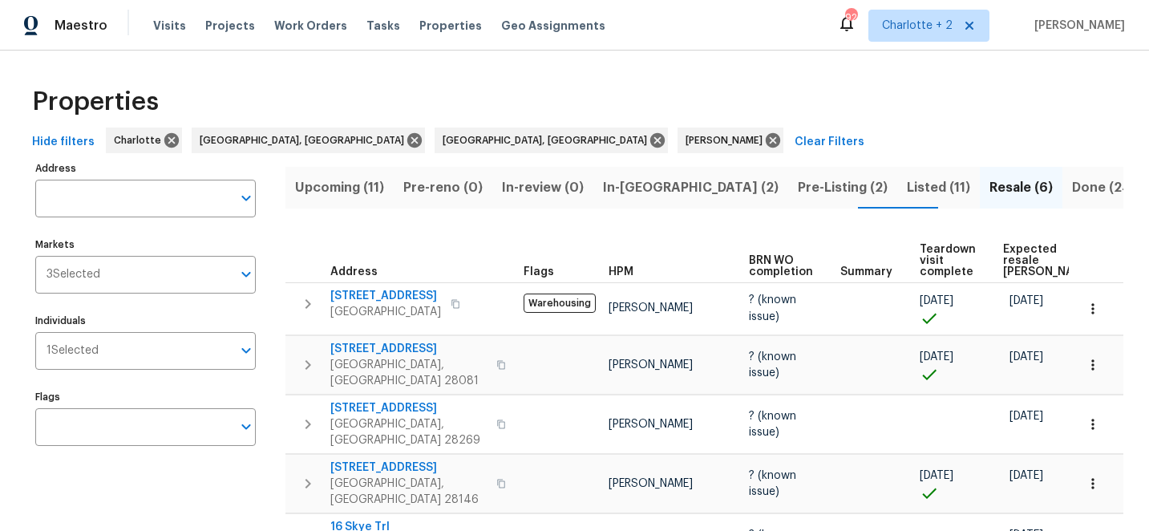
click at [336, 186] on span "Upcoming (11)" at bounding box center [339, 187] width 89 height 22
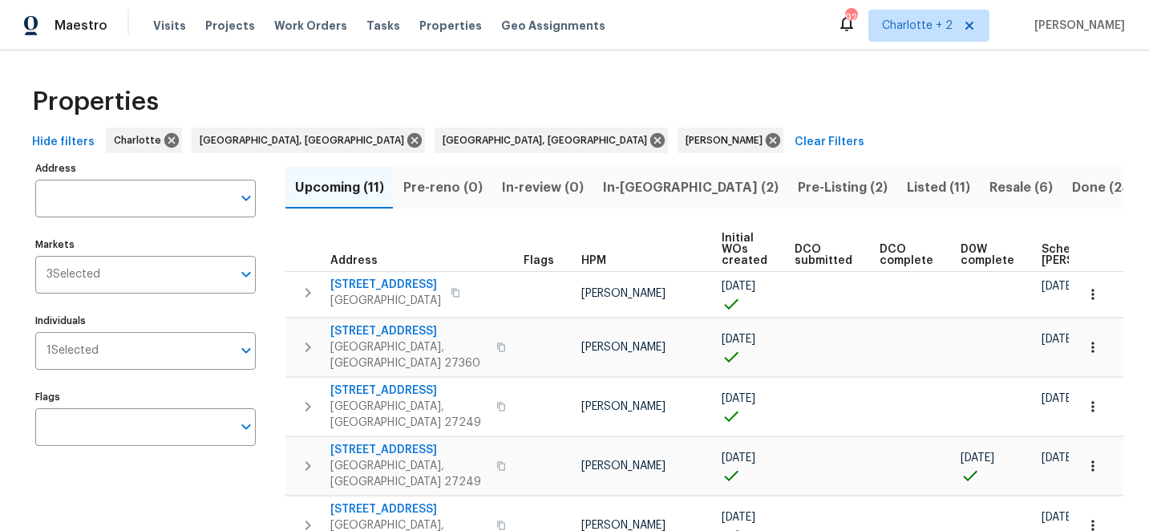
click at [1046, 247] on span "Scheduled [PERSON_NAME]" at bounding box center [1086, 255] width 91 height 22
